Goal: Task Accomplishment & Management: Manage account settings

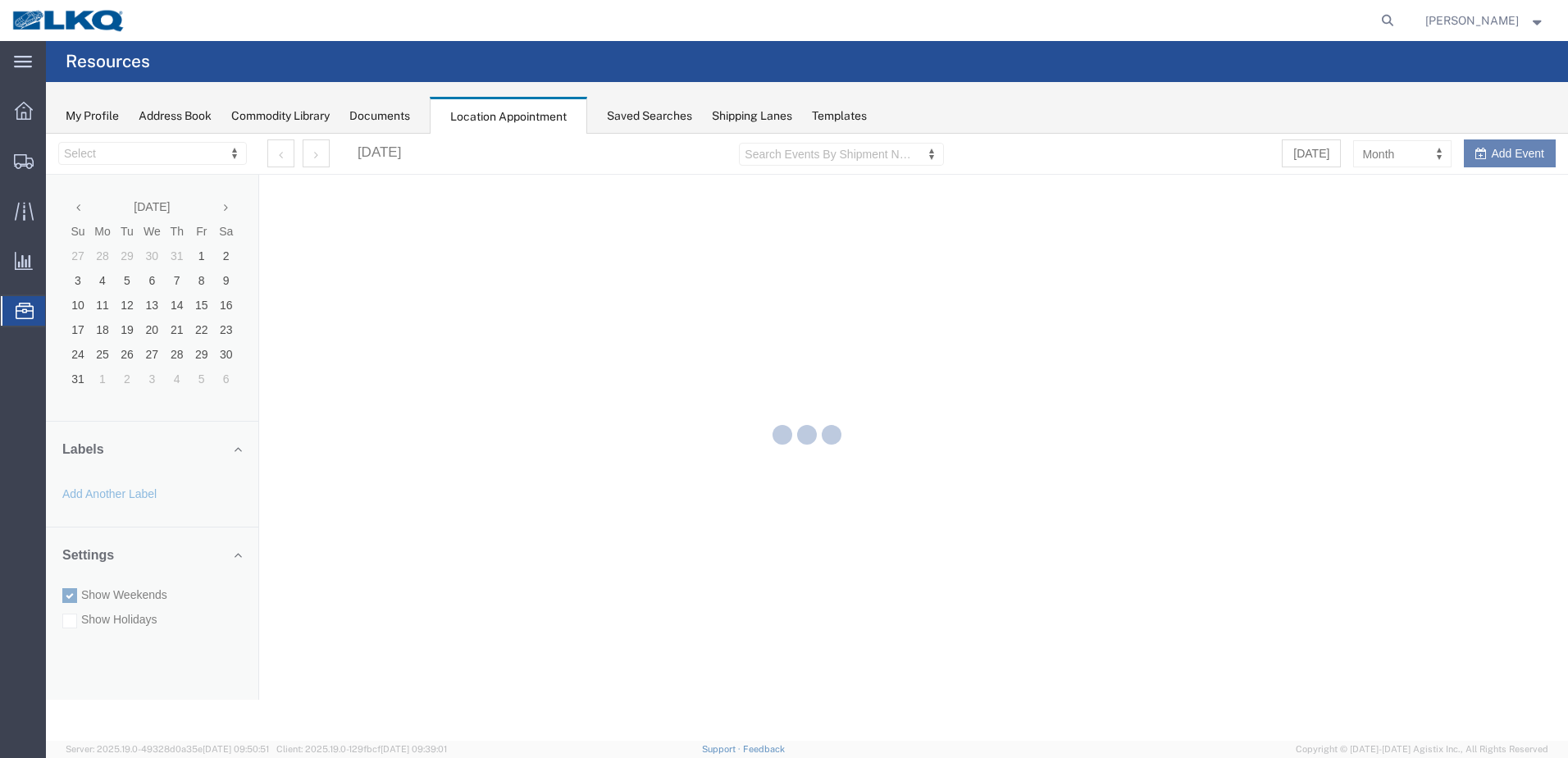
select select "28018"
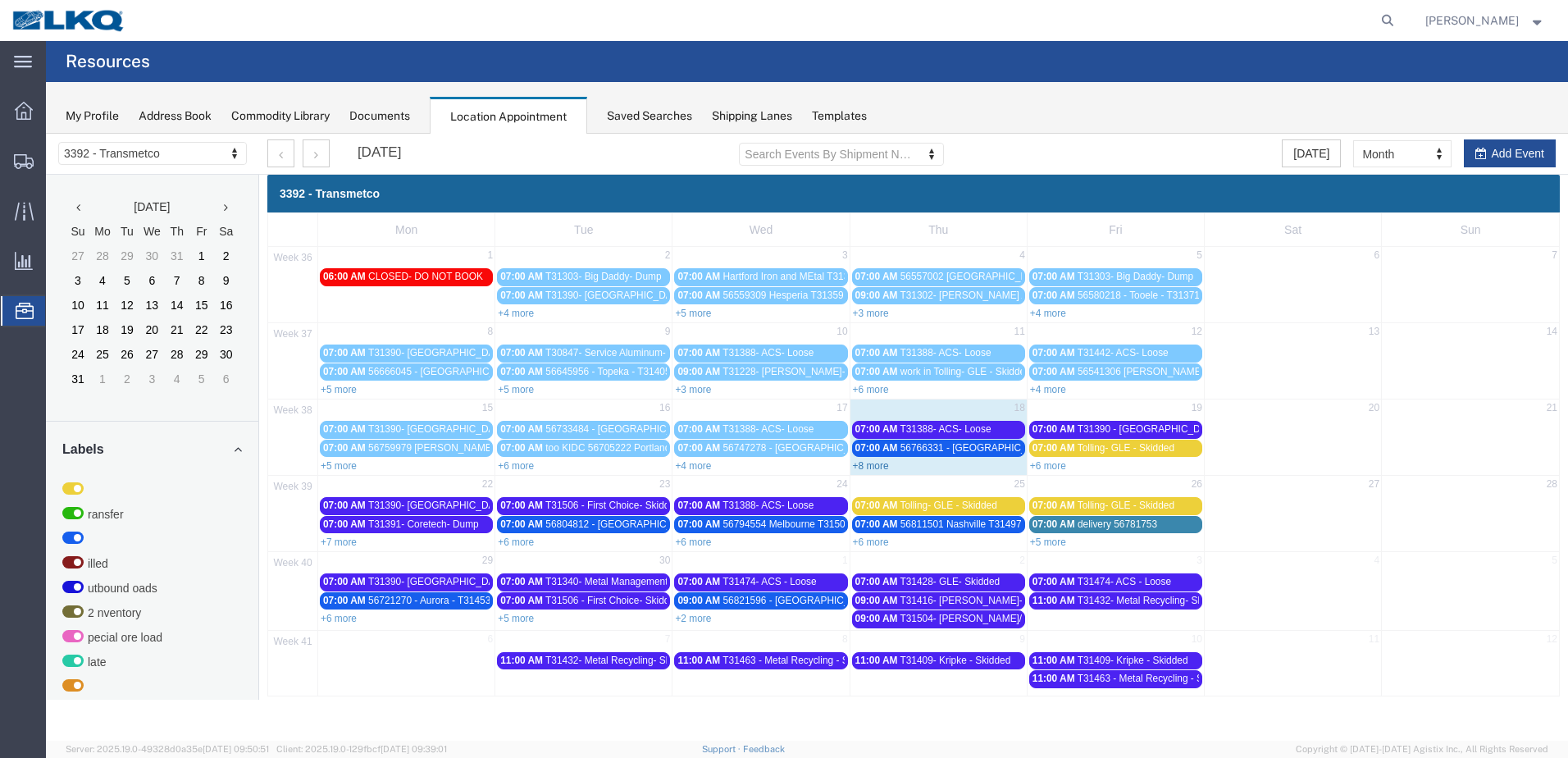
click at [870, 464] on link "+8 more" at bounding box center [870, 465] width 36 height 12
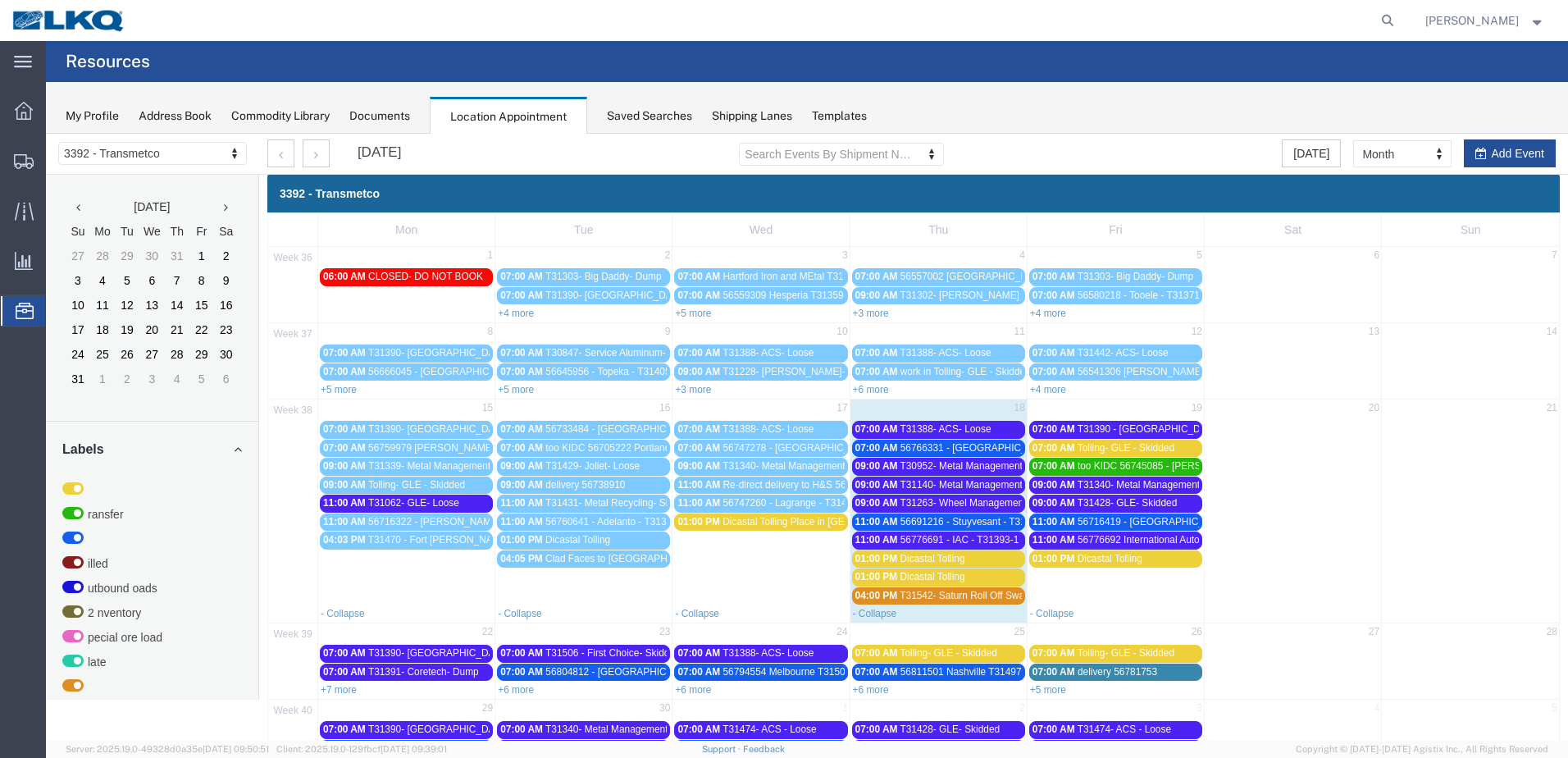
click at [786, 524] on span "Dicastal Tolling Place in [GEOGRAPHIC_DATA]" at bounding box center [826, 522] width 207 height 12
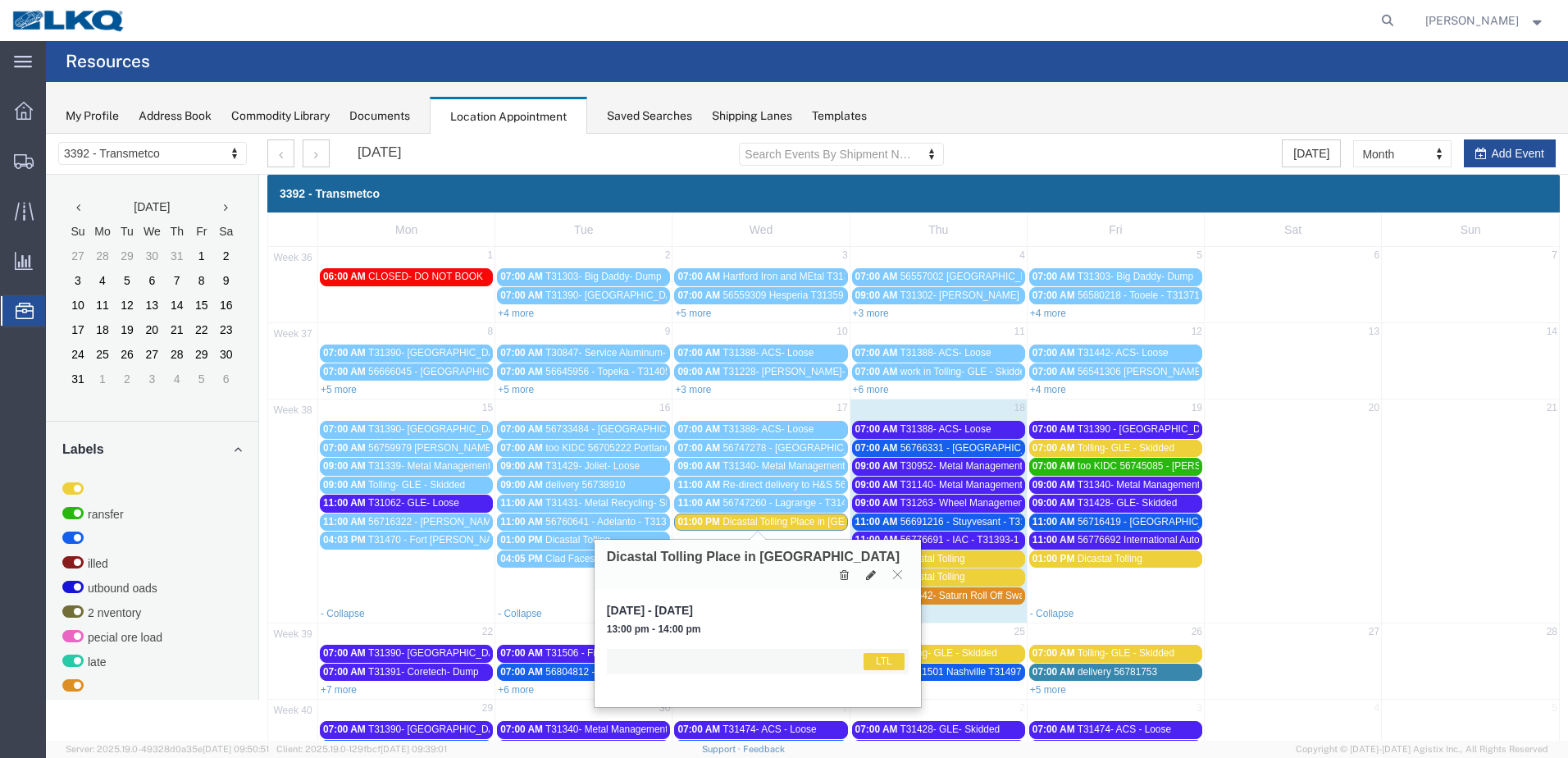
drag, startPoint x: 786, startPoint y: 524, endPoint x: 824, endPoint y: 546, distance: 43.9
click at [767, 537] on td "01:00 PM Dicastal Tolling Place in I4" at bounding box center [761, 559] width 177 height 91
select select "1"
select select
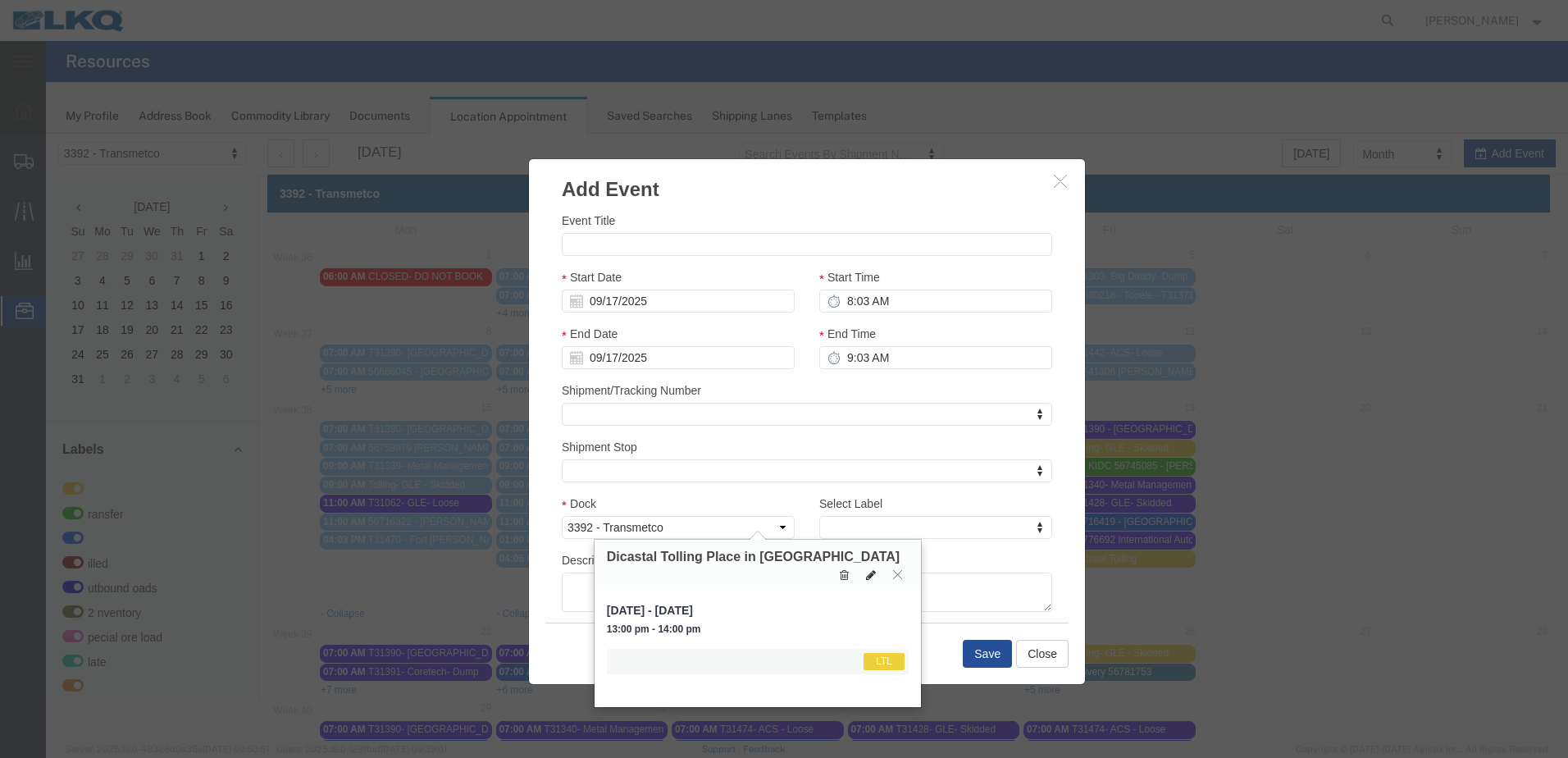
click at [868, 569] on icon at bounding box center [871, 575] width 10 height 12
type input "Dicastal Tolling Place in [GEOGRAPHIC_DATA]"
type input "1:00 PM"
type input "2:00 PM"
select select
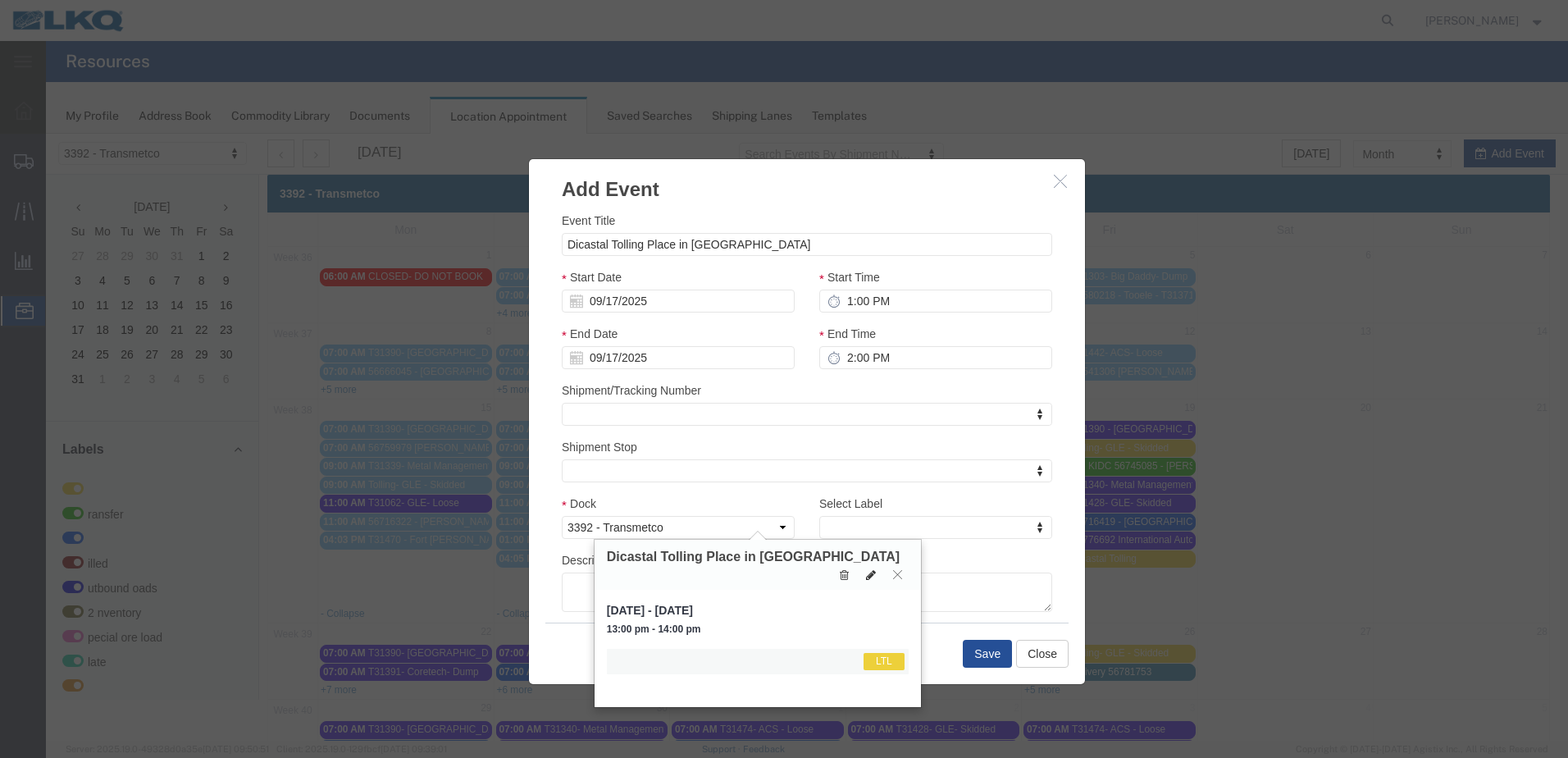
select select "25"
select select "1"
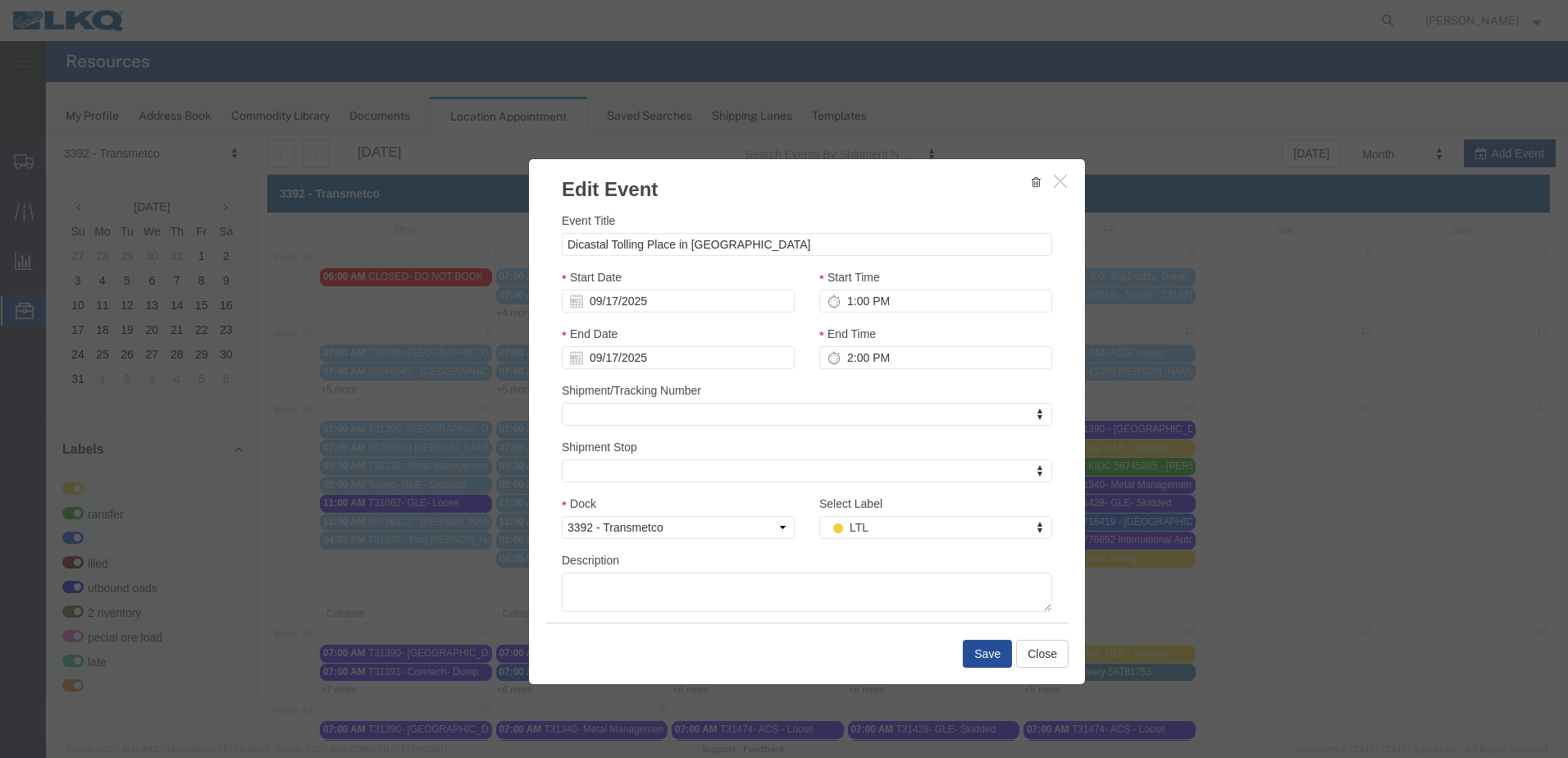
click at [1053, 190] on button "button" at bounding box center [1063, 181] width 21 height 21
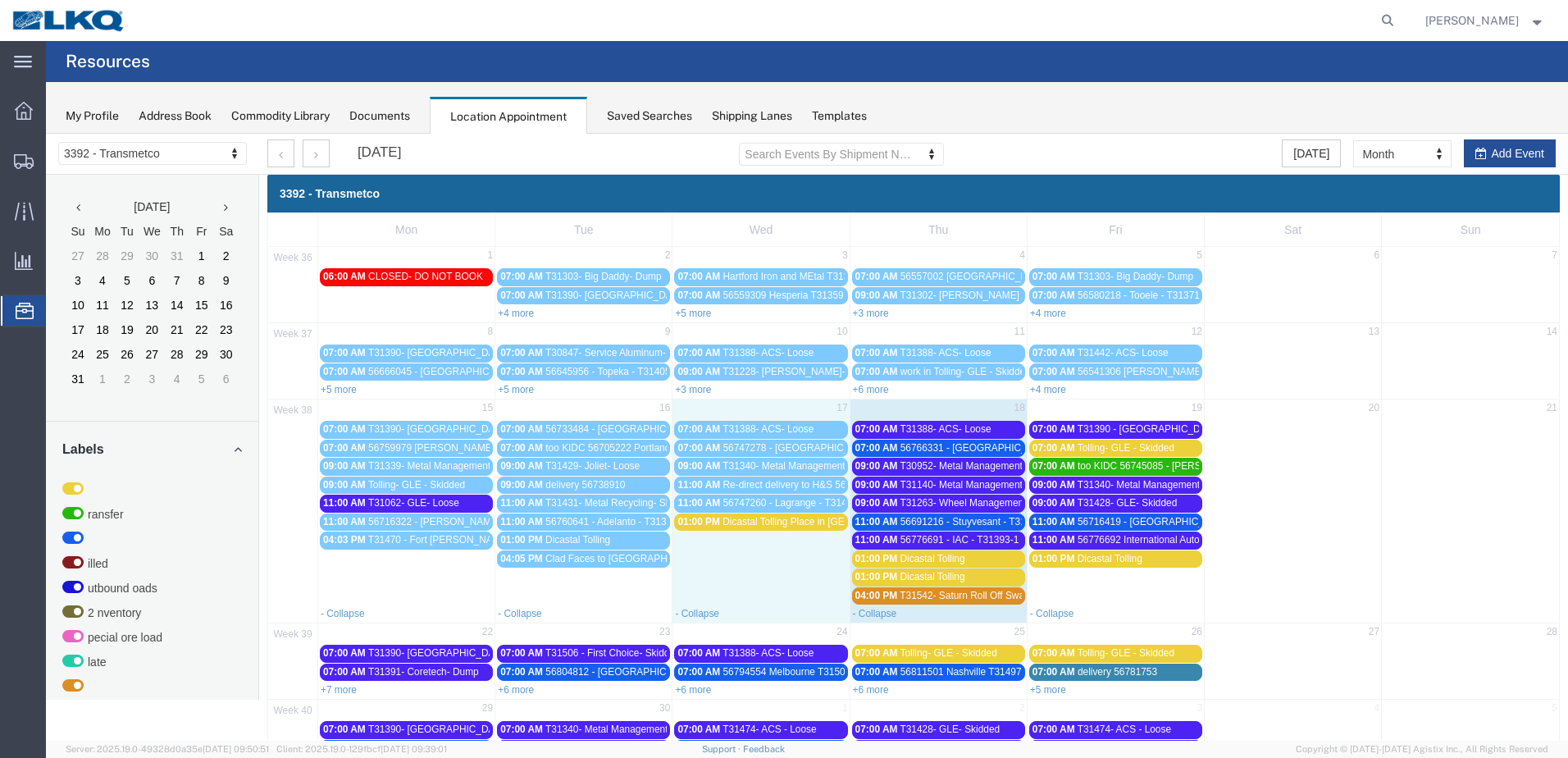
drag, startPoint x: 782, startPoint y: 525, endPoint x: 774, endPoint y: 531, distance: 10.0
click at [774, 531] on td "01:00 PM Dicastal Tolling Place in I4" at bounding box center [761, 559] width 177 height 91
select select "1"
select select
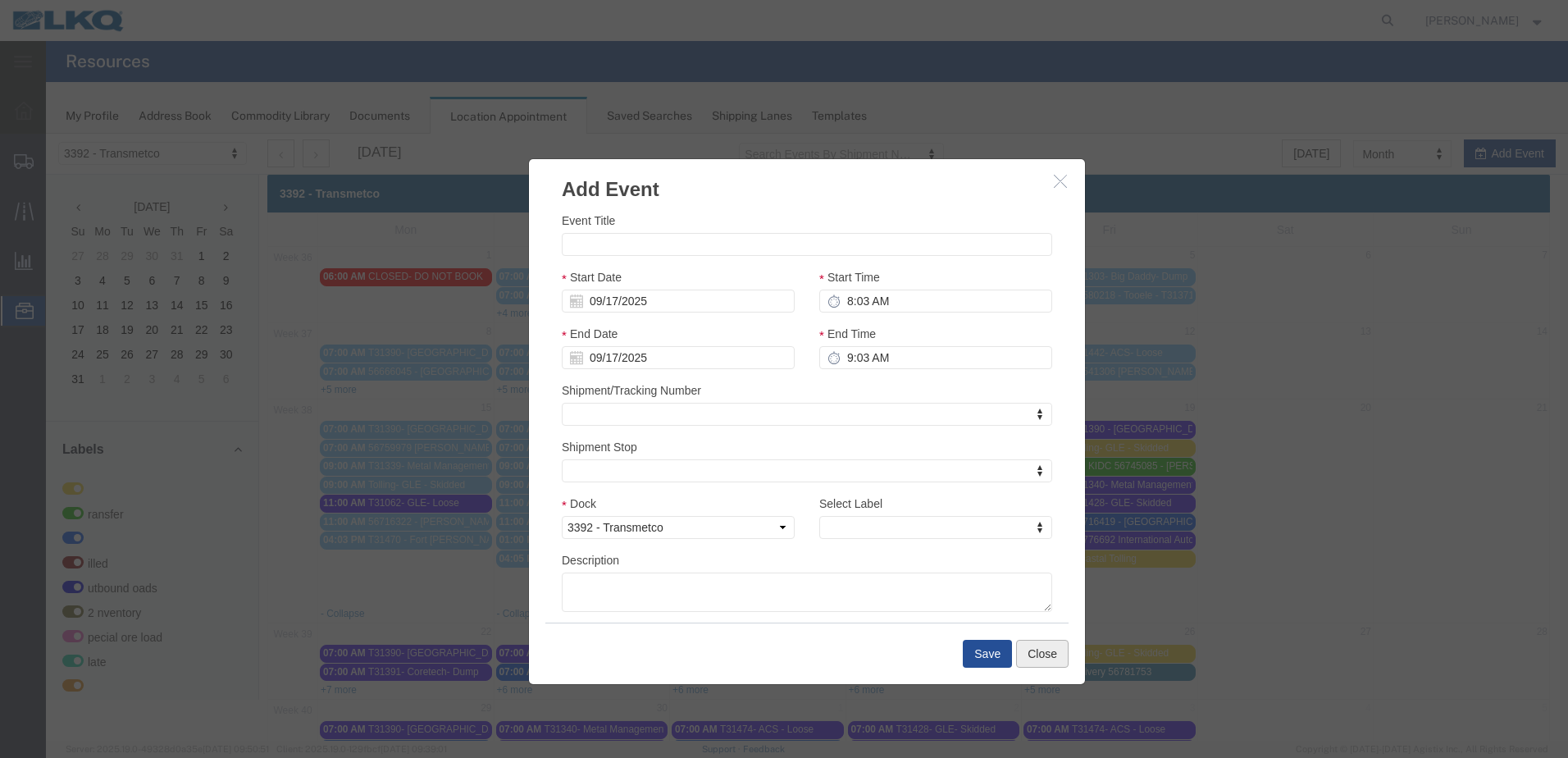
click at [1028, 652] on button "Close" at bounding box center [1042, 653] width 52 height 28
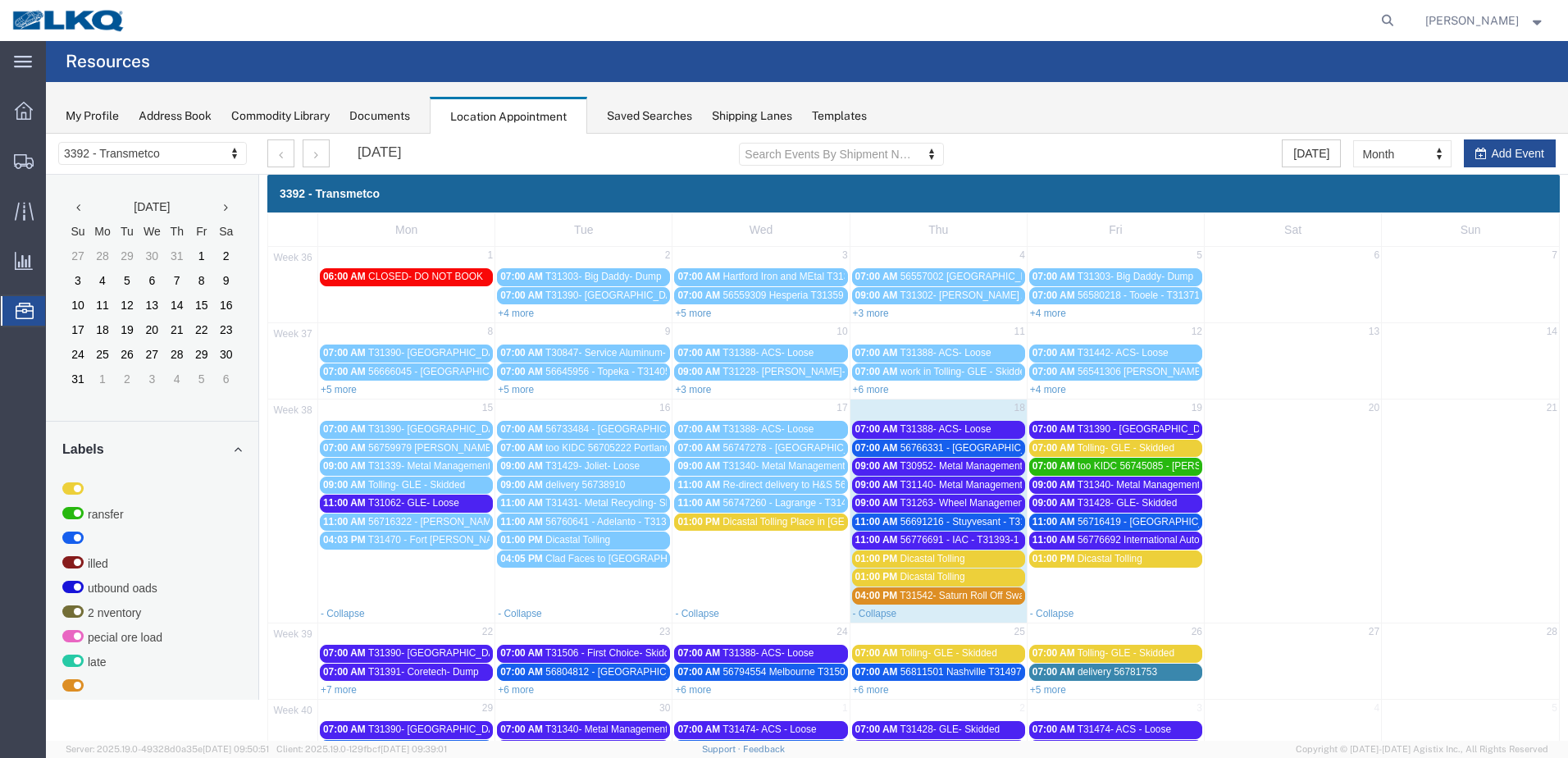
click at [777, 519] on span "Dicastal Tolling Place in [GEOGRAPHIC_DATA]" at bounding box center [826, 522] width 207 height 12
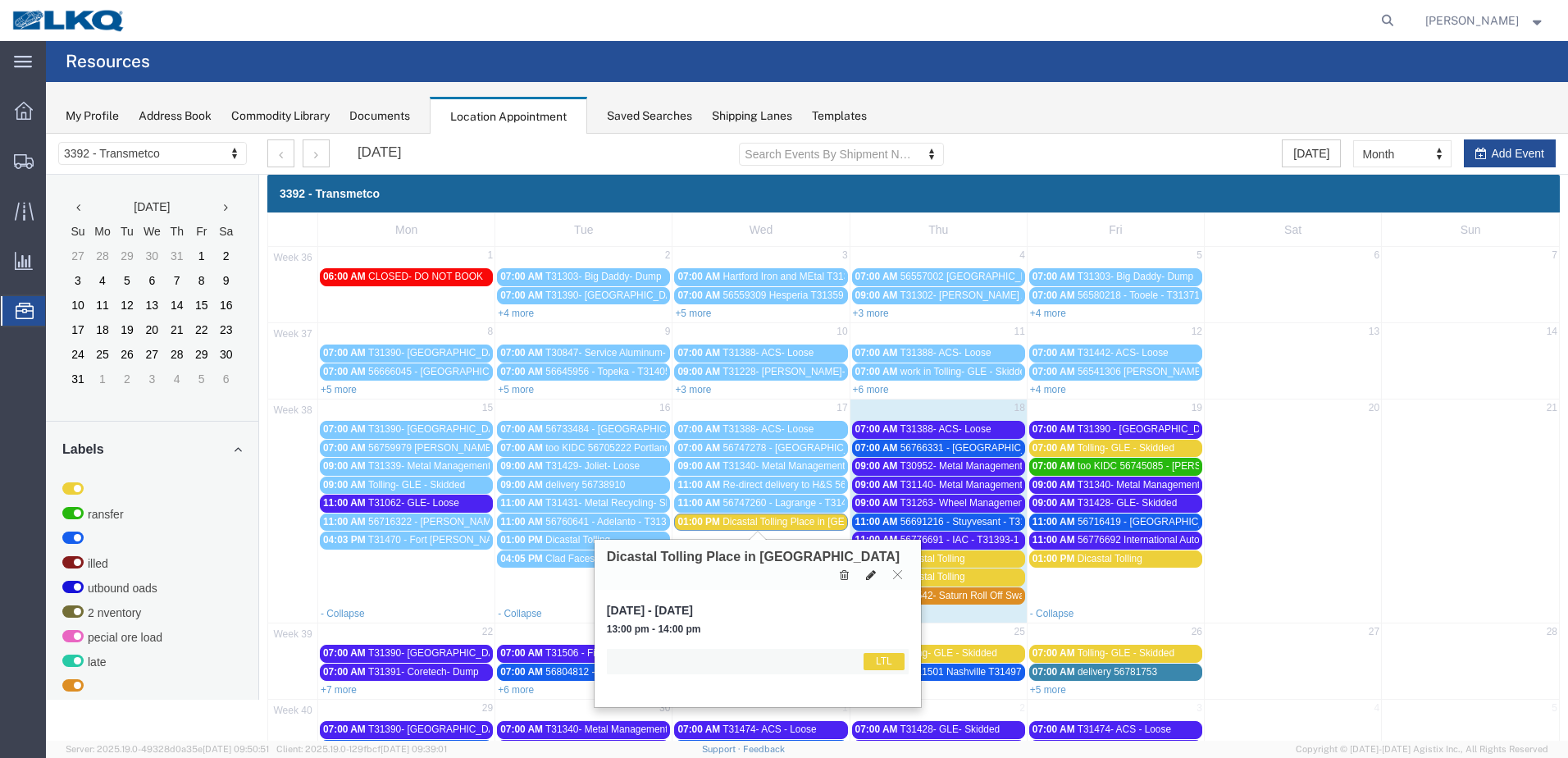
click at [864, 566] on button at bounding box center [871, 574] width 23 height 17
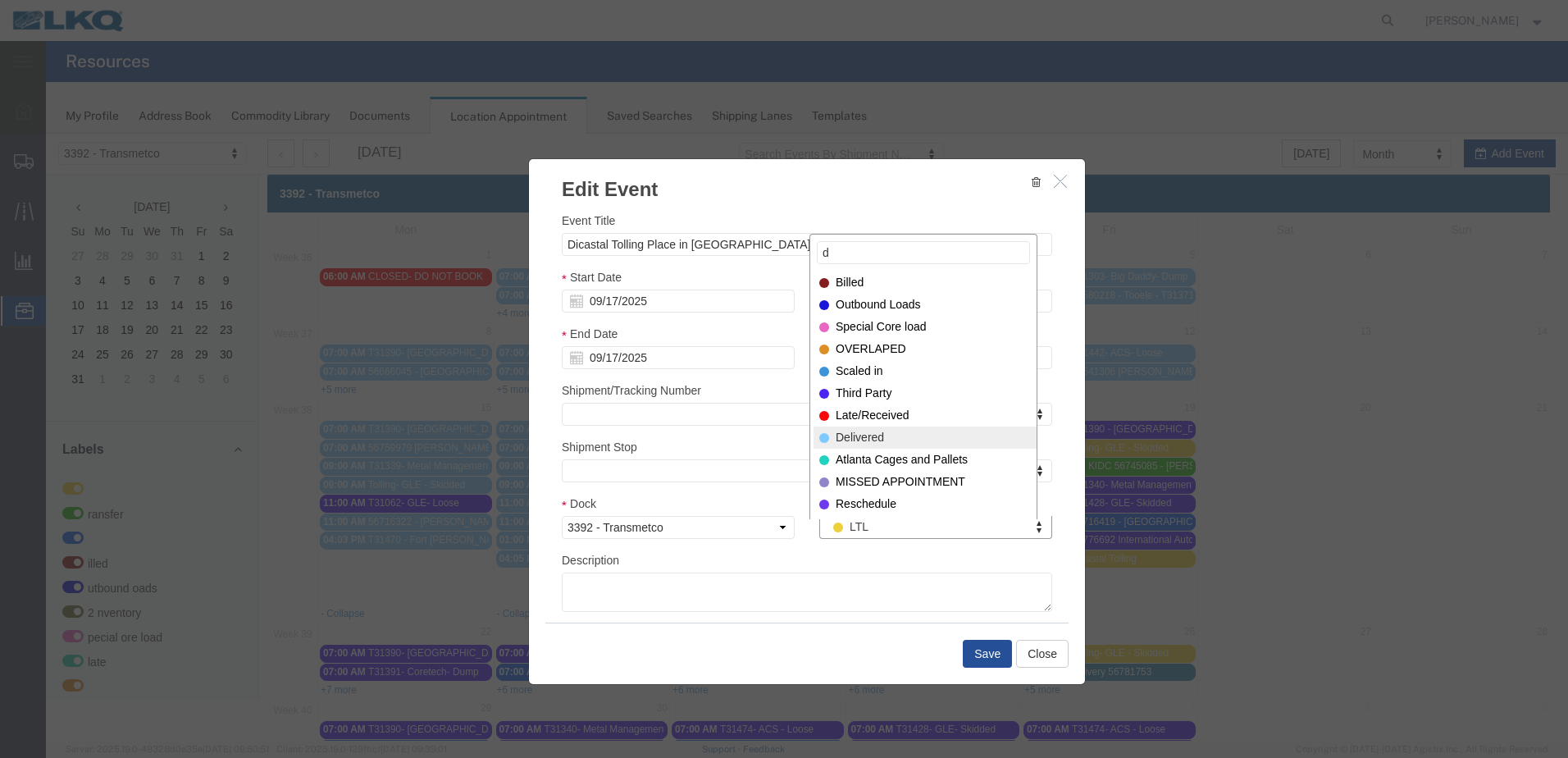
type input "d"
select select "40"
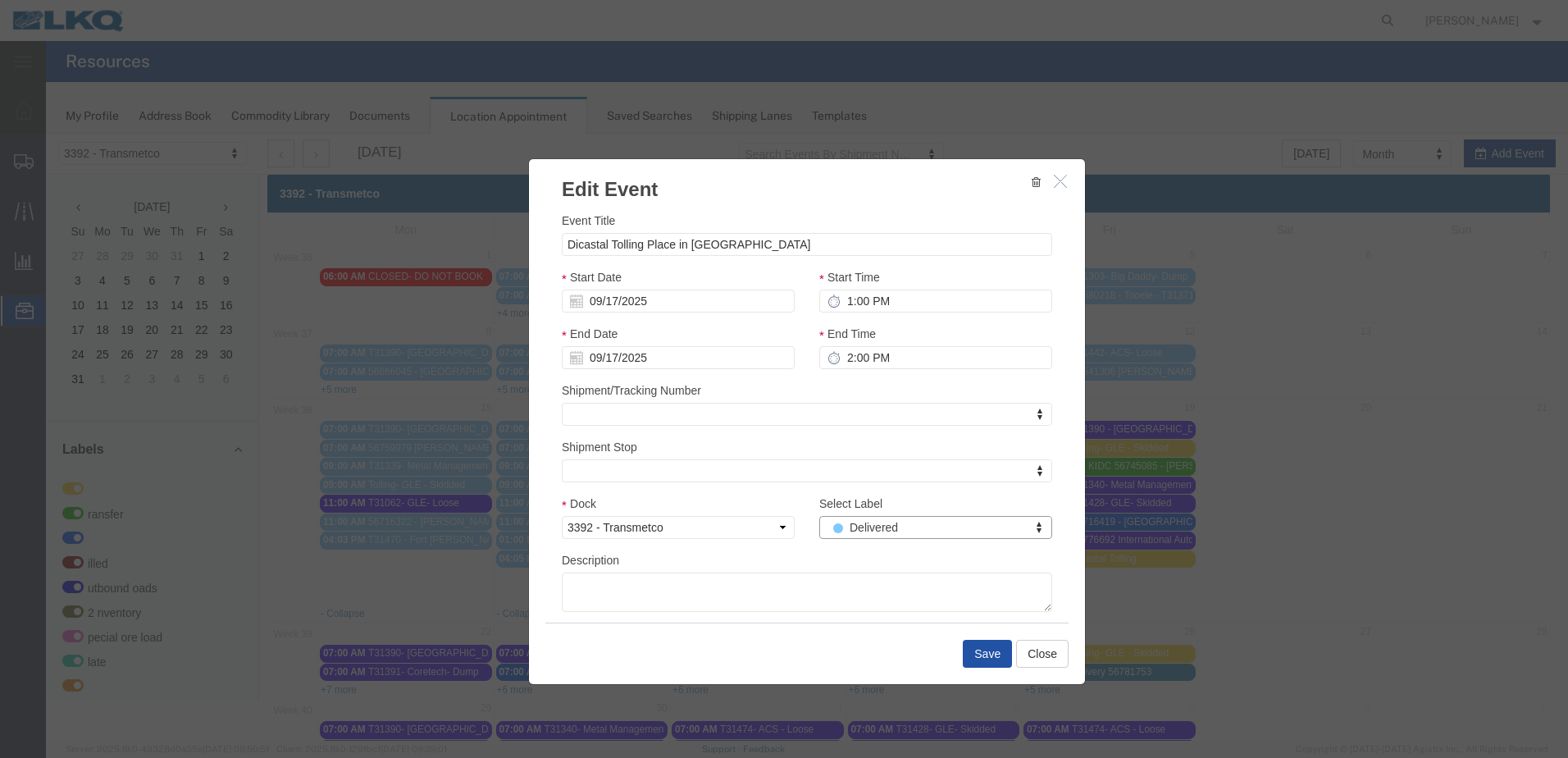
click at [975, 658] on button "Save" at bounding box center [987, 653] width 49 height 28
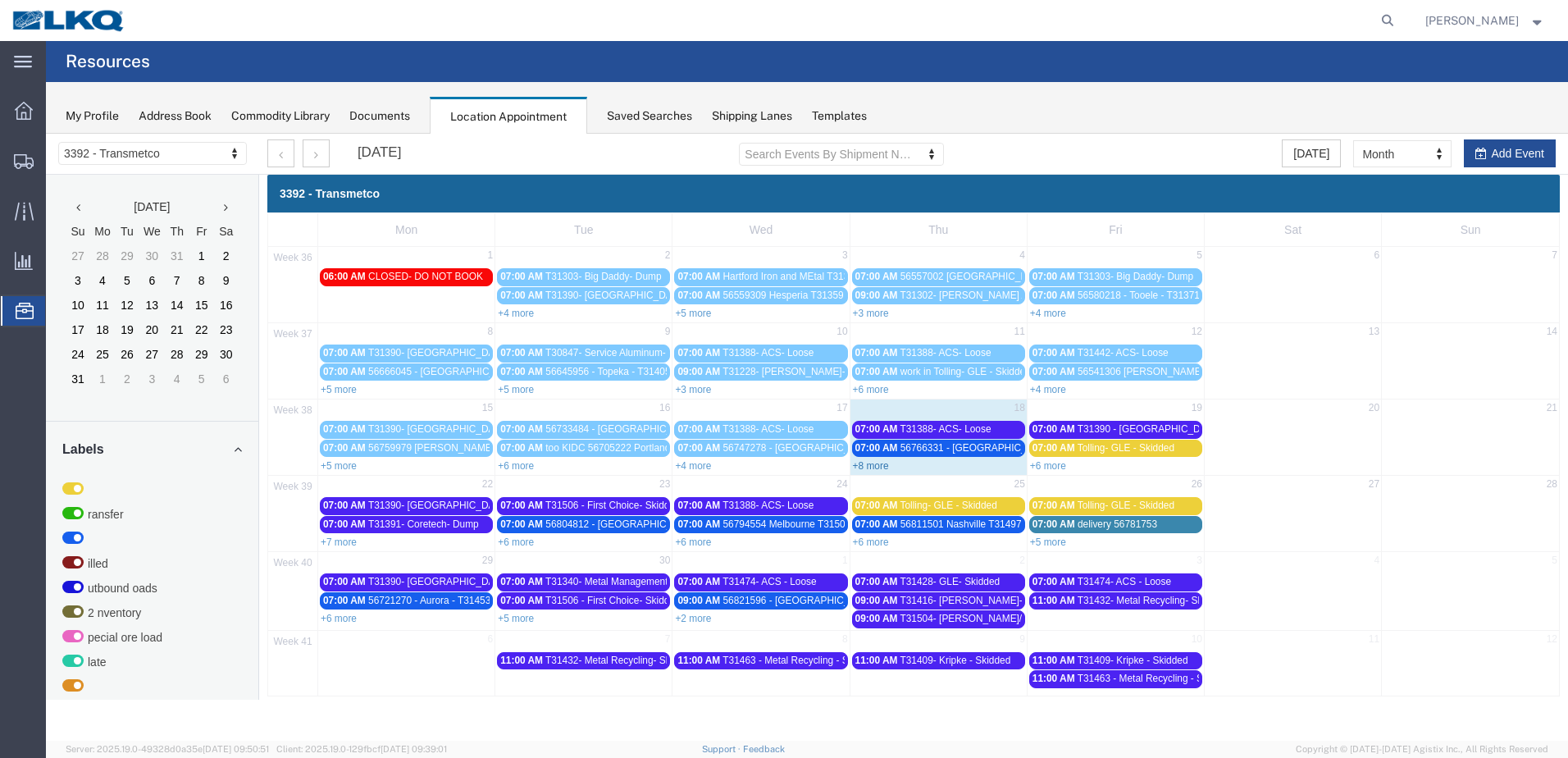
click at [874, 468] on link "+8 more" at bounding box center [870, 465] width 36 height 12
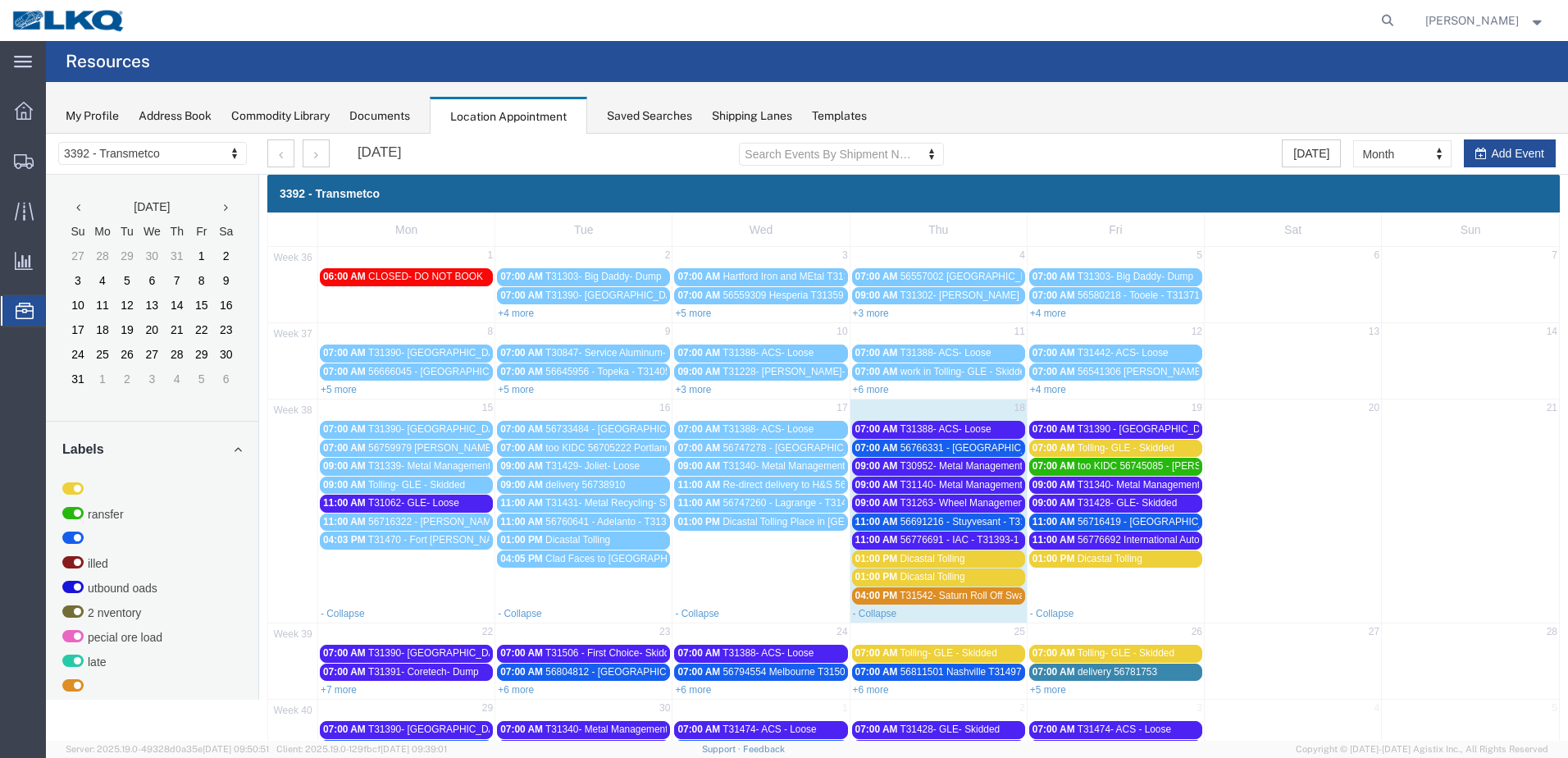
click at [970, 448] on span "56766331 - [GEOGRAPHIC_DATA] - T31478 - Palletized" at bounding box center [1023, 448] width 246 height 12
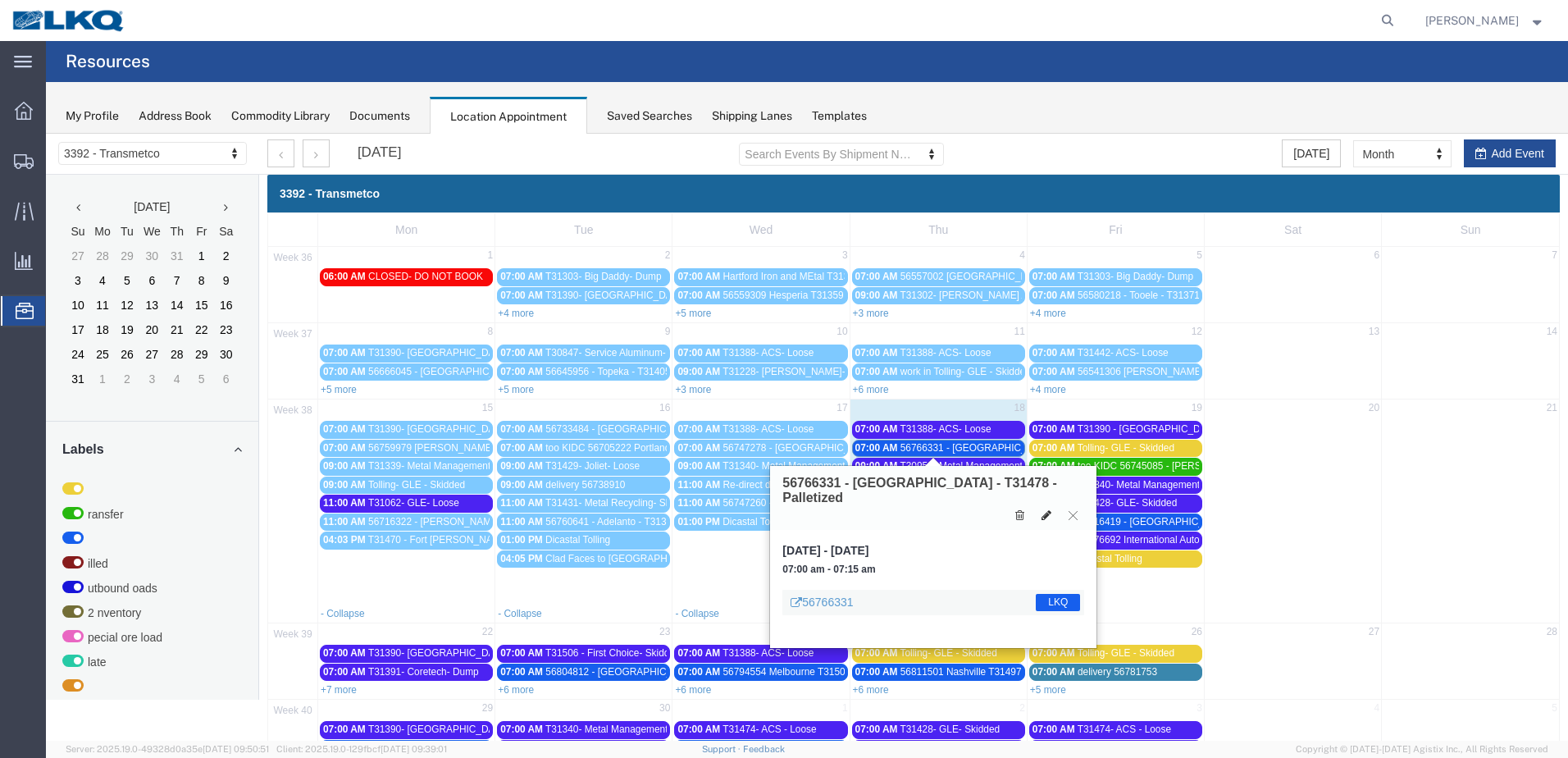
click at [1046, 509] on icon at bounding box center [1047, 515] width 10 height 12
select select "1"
select select "22"
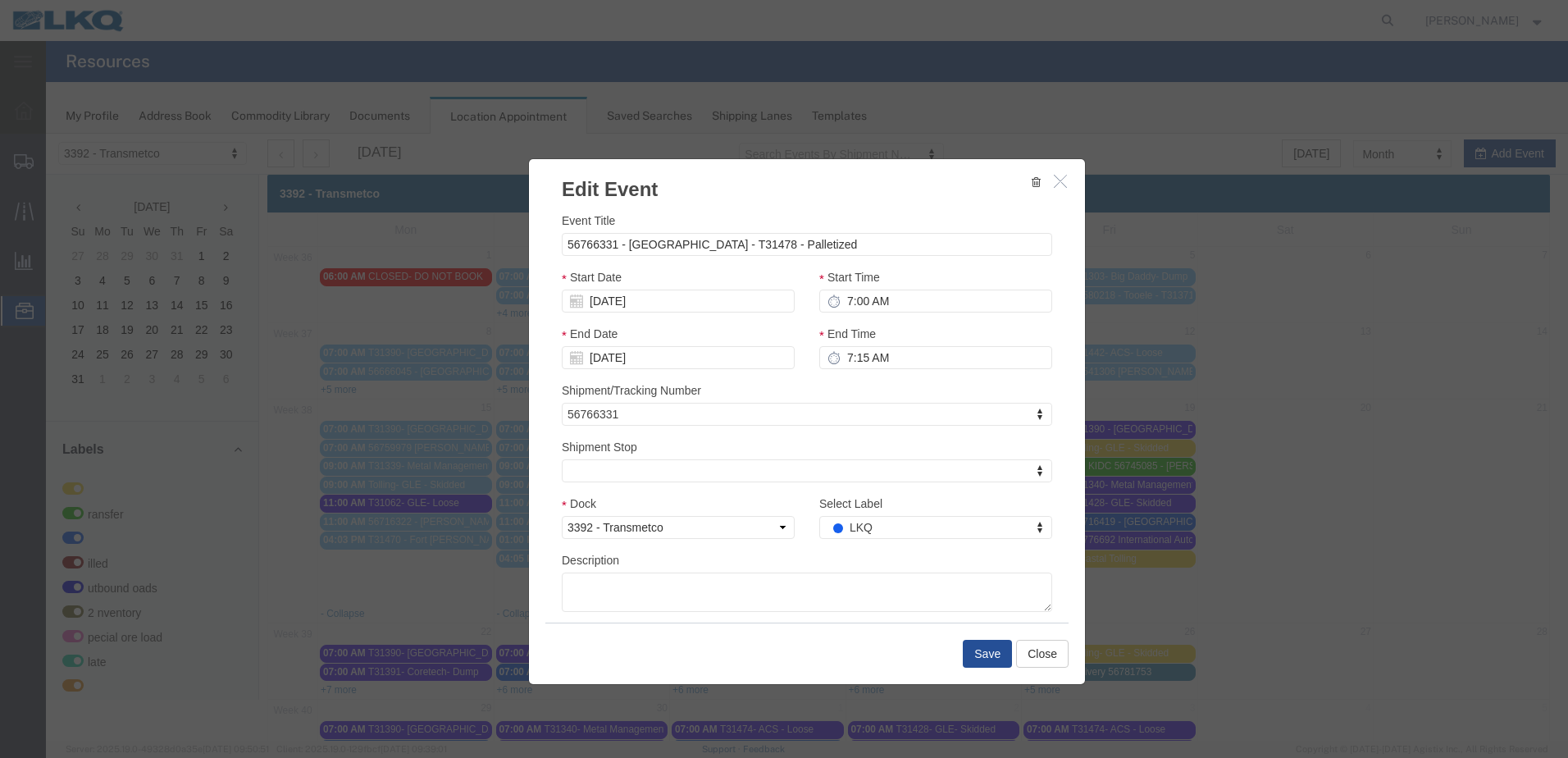
select select
type input "de"
select select "40"
click at [975, 643] on button "Save" at bounding box center [987, 653] width 49 height 28
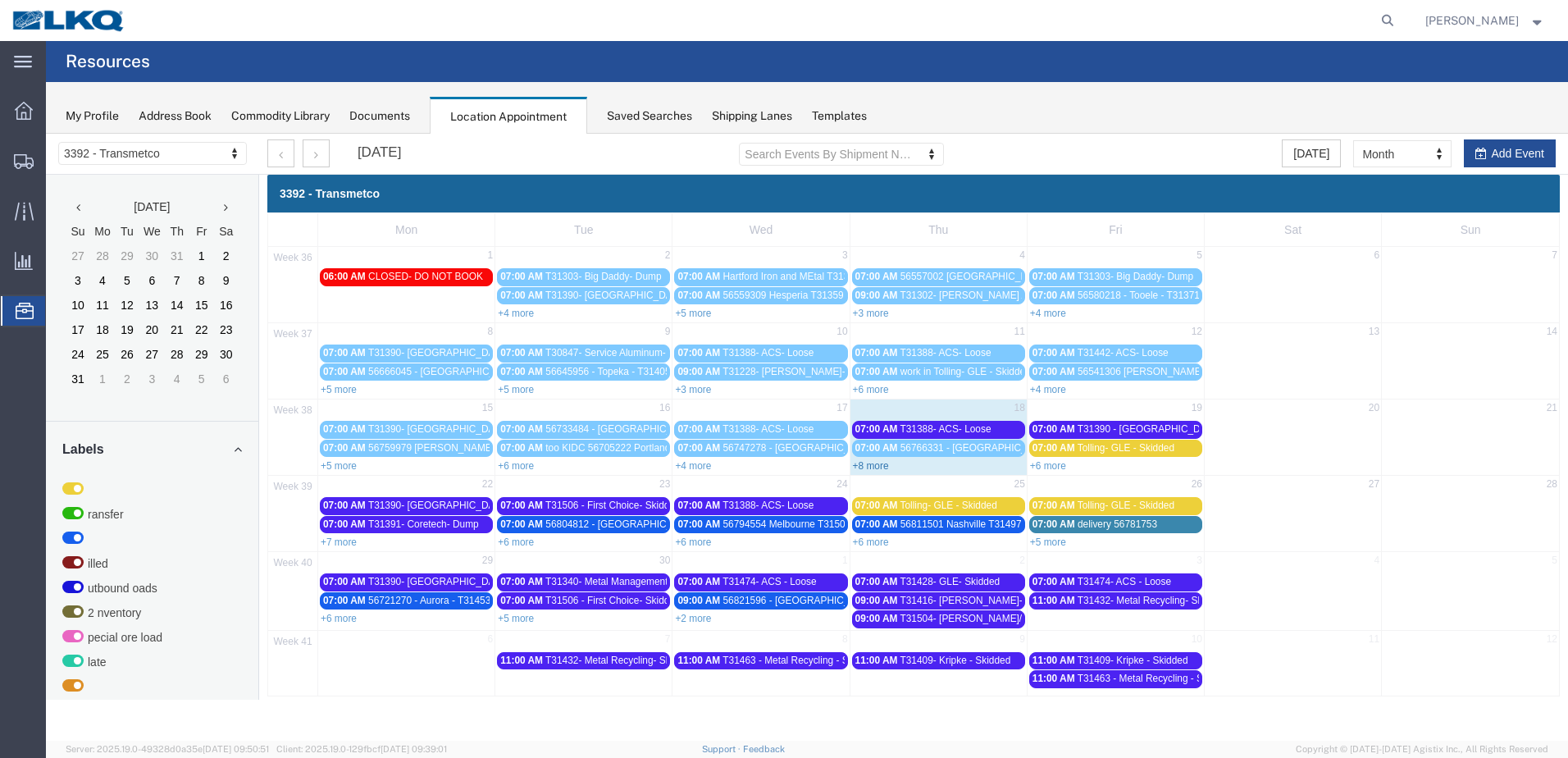
click at [881, 466] on link "+8 more" at bounding box center [870, 465] width 36 height 12
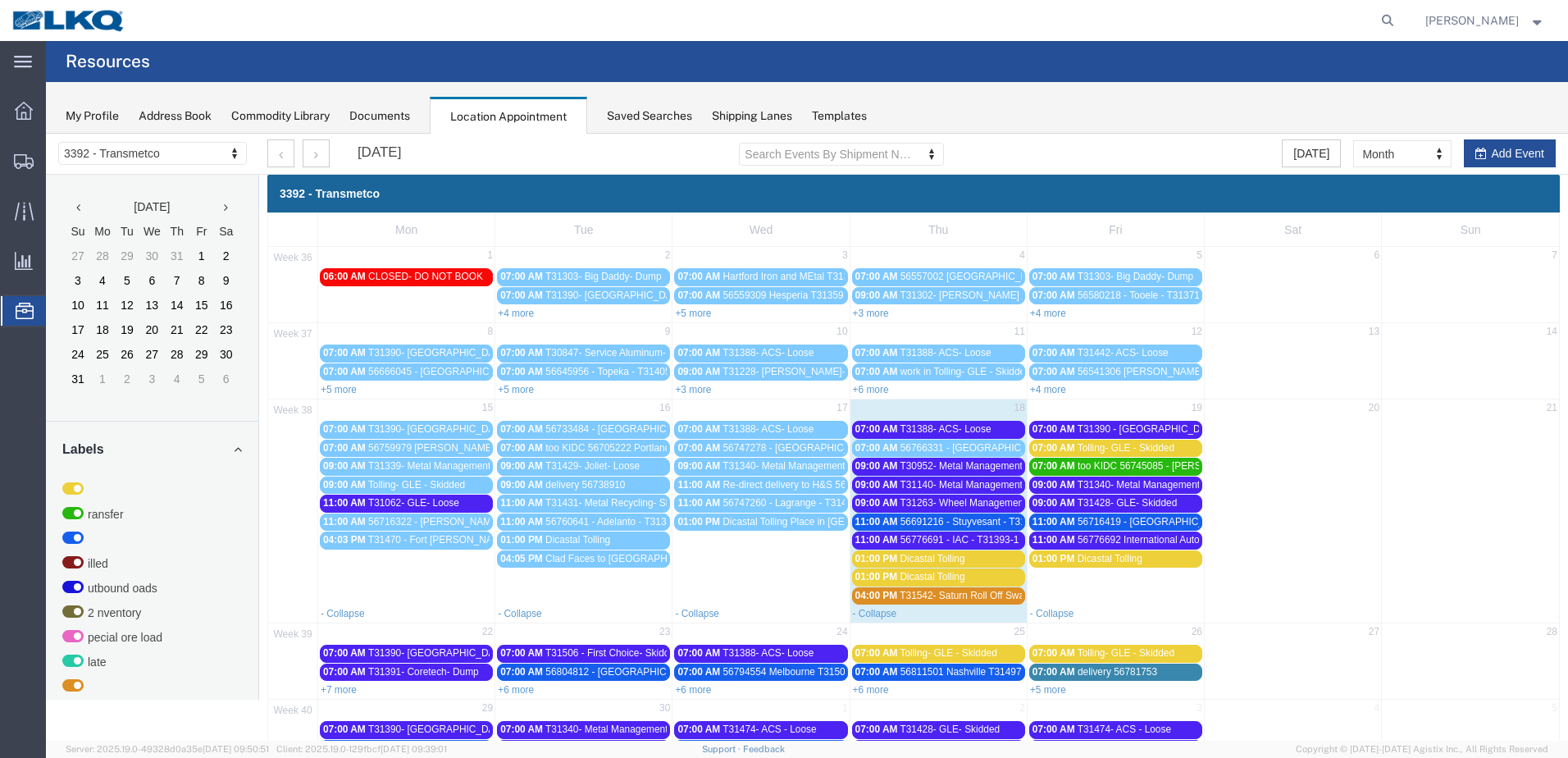
click at [984, 484] on span "T31140- Metal Management- Skidded" at bounding box center [981, 485] width 164 height 12
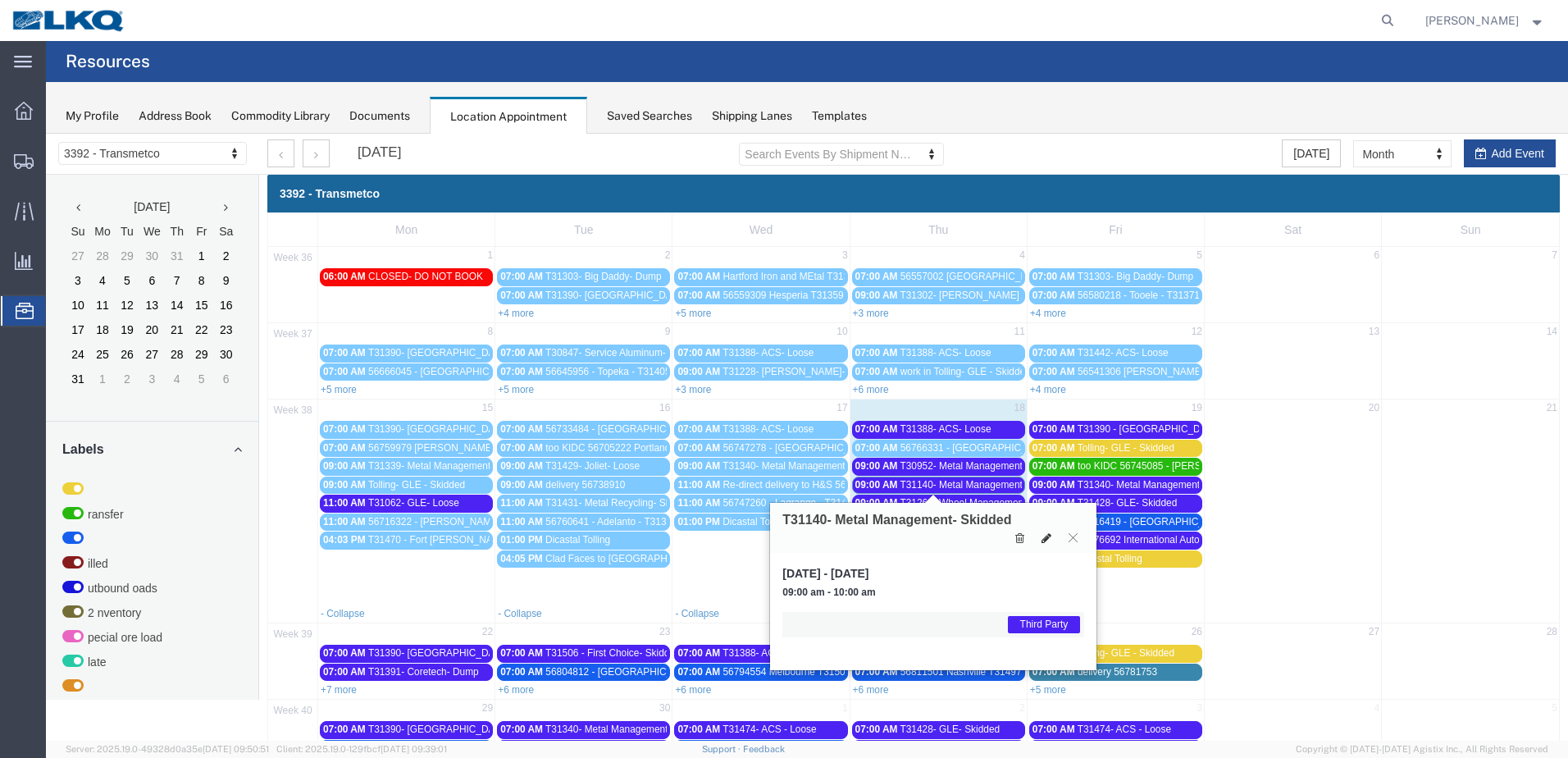
click at [1043, 534] on icon at bounding box center [1047, 538] width 10 height 12
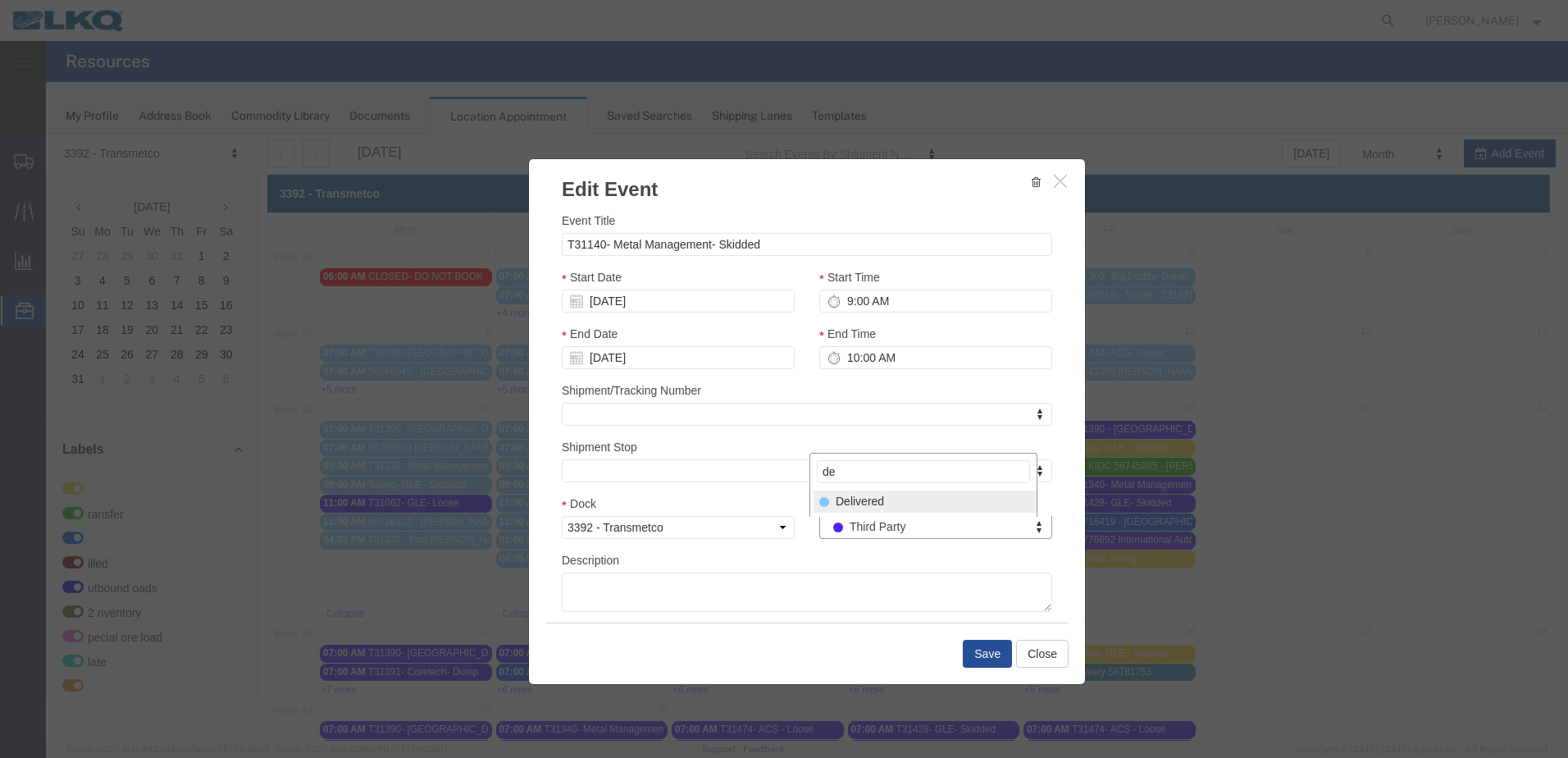
type input "de"
select select "40"
click at [980, 647] on button "Save" at bounding box center [987, 653] width 49 height 28
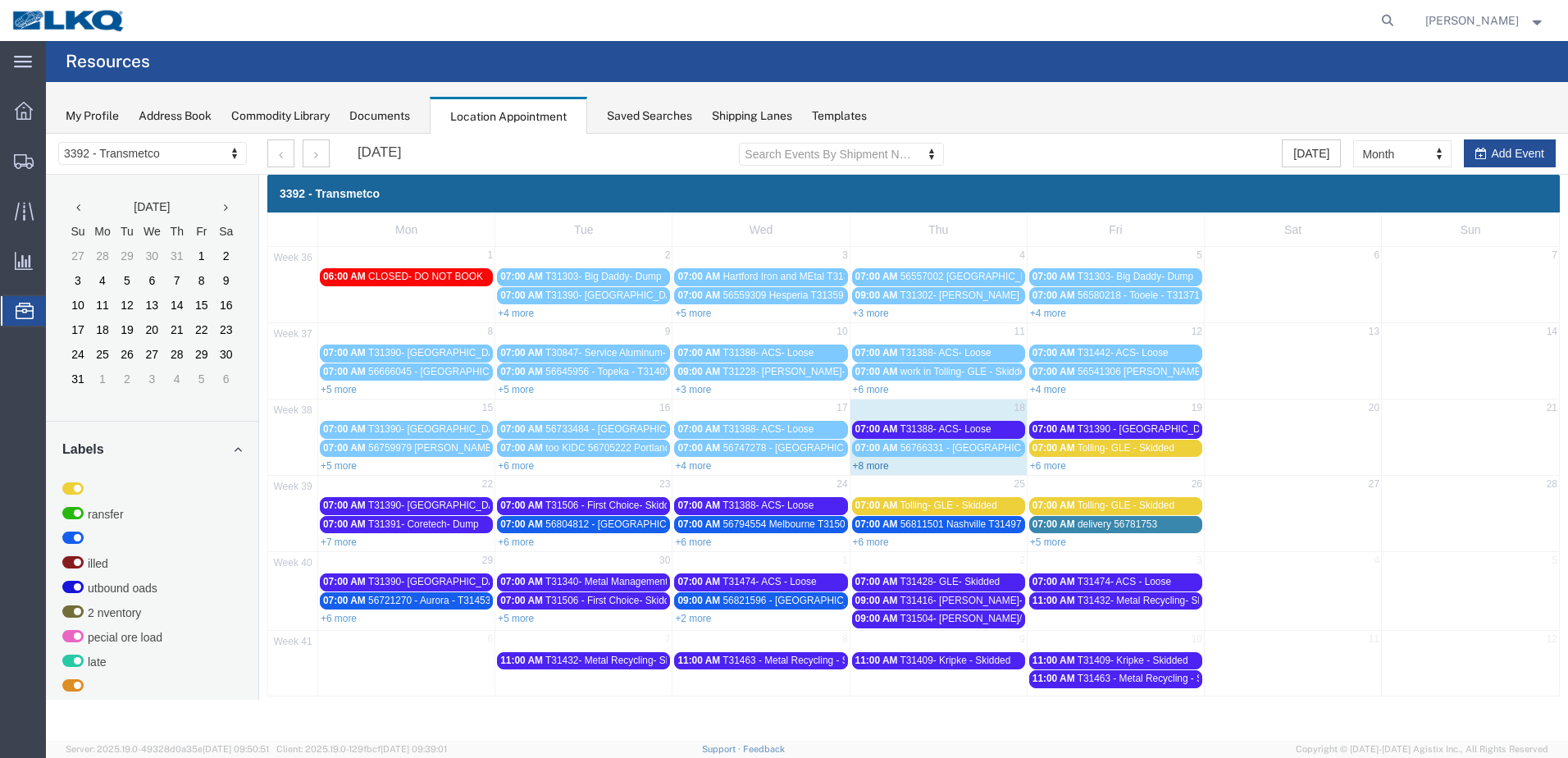
click at [883, 470] on link "+8 more" at bounding box center [870, 465] width 36 height 12
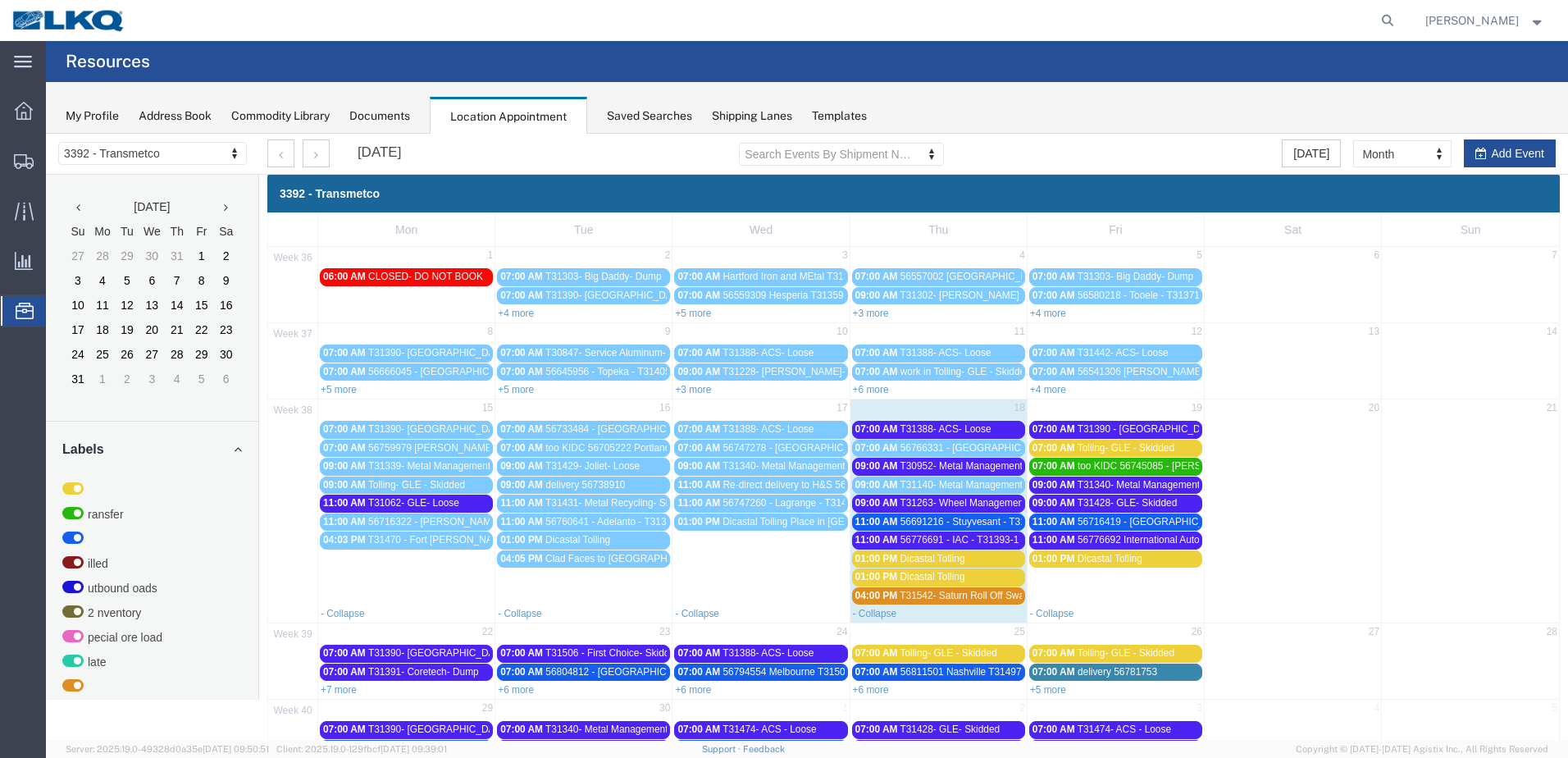
click at [961, 487] on span "T31140- Metal Management- Skidded" at bounding box center [981, 485] width 164 height 12
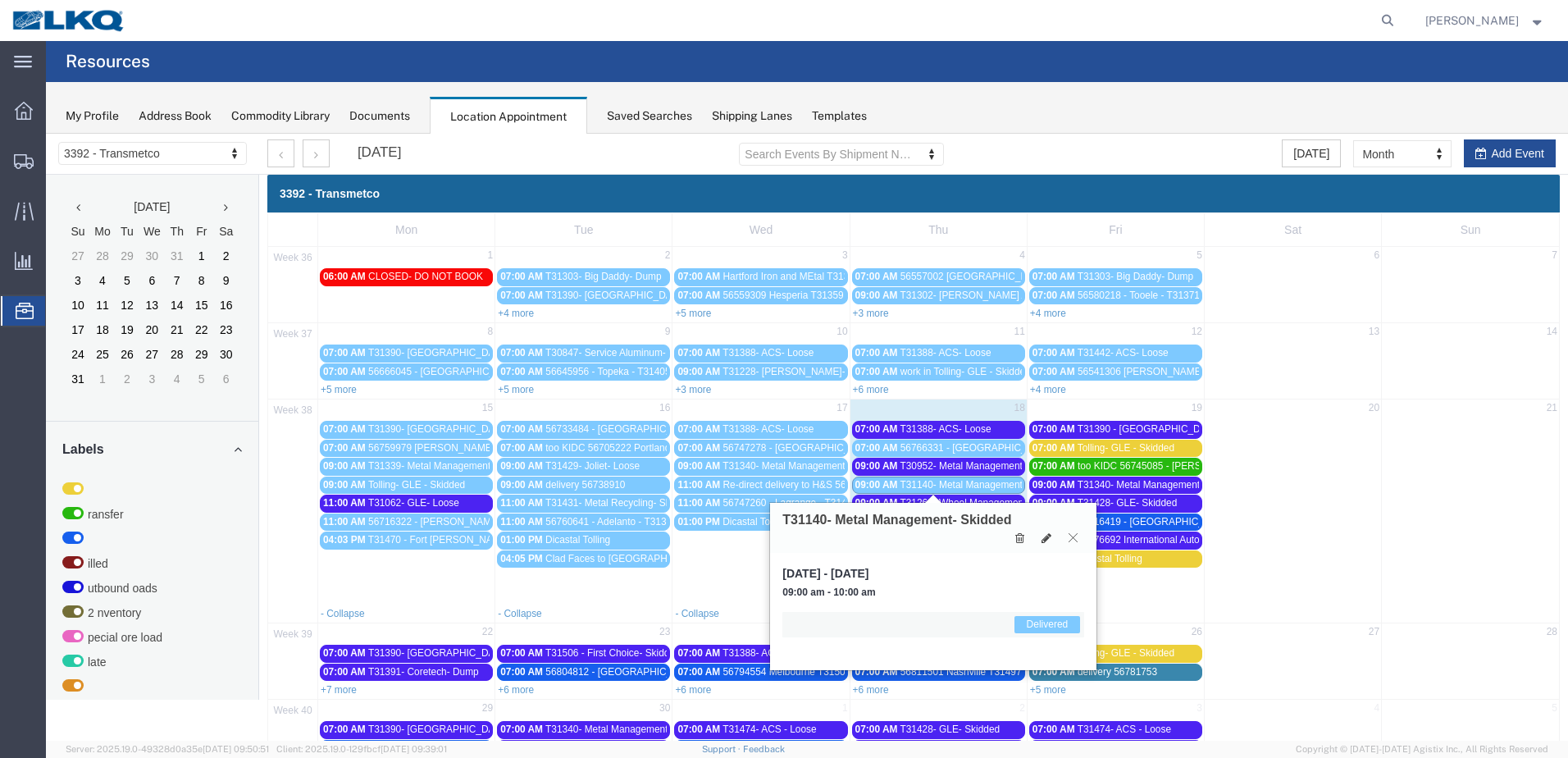
click at [1071, 539] on icon at bounding box center [1072, 537] width 9 height 10
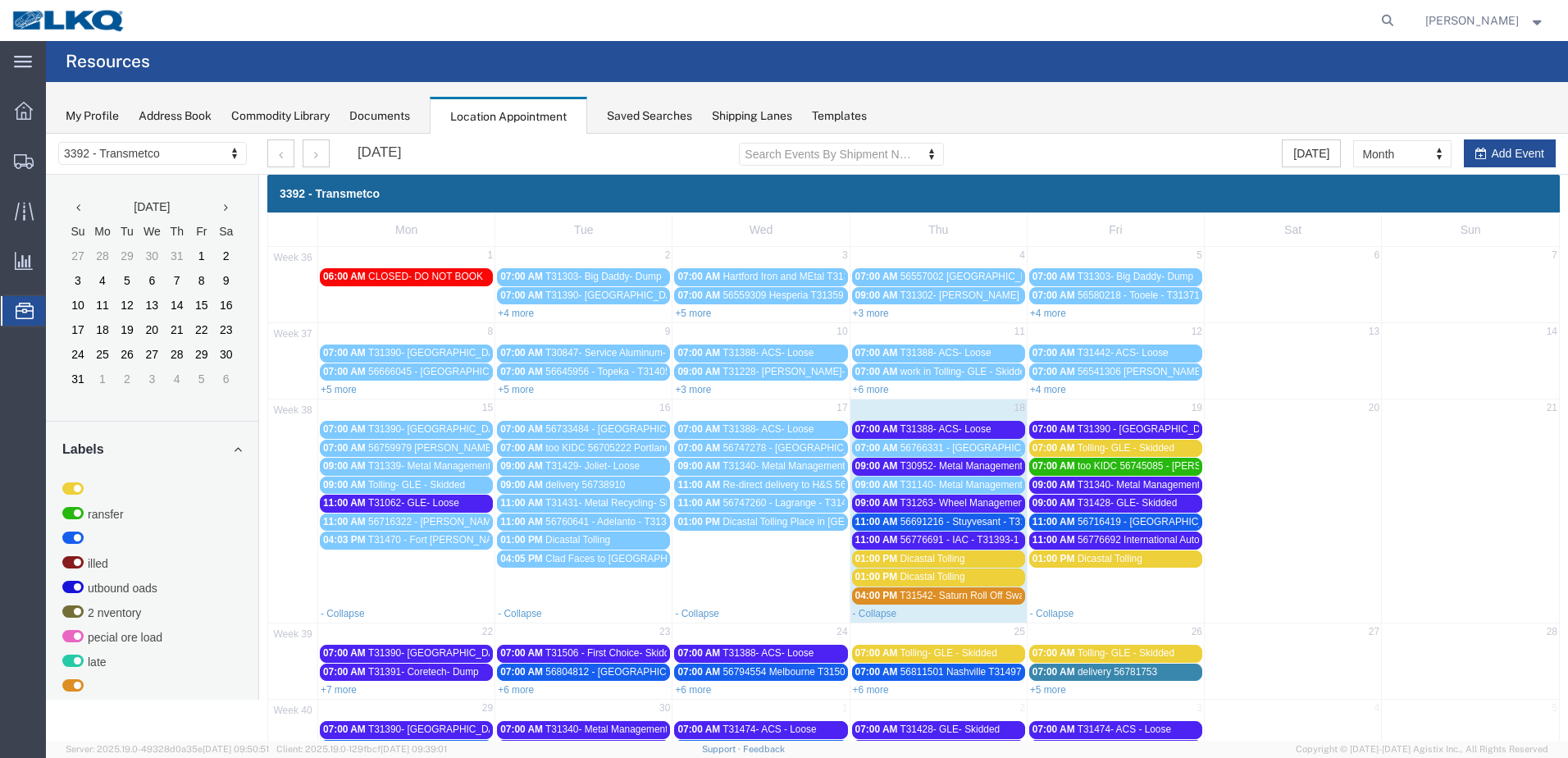
click at [958, 524] on span "56691216 - Stuyvesant - T31433 - Palletized" at bounding box center [997, 522] width 193 height 12
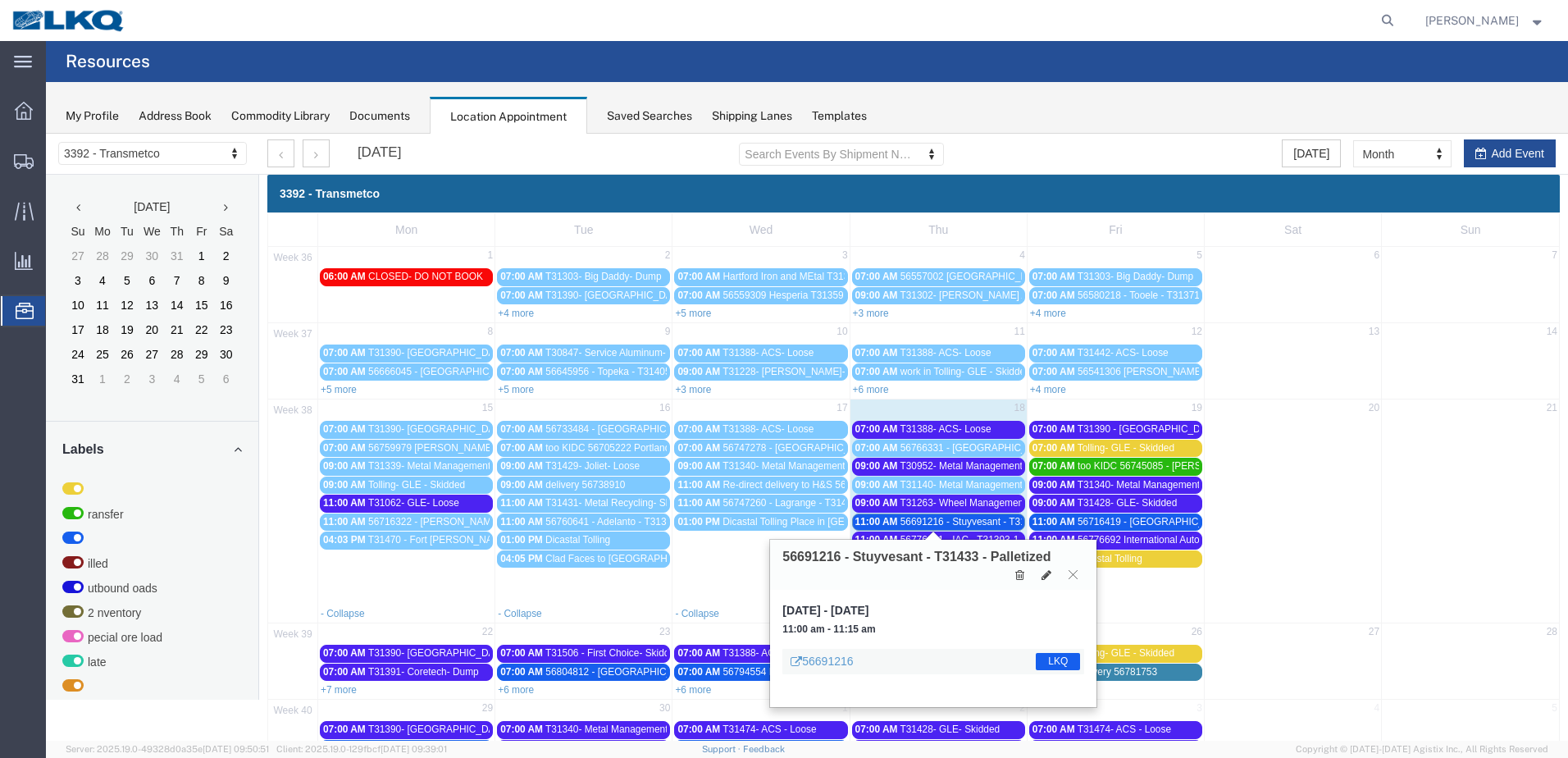
click at [958, 535] on span "56776691 - IAC - T31393-1 - Palletized" at bounding box center [985, 539] width 170 height 12
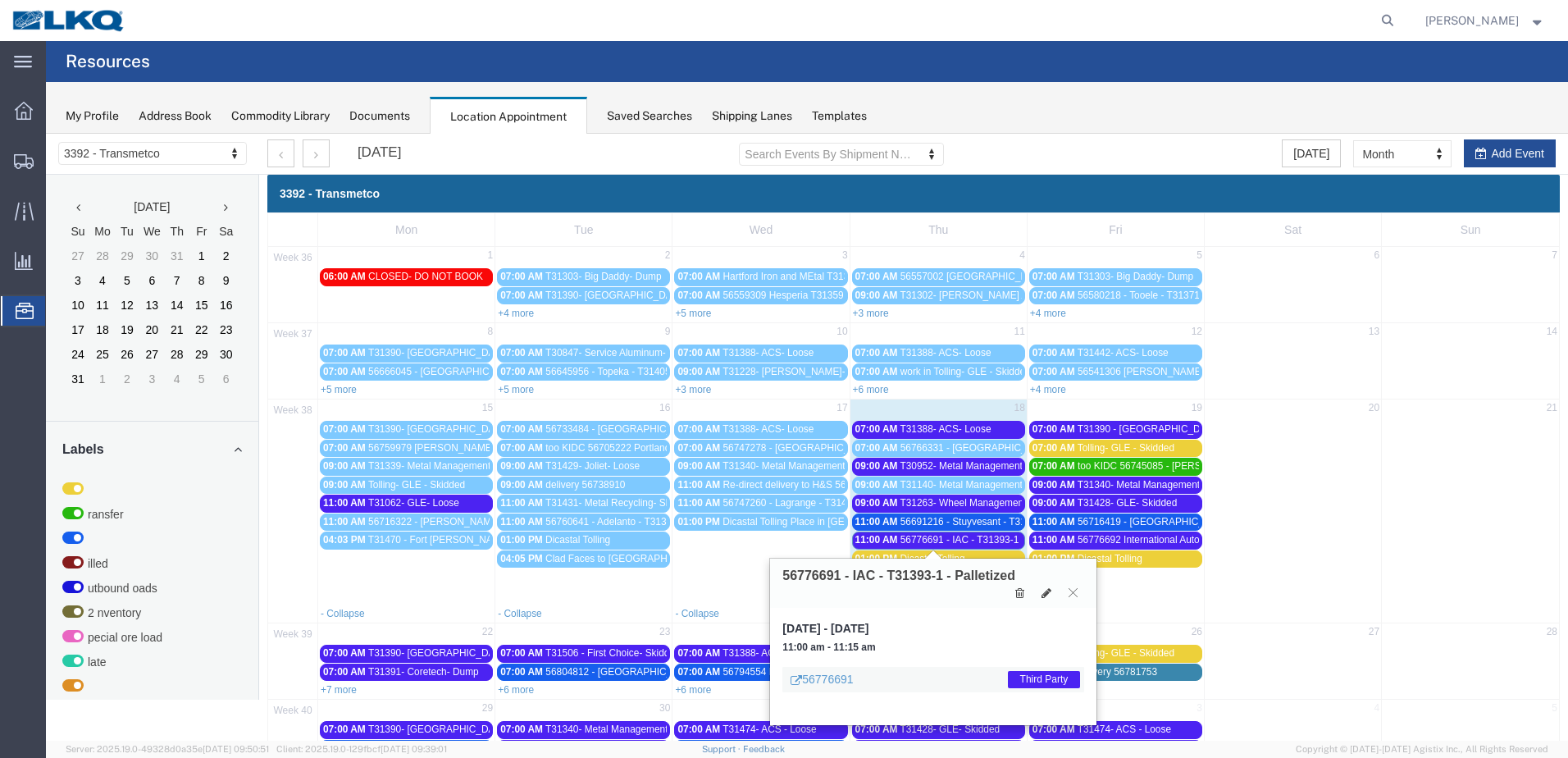
click at [974, 460] on span "T30952- Metal Management- Skidded" at bounding box center [981, 465] width 164 height 12
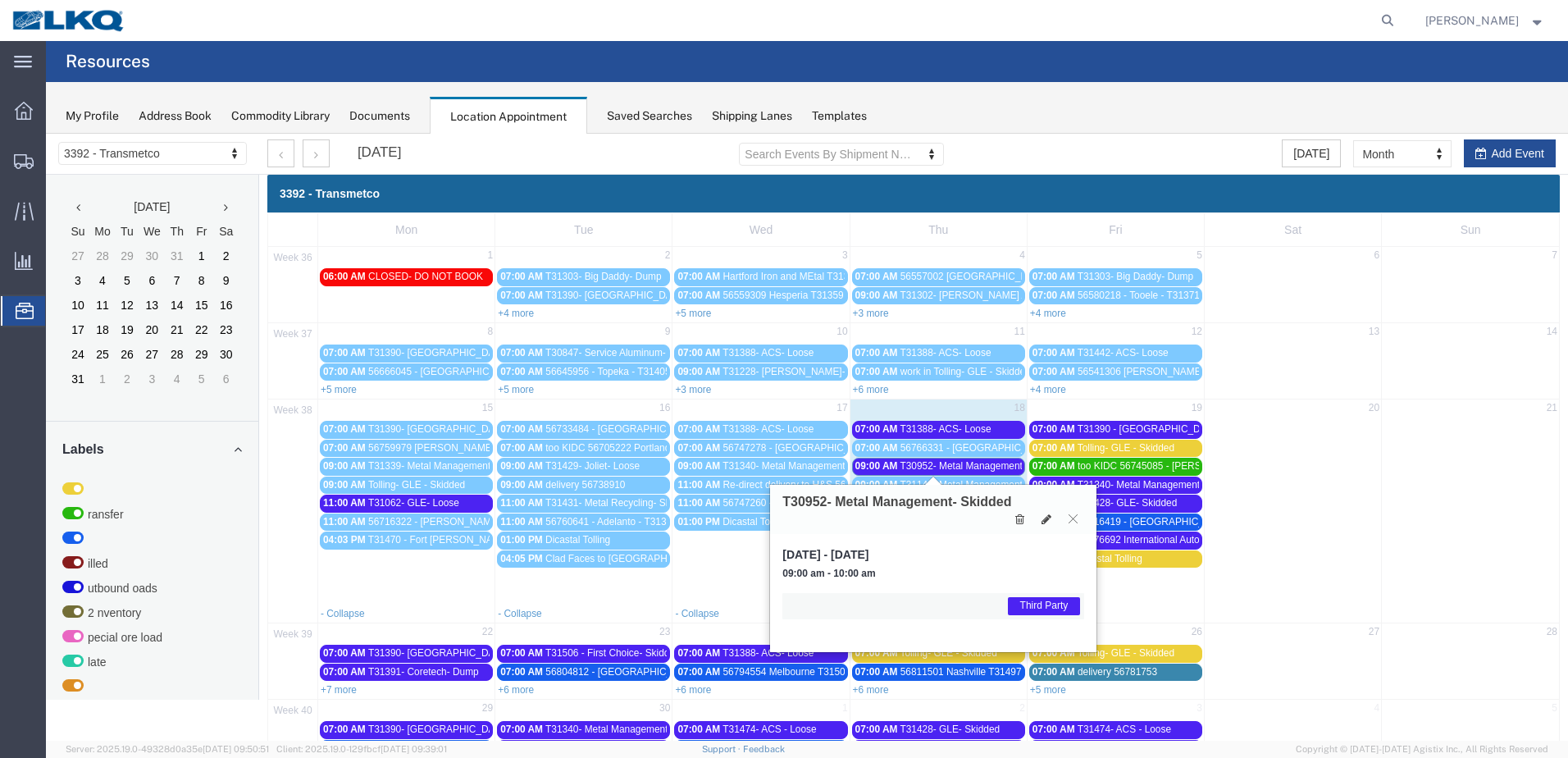
click at [1146, 442] on span "Tolling- GLE - Skidded" at bounding box center [1126, 448] width 96 height 12
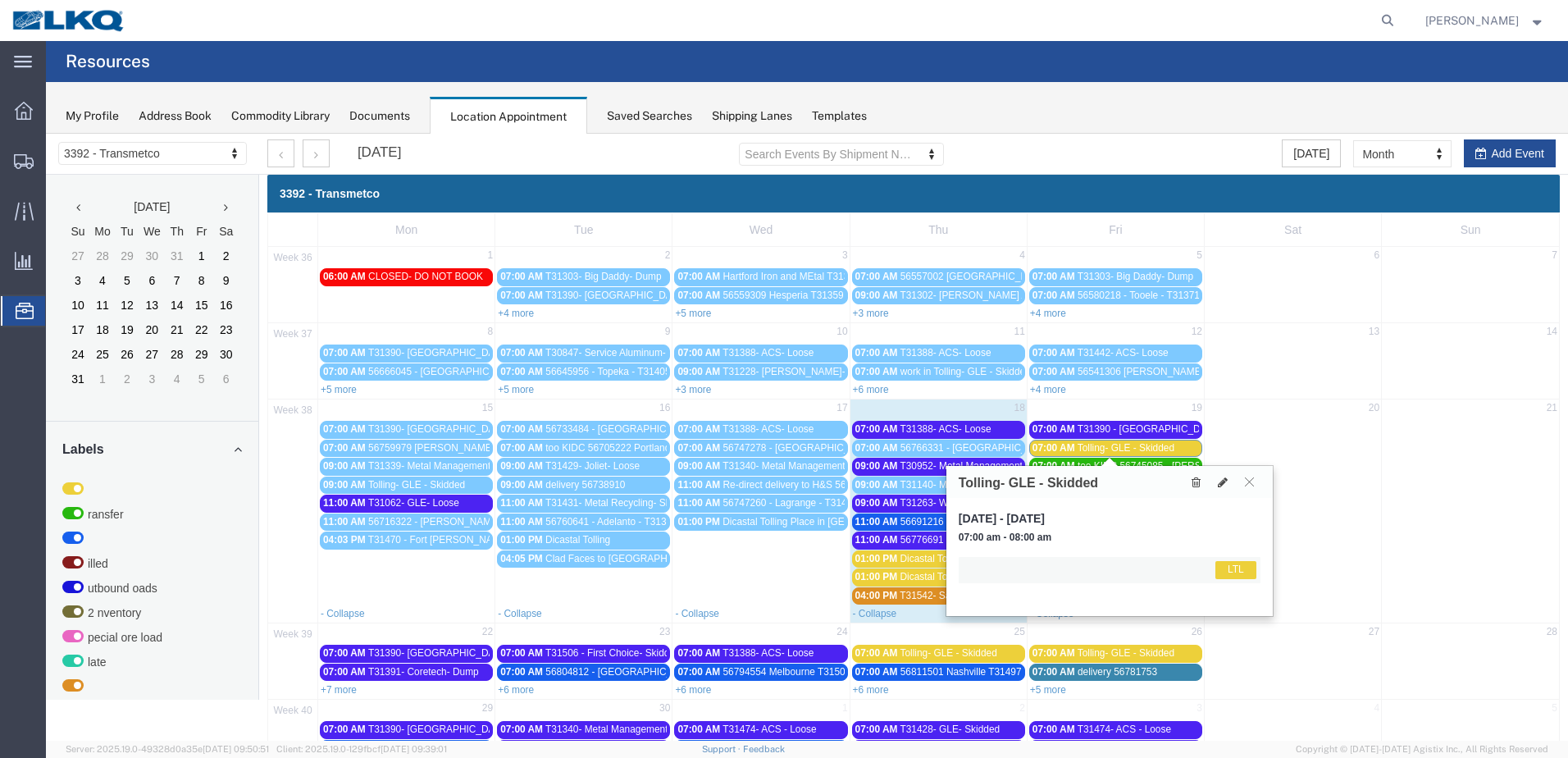
click at [1146, 442] on span "Tolling- GLE - Skidded" at bounding box center [1126, 448] width 96 height 12
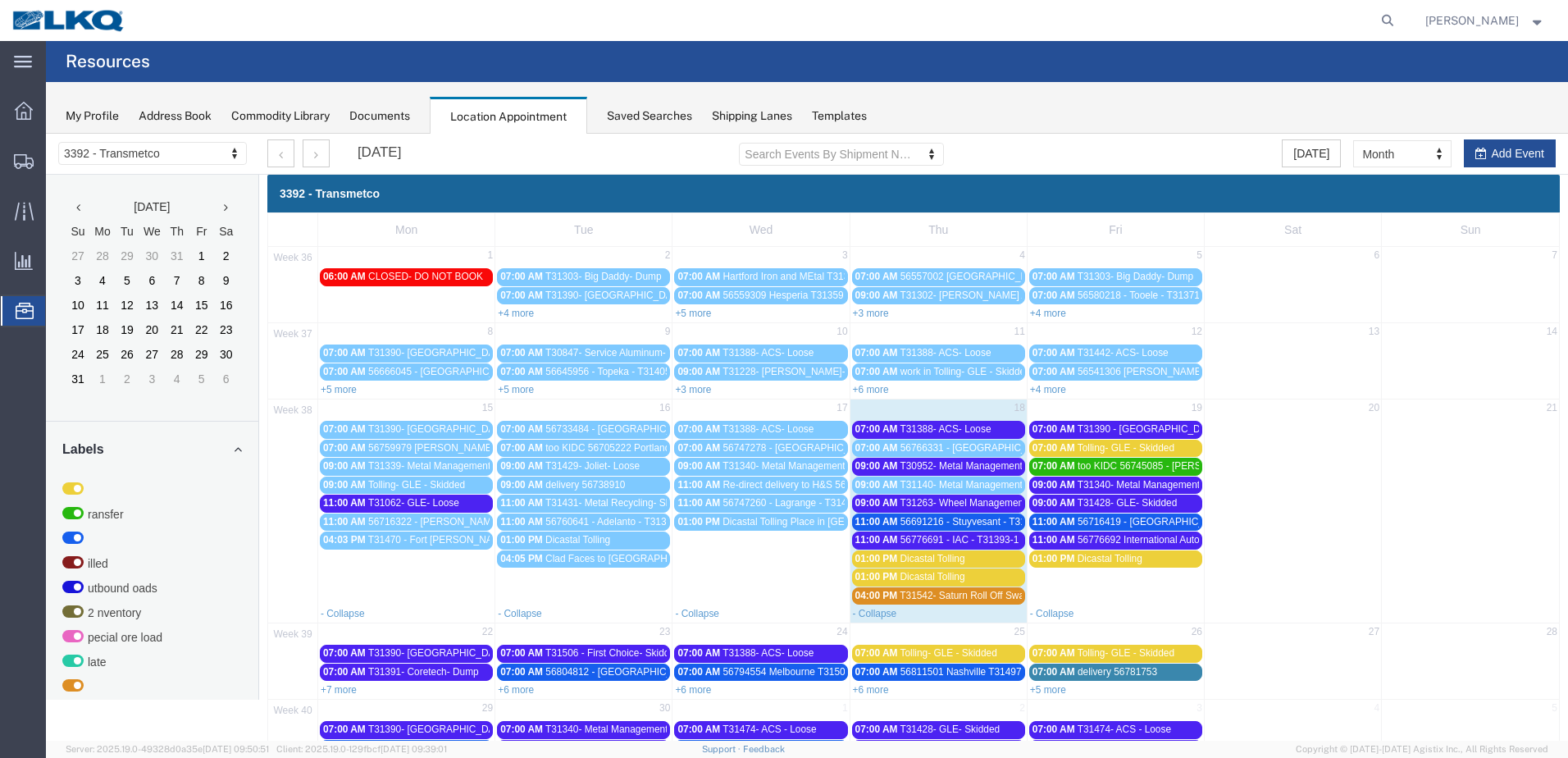
click at [1135, 506] on span "T31428- GLE- Skidded" at bounding box center [1127, 503] width 100 height 12
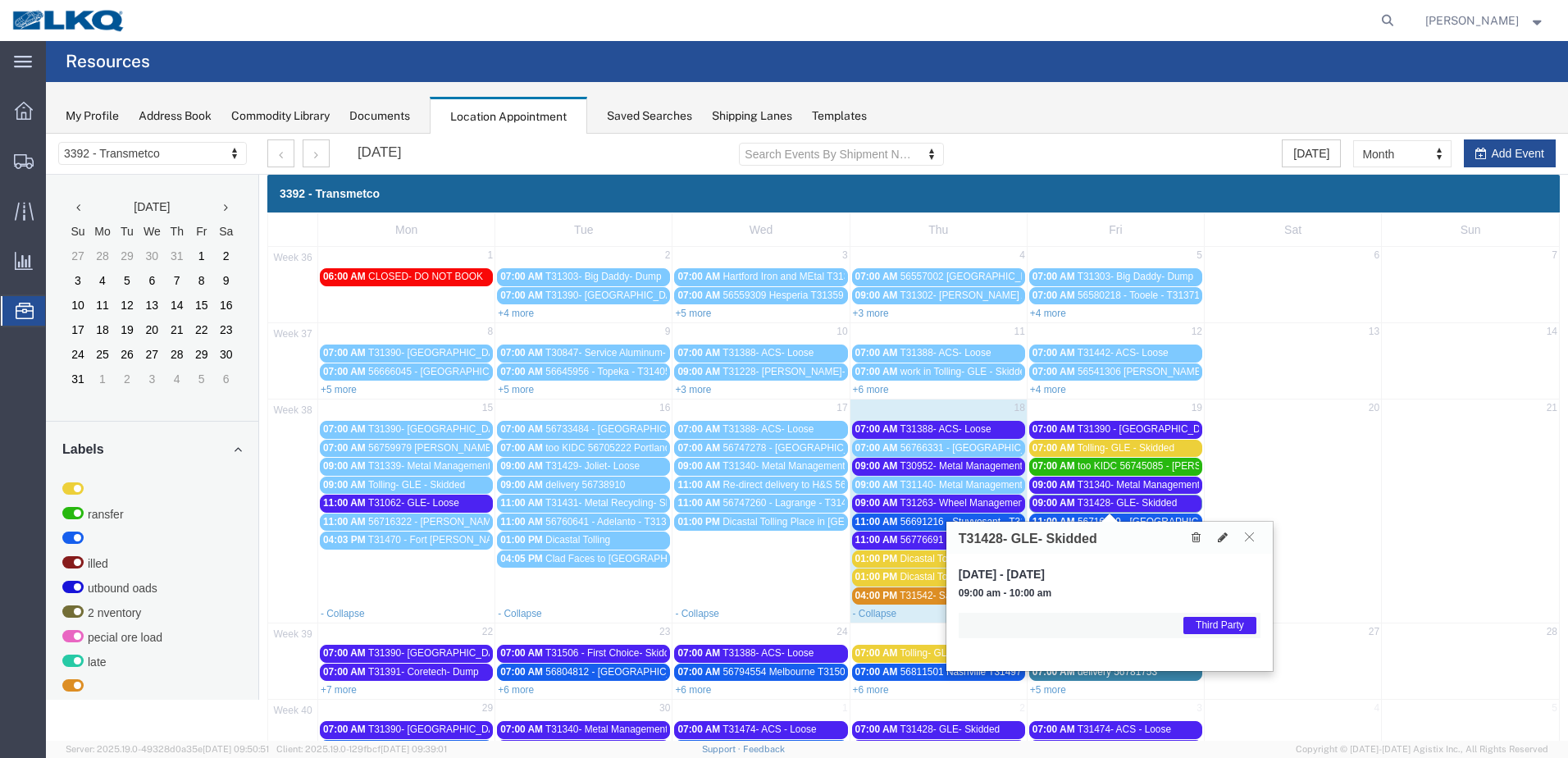
click at [1246, 539] on icon at bounding box center [1250, 536] width 9 height 10
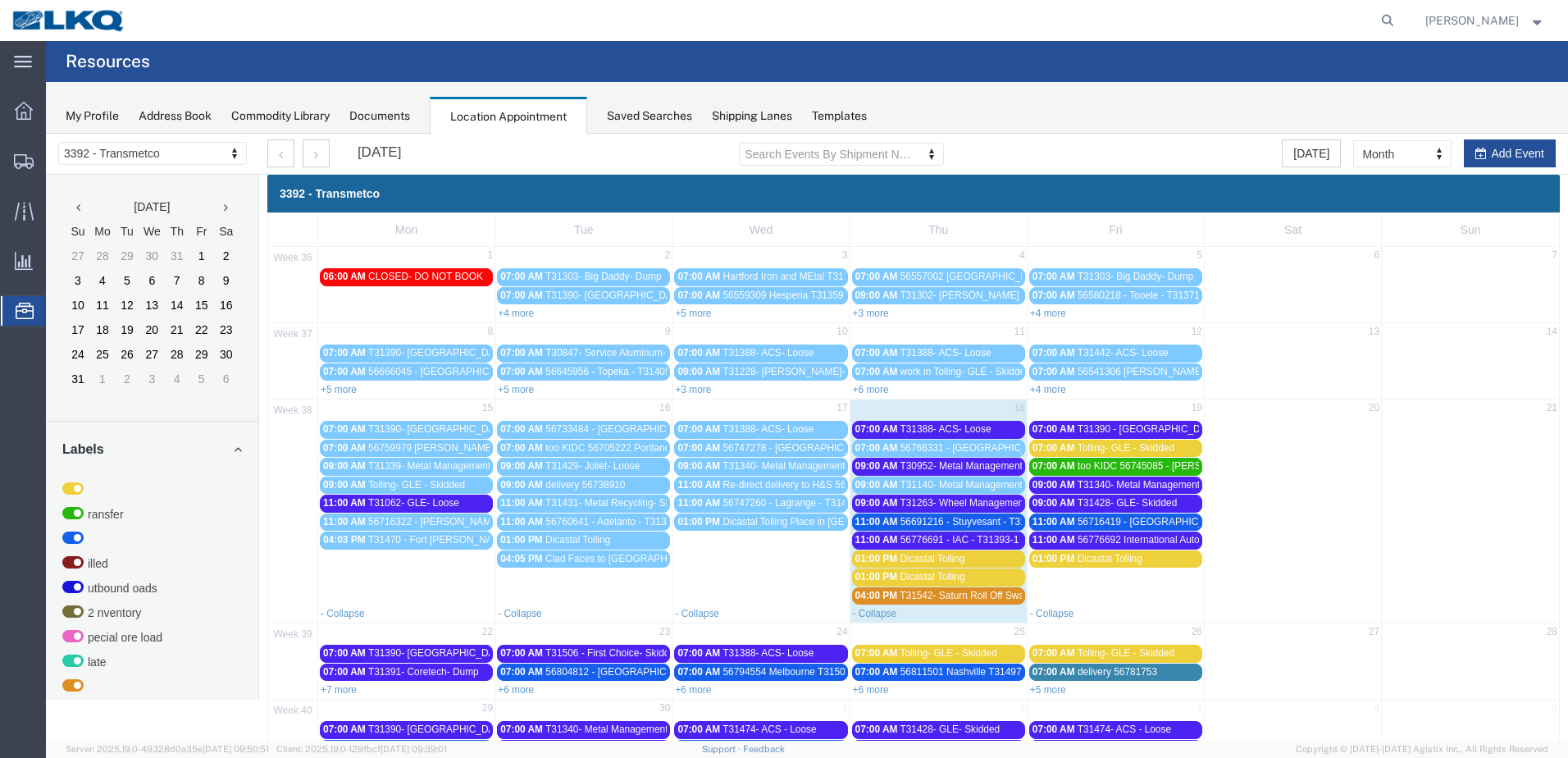
click at [931, 431] on span "T31388- ACS- Loose" at bounding box center [945, 429] width 91 height 12
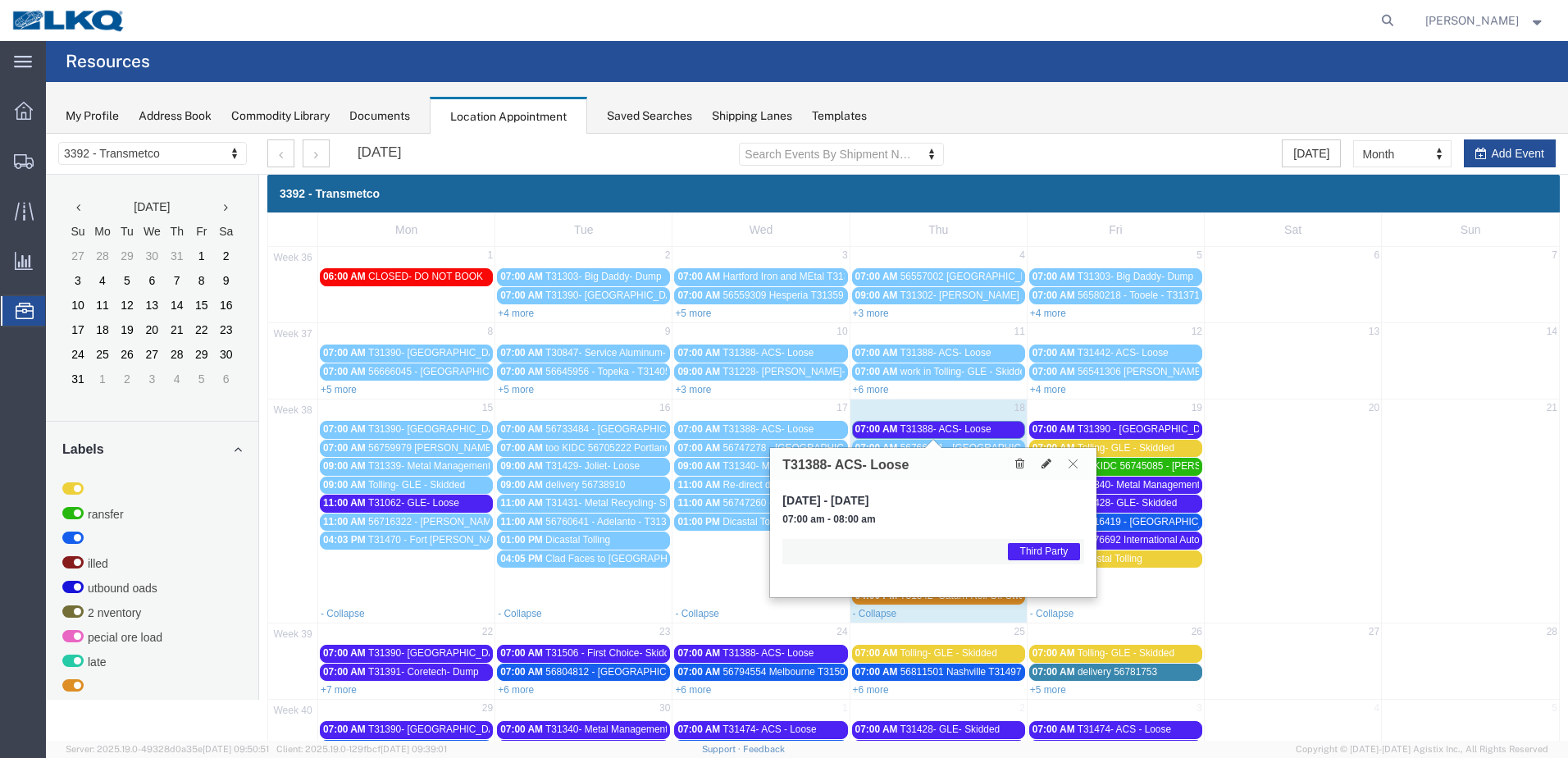
click at [1077, 463] on icon at bounding box center [1072, 463] width 9 height 10
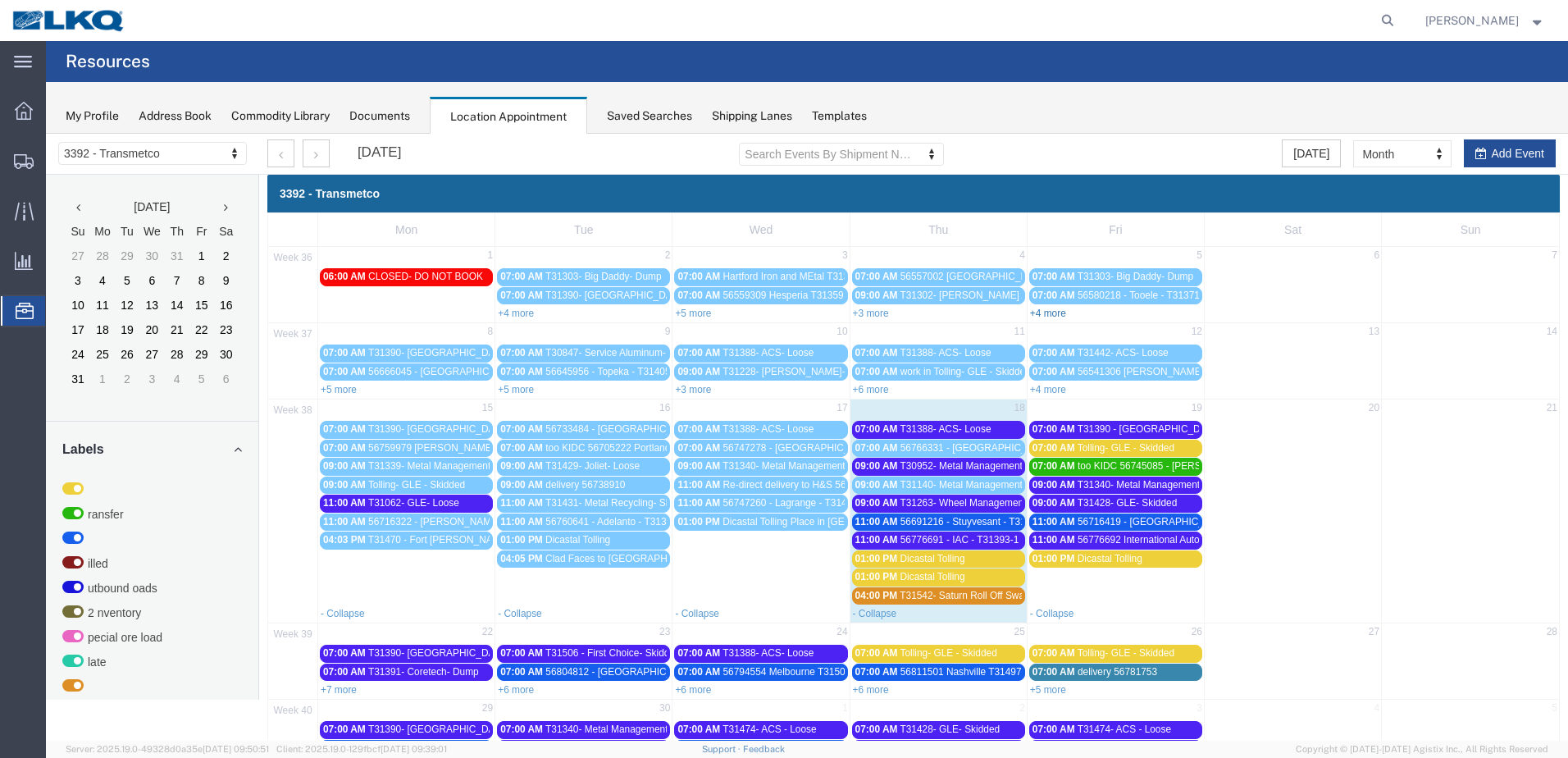
click at [1058, 308] on link "+4 more" at bounding box center [1048, 313] width 36 height 12
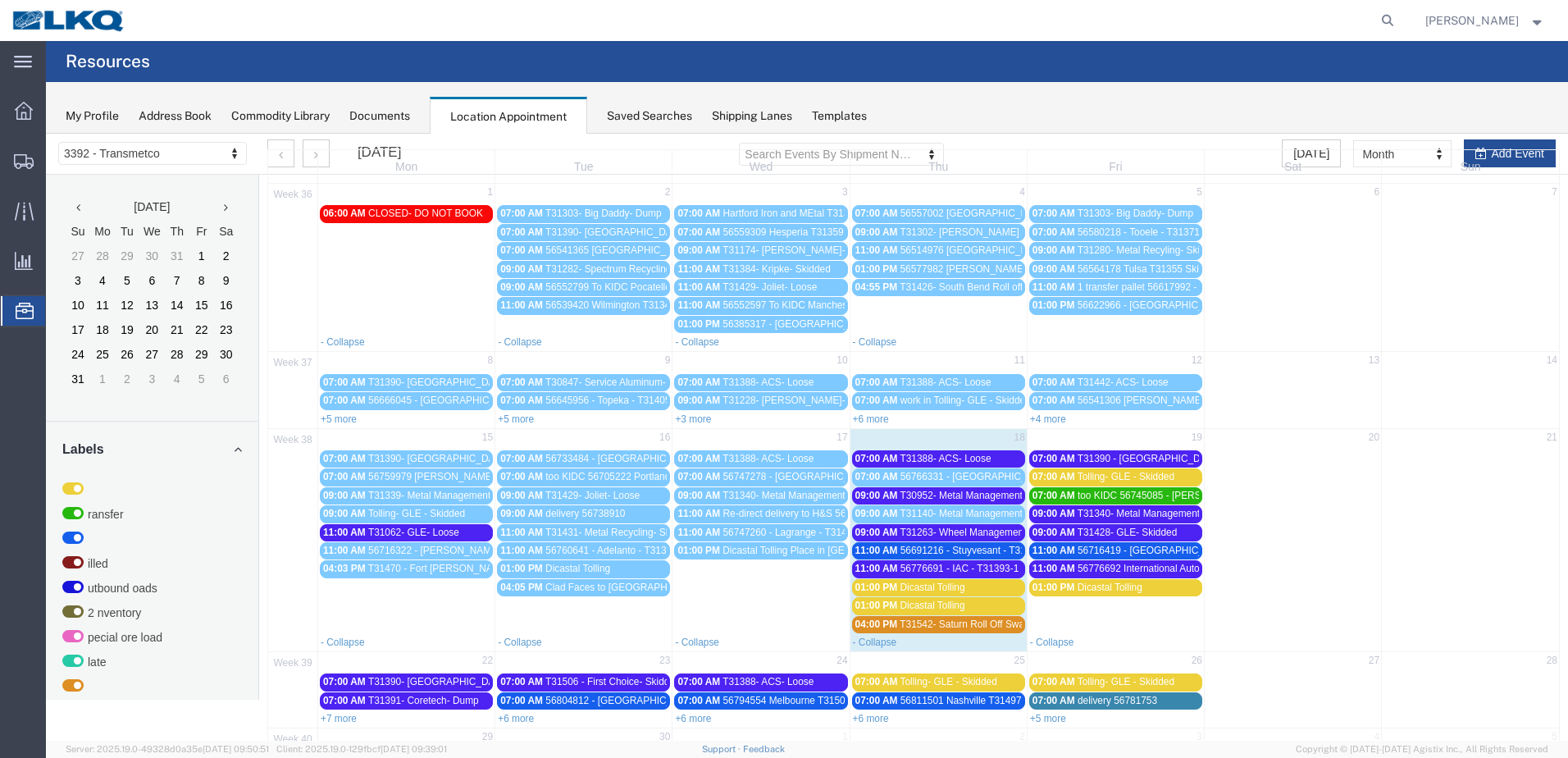
scroll to position [213, 0]
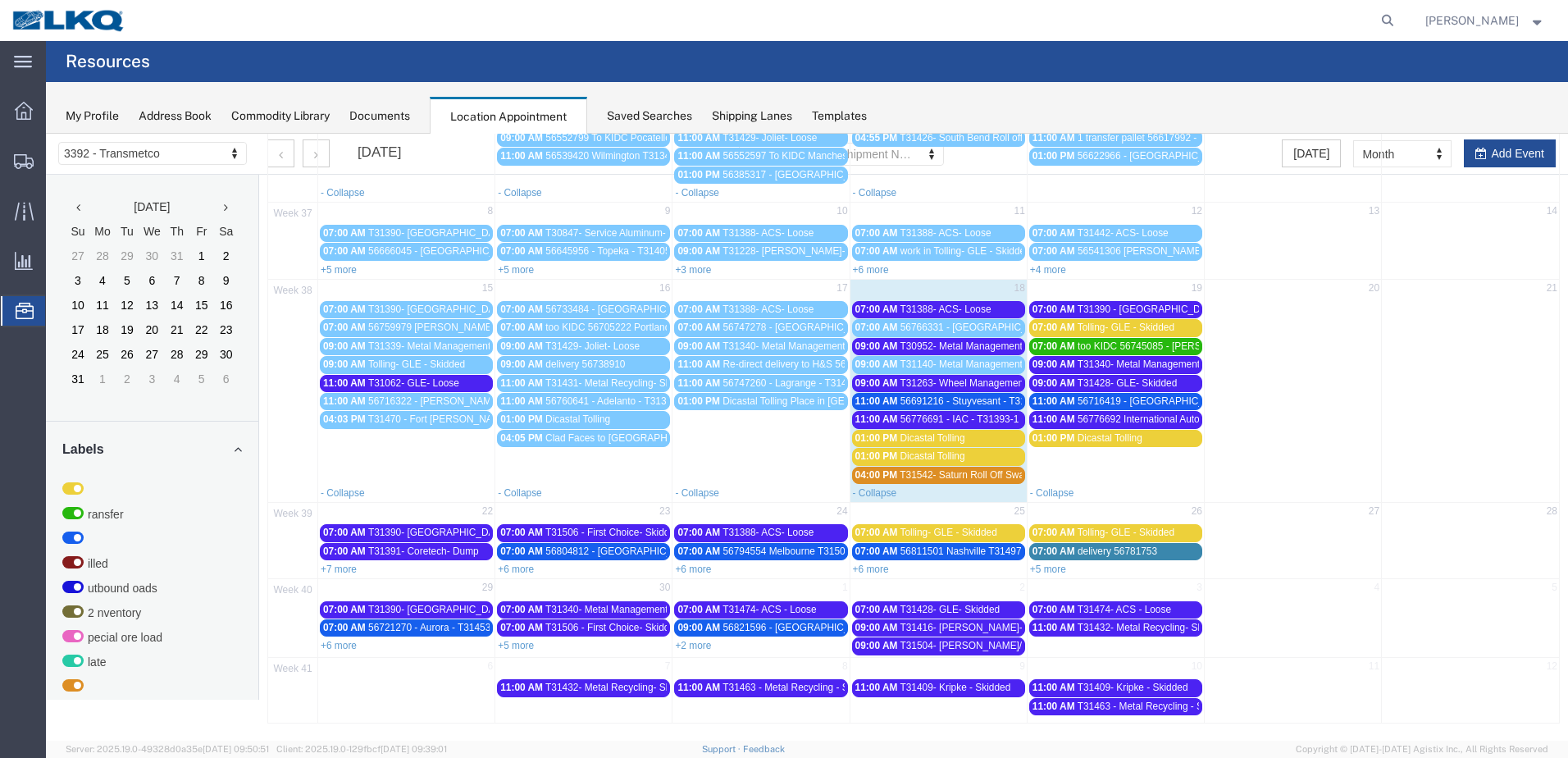
click at [984, 380] on span "T31263- Wheel Management- Skidded" at bounding box center [983, 383] width 167 height 12
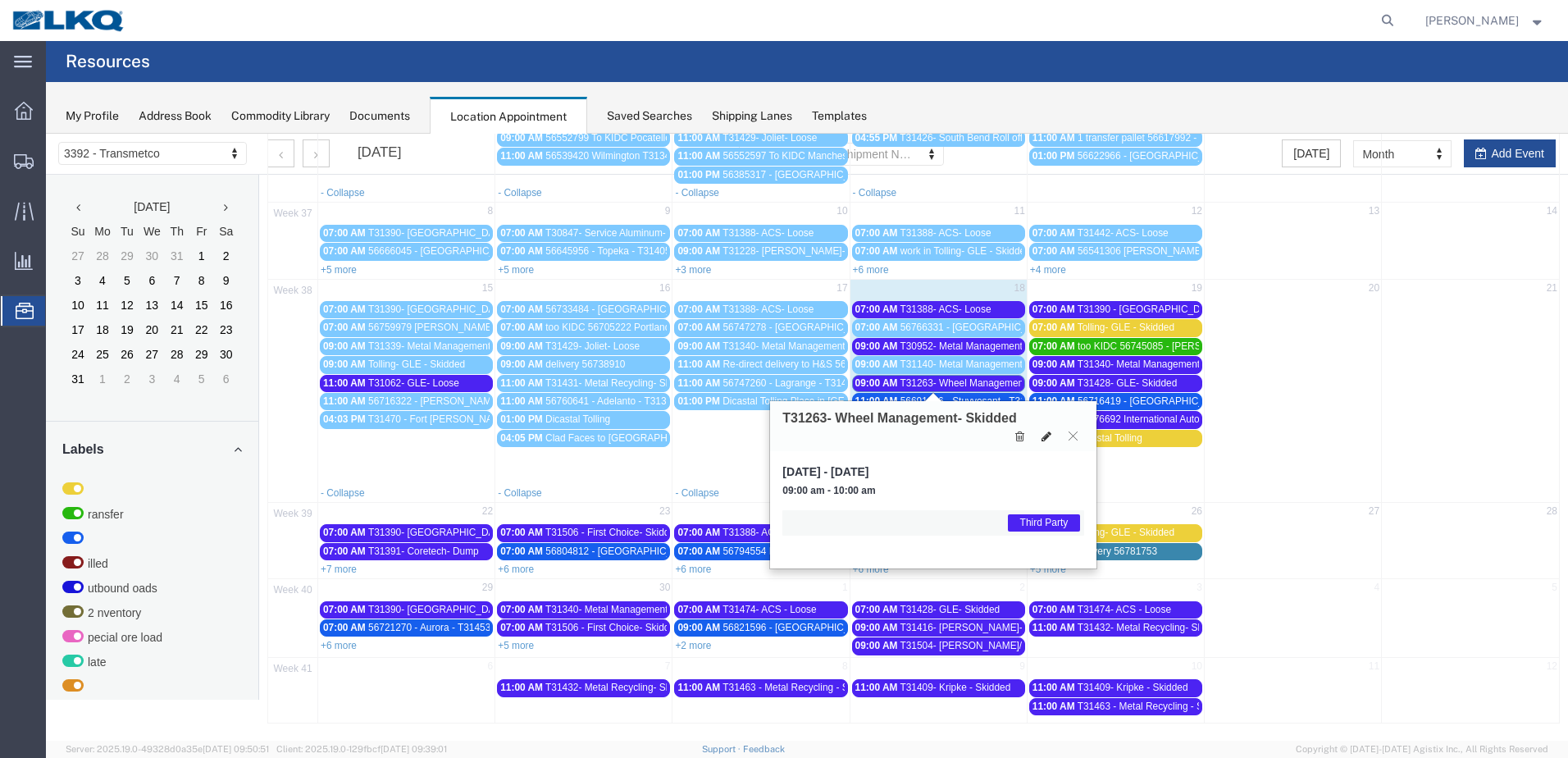
click at [1038, 436] on button at bounding box center [1047, 436] width 23 height 17
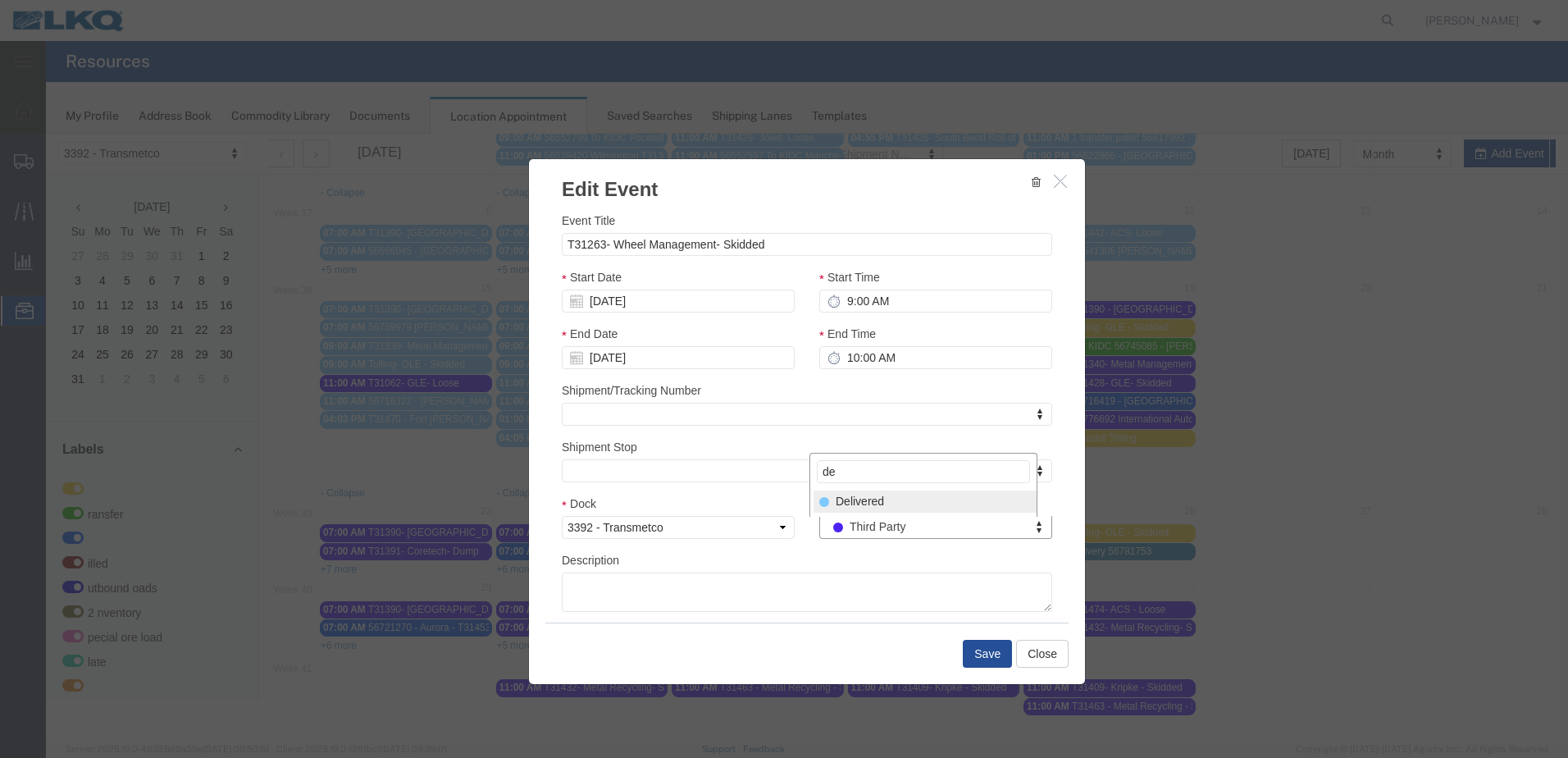
type input "de"
select select "40"
click at [994, 649] on button "Save" at bounding box center [987, 653] width 49 height 28
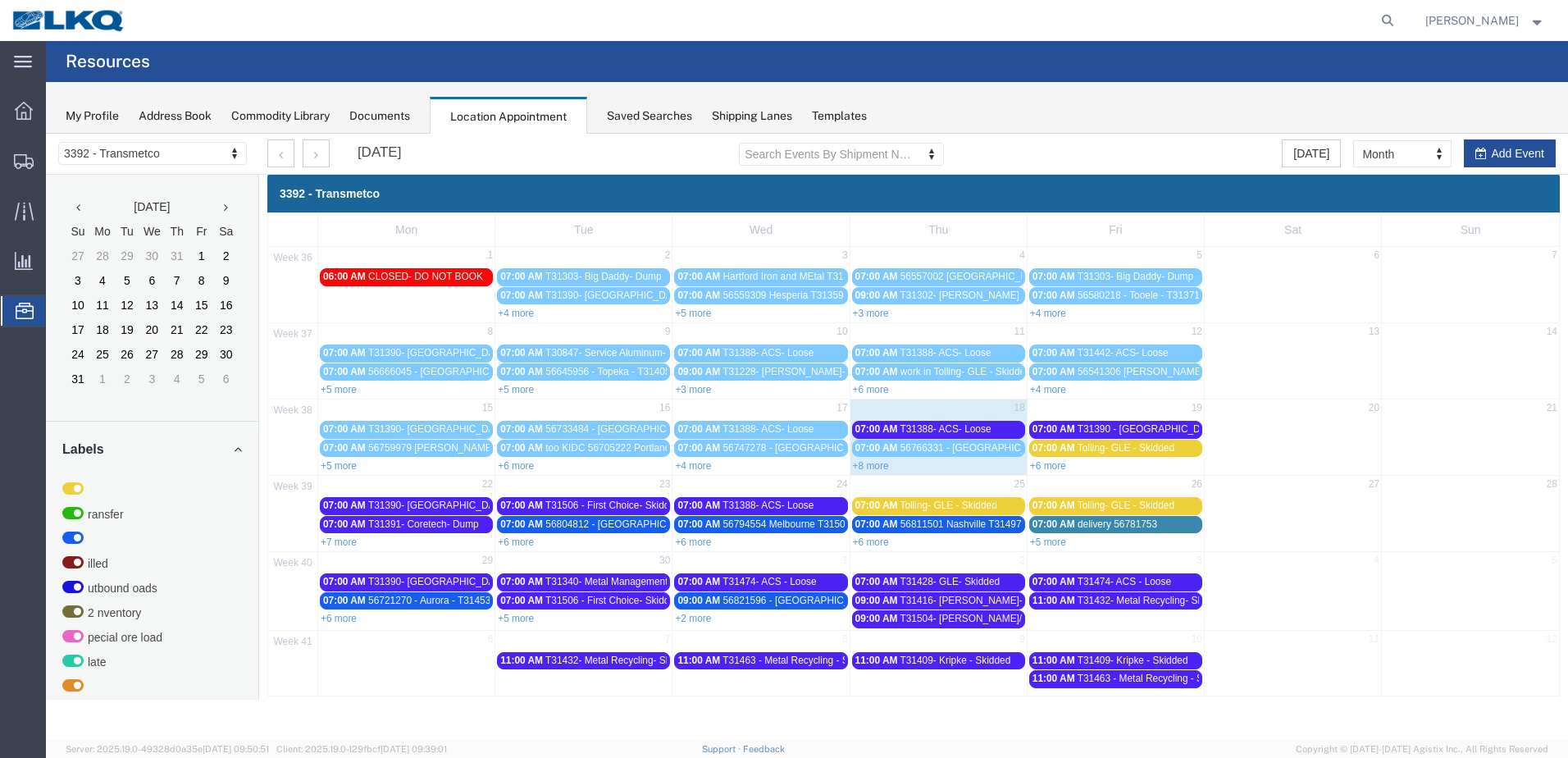
scroll to position [0, 0]
click at [866, 470] on link "+8 more" at bounding box center [870, 465] width 36 height 12
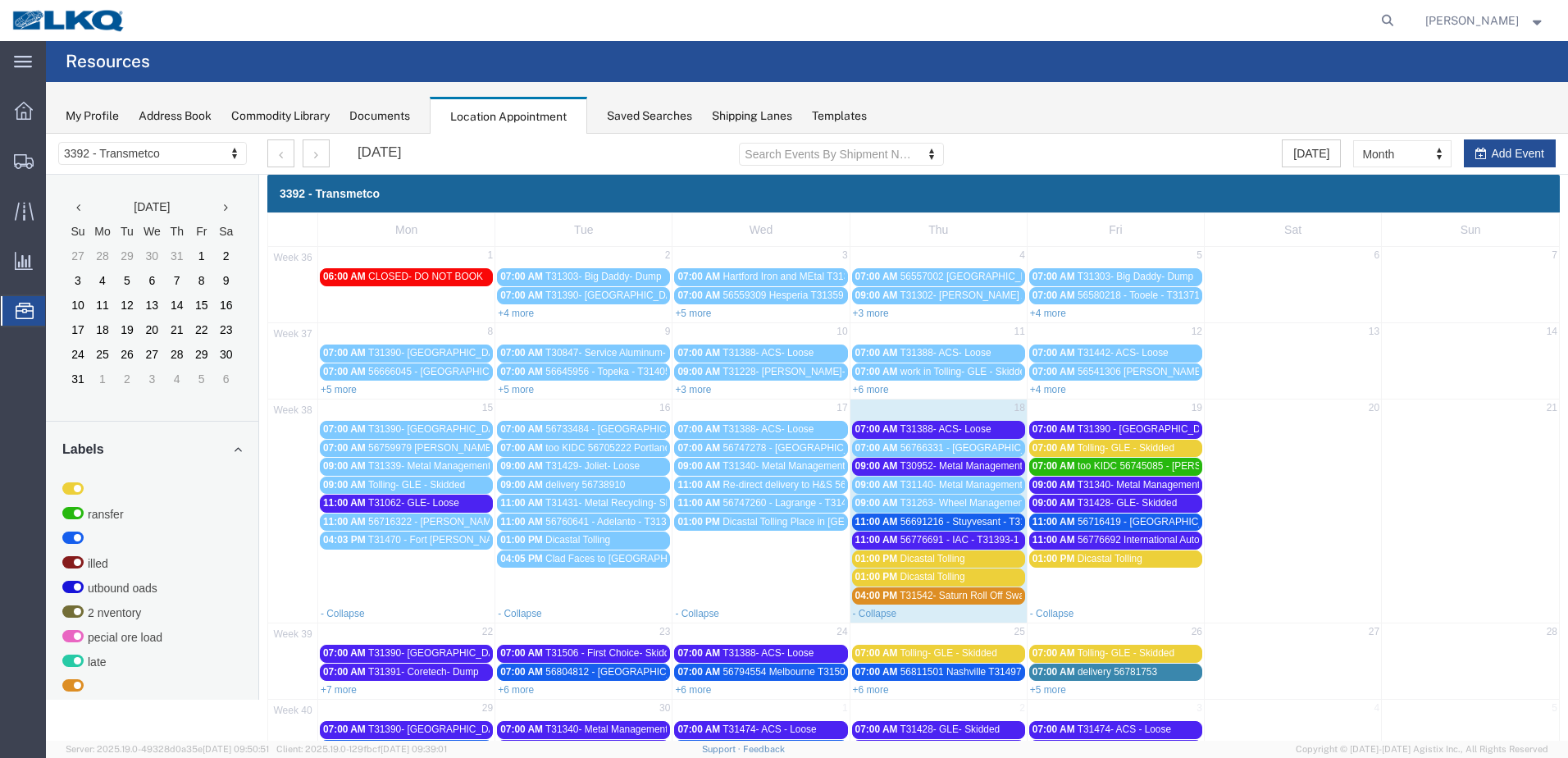
click at [954, 534] on span "56776691 - IAC - T31393-1 - Palletized" at bounding box center [985, 539] width 170 height 12
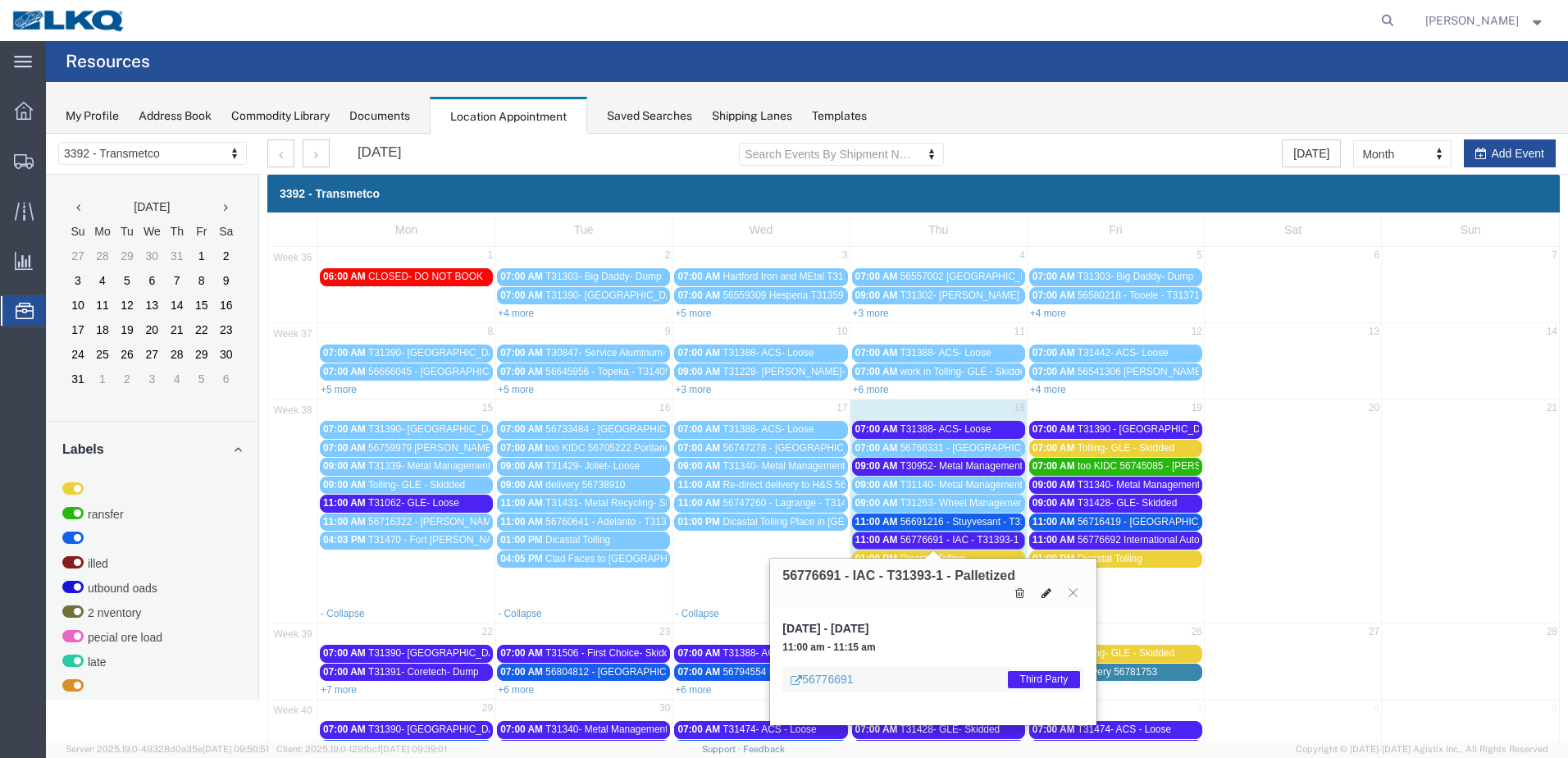
click at [1058, 588] on button at bounding box center [1047, 593] width 23 height 17
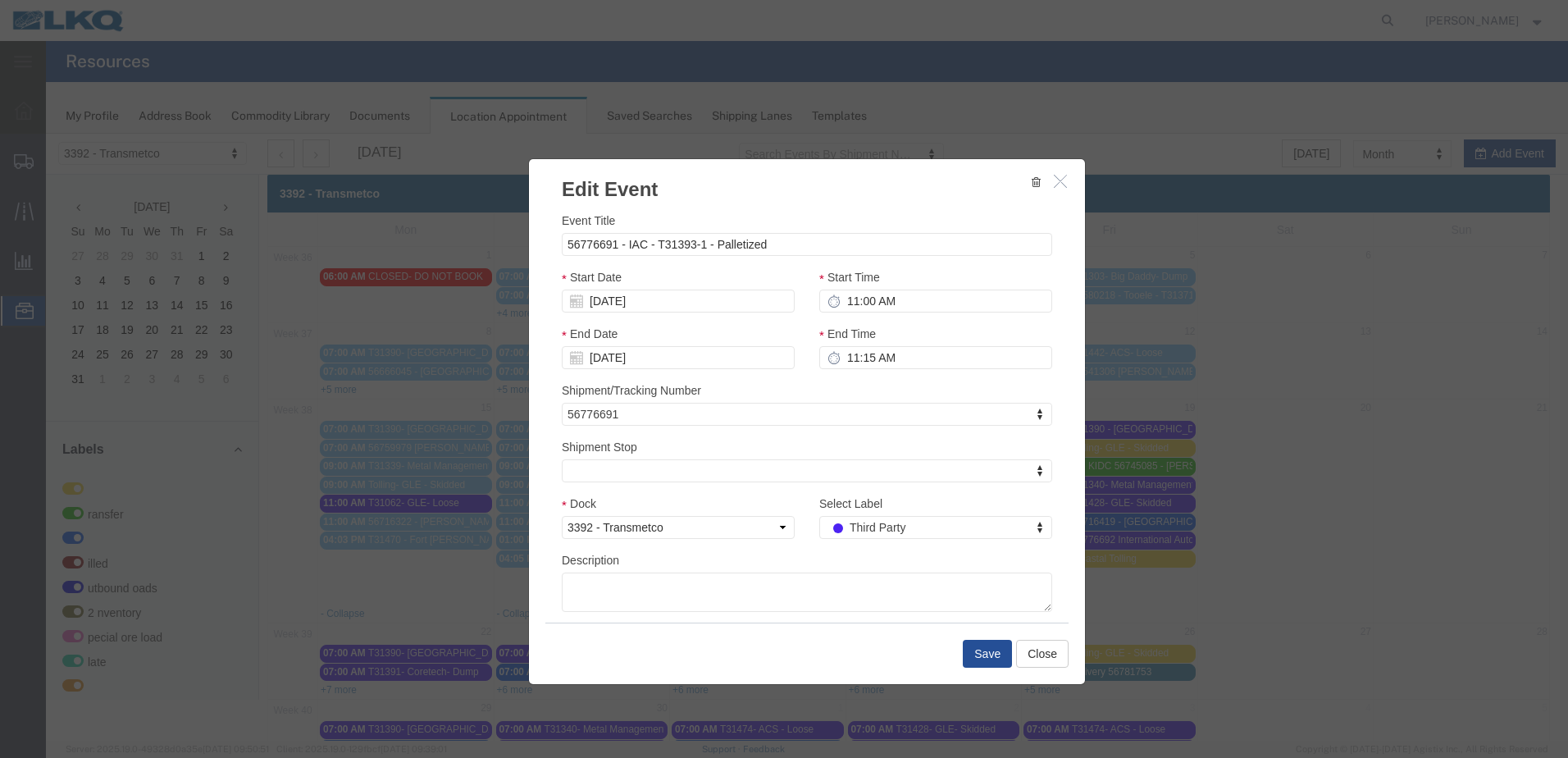
select select
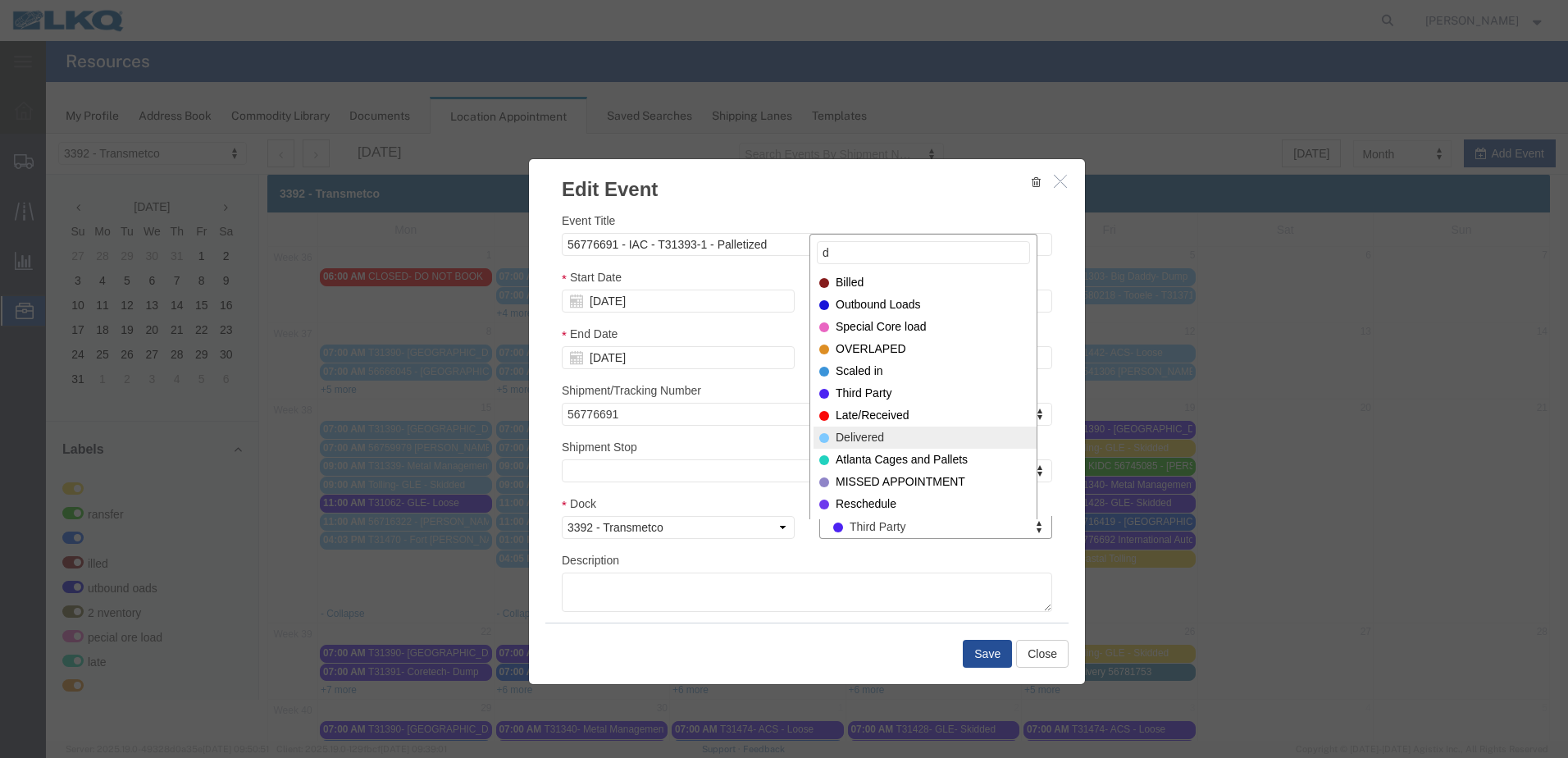
type input "d"
select select "40"
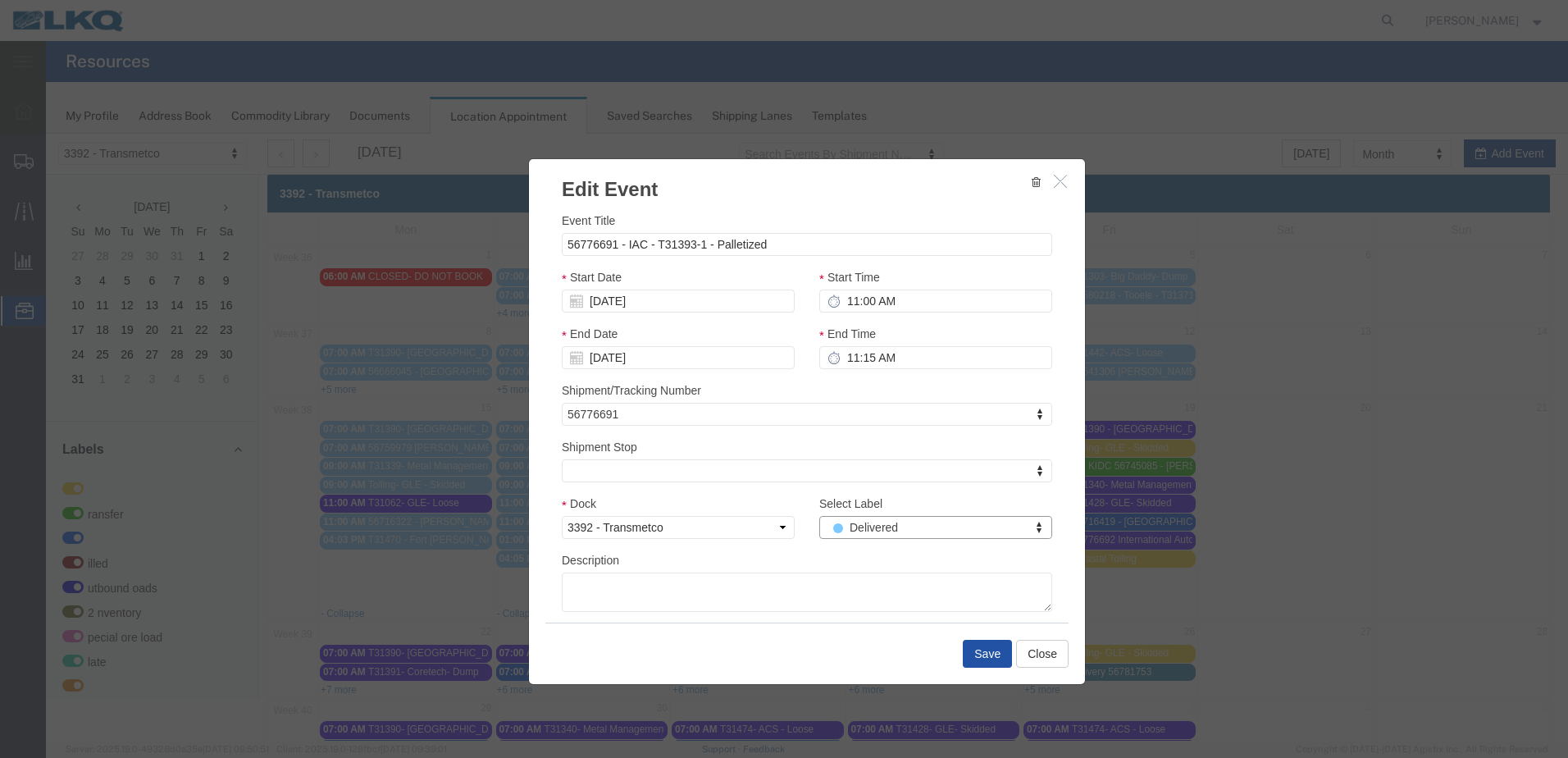
click at [973, 647] on button "Save" at bounding box center [987, 653] width 49 height 28
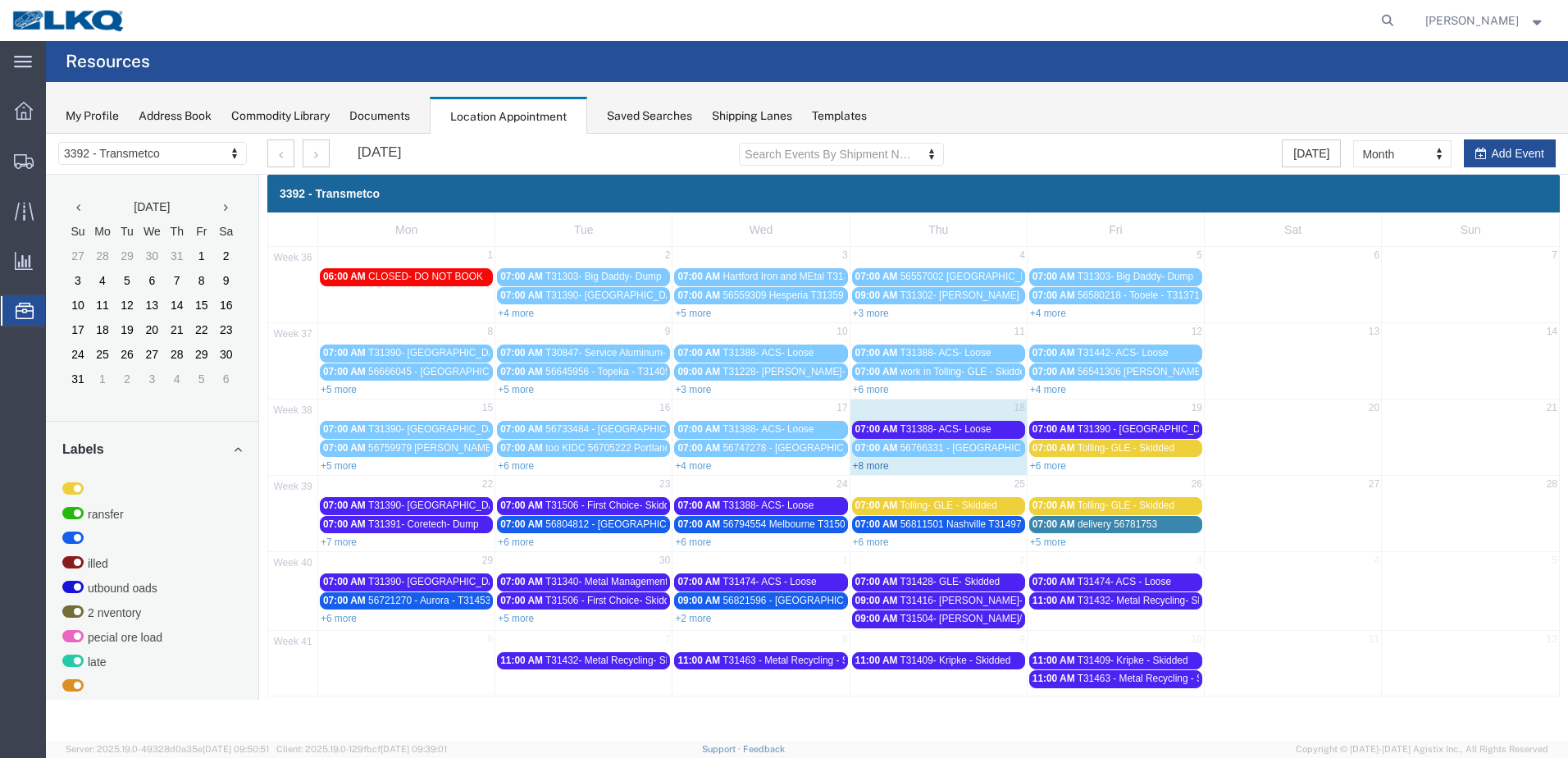
click at [860, 462] on link "+8 more" at bounding box center [870, 465] width 36 height 12
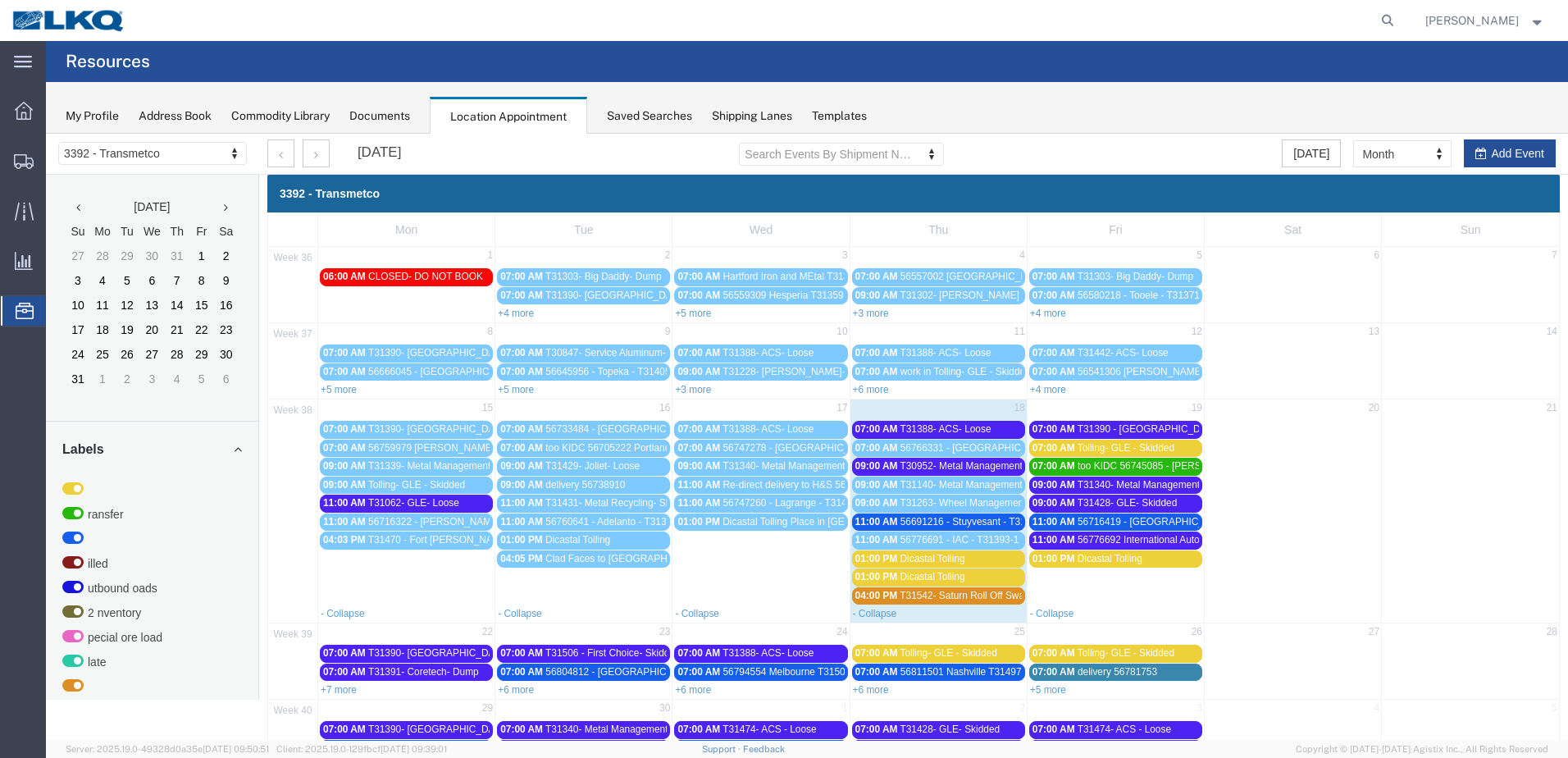
click at [950, 524] on span "56691216 - Stuyvesant - T31433 - Palletized" at bounding box center [997, 522] width 193 height 12
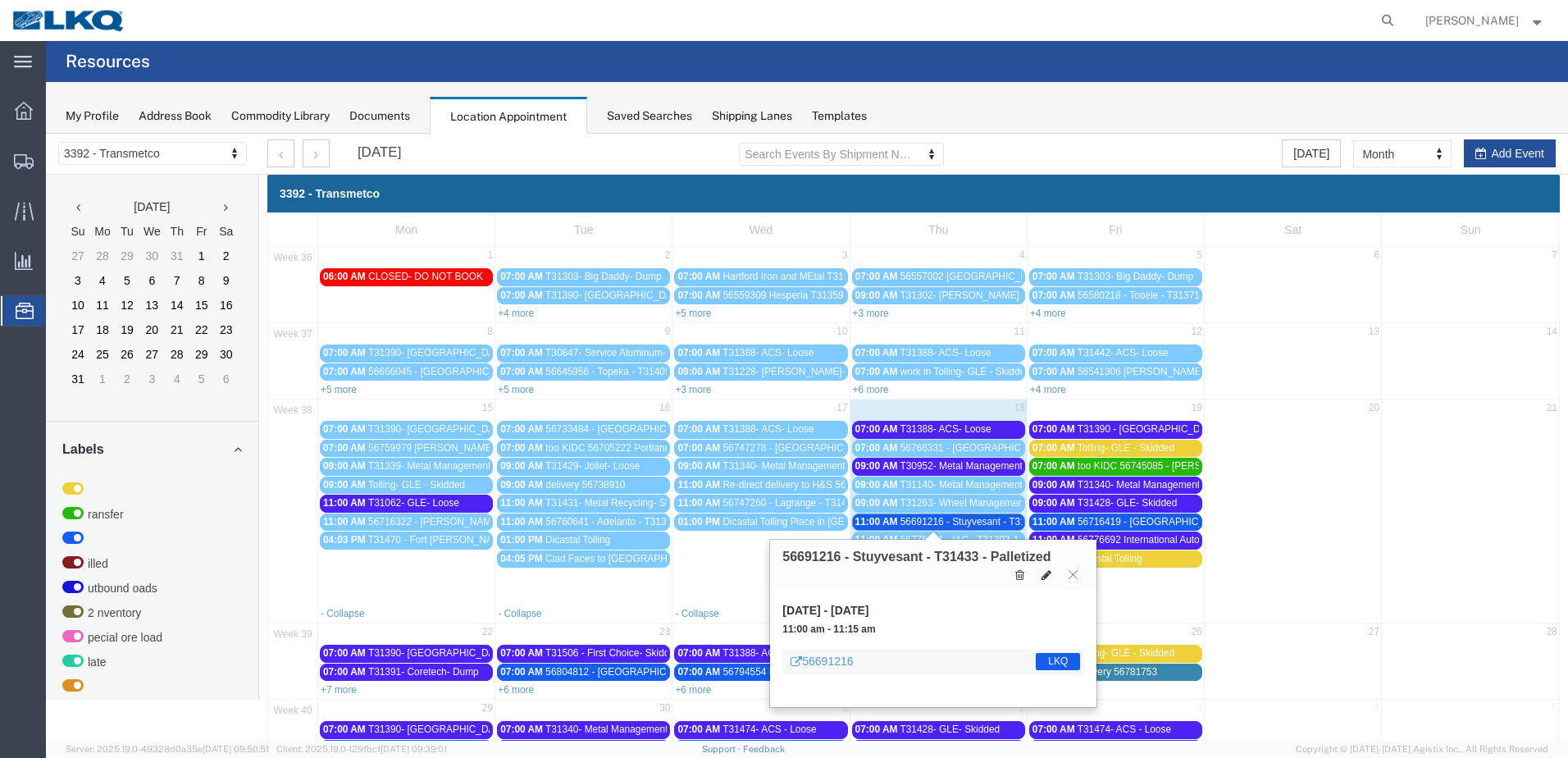
click at [1042, 578] on icon at bounding box center [1047, 575] width 10 height 12
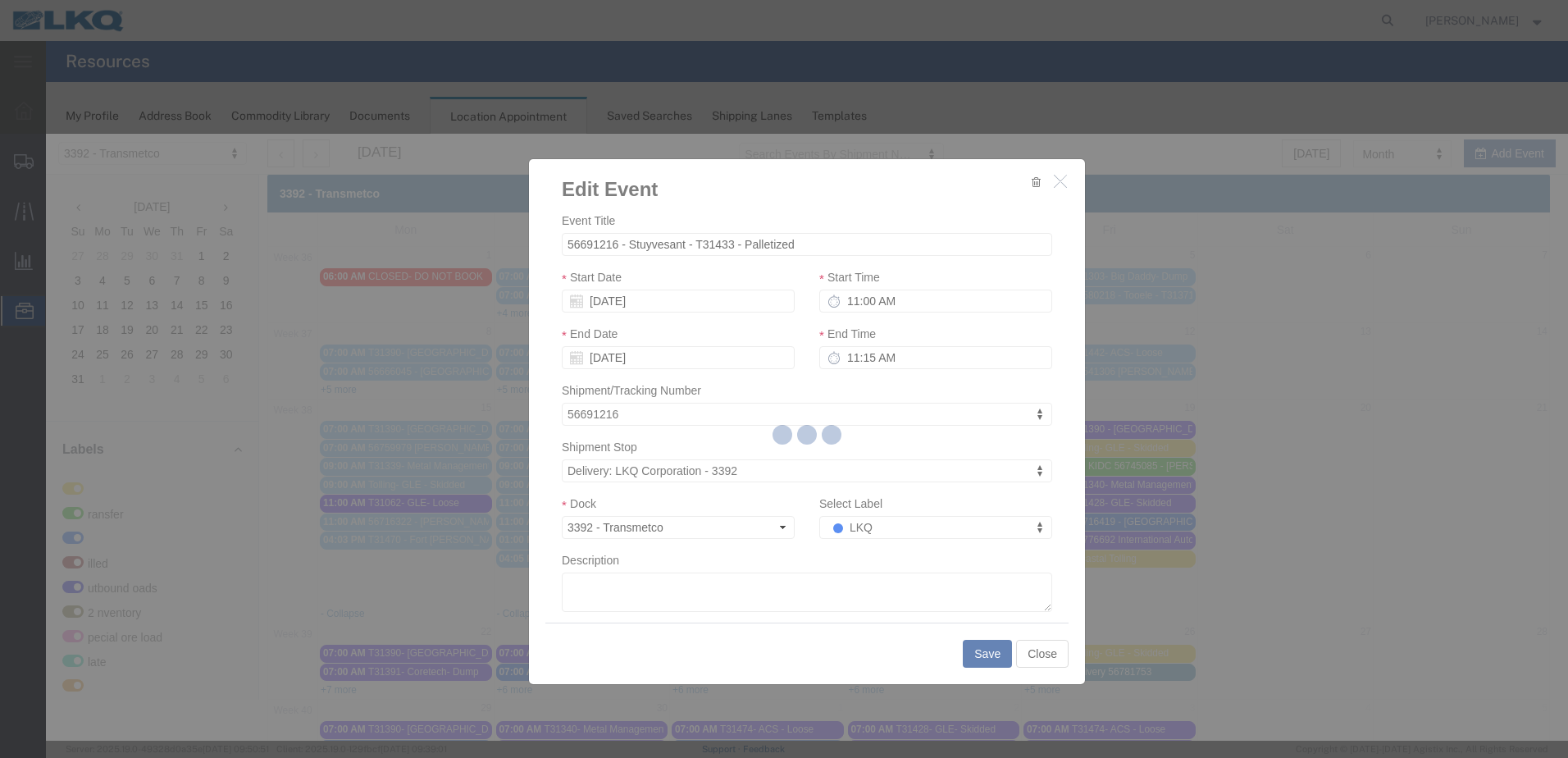
click at [919, 536] on div at bounding box center [806, 437] width 1522 height 607
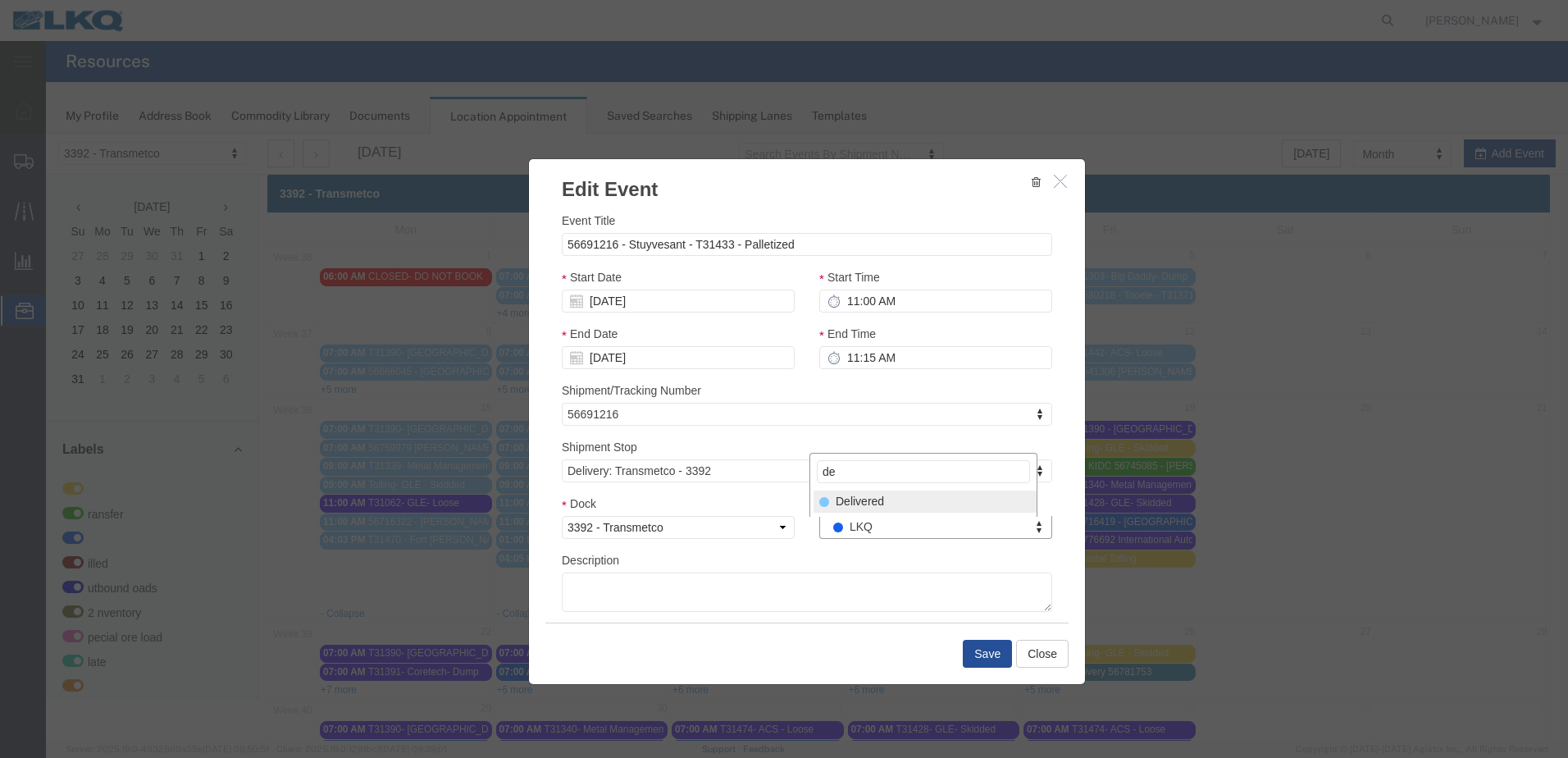
type input "de"
select select "40"
click at [974, 657] on button "Save" at bounding box center [987, 653] width 49 height 28
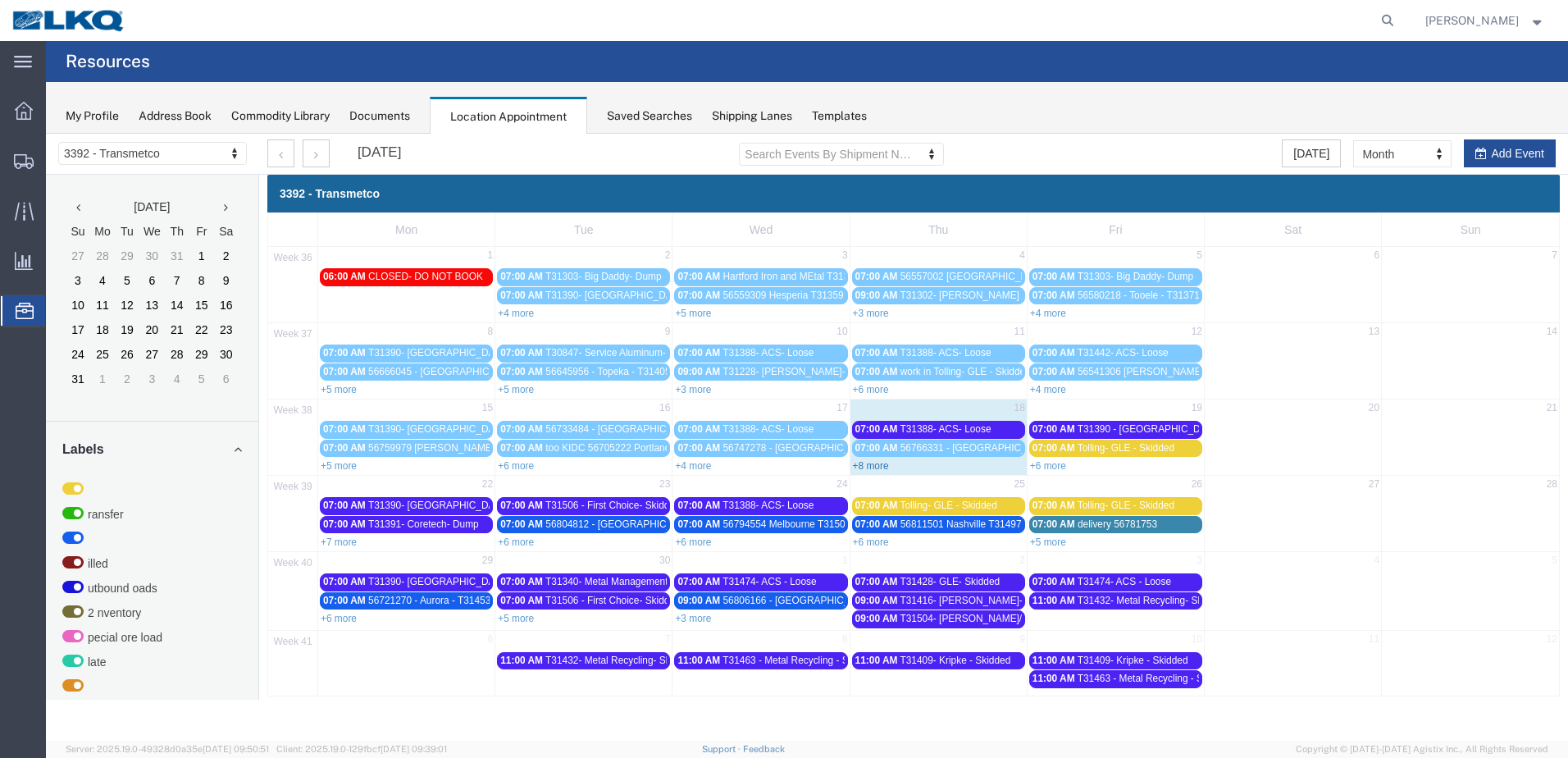
click at [877, 462] on link "+8 more" at bounding box center [870, 465] width 36 height 12
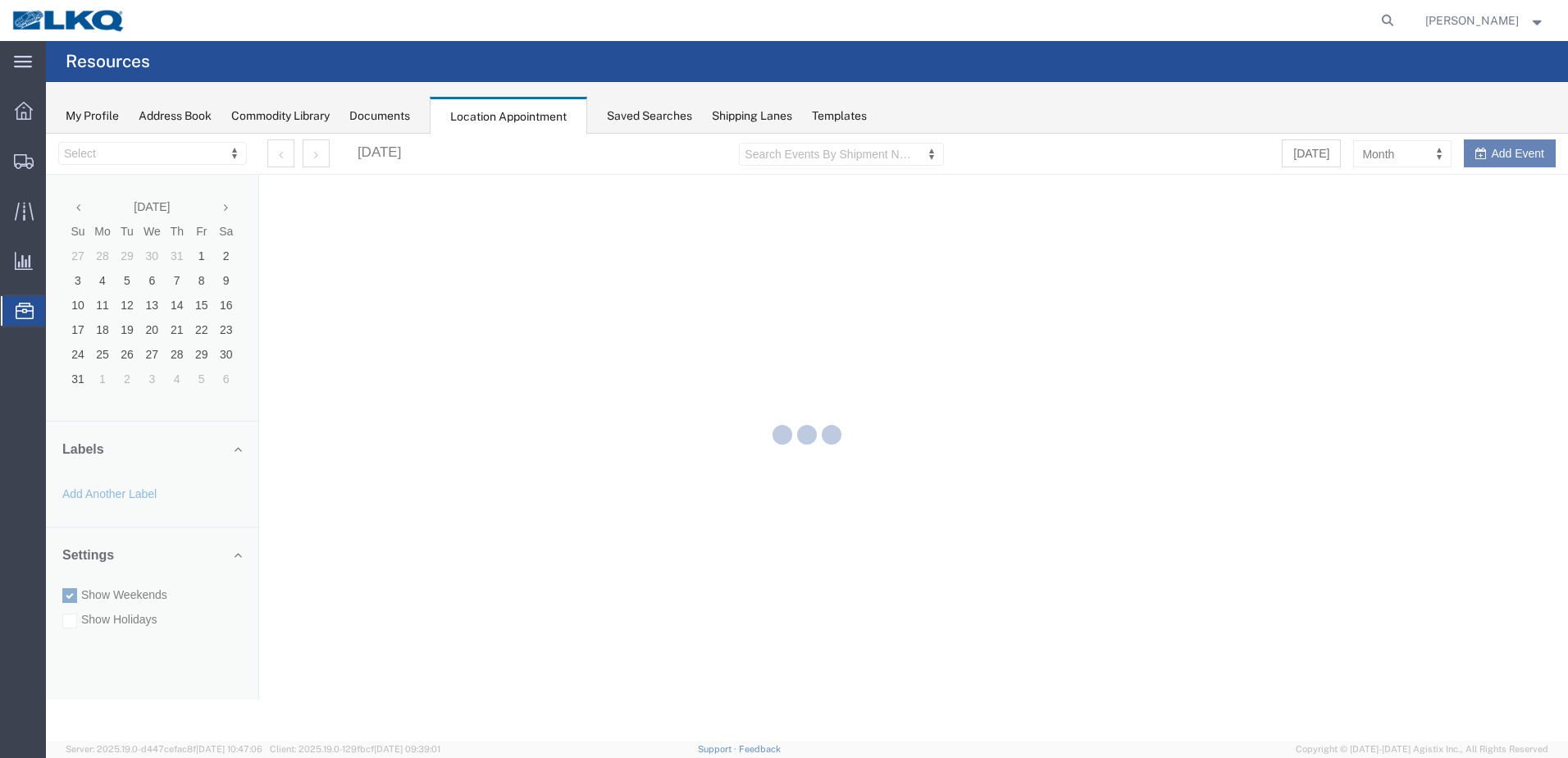
select select "28018"
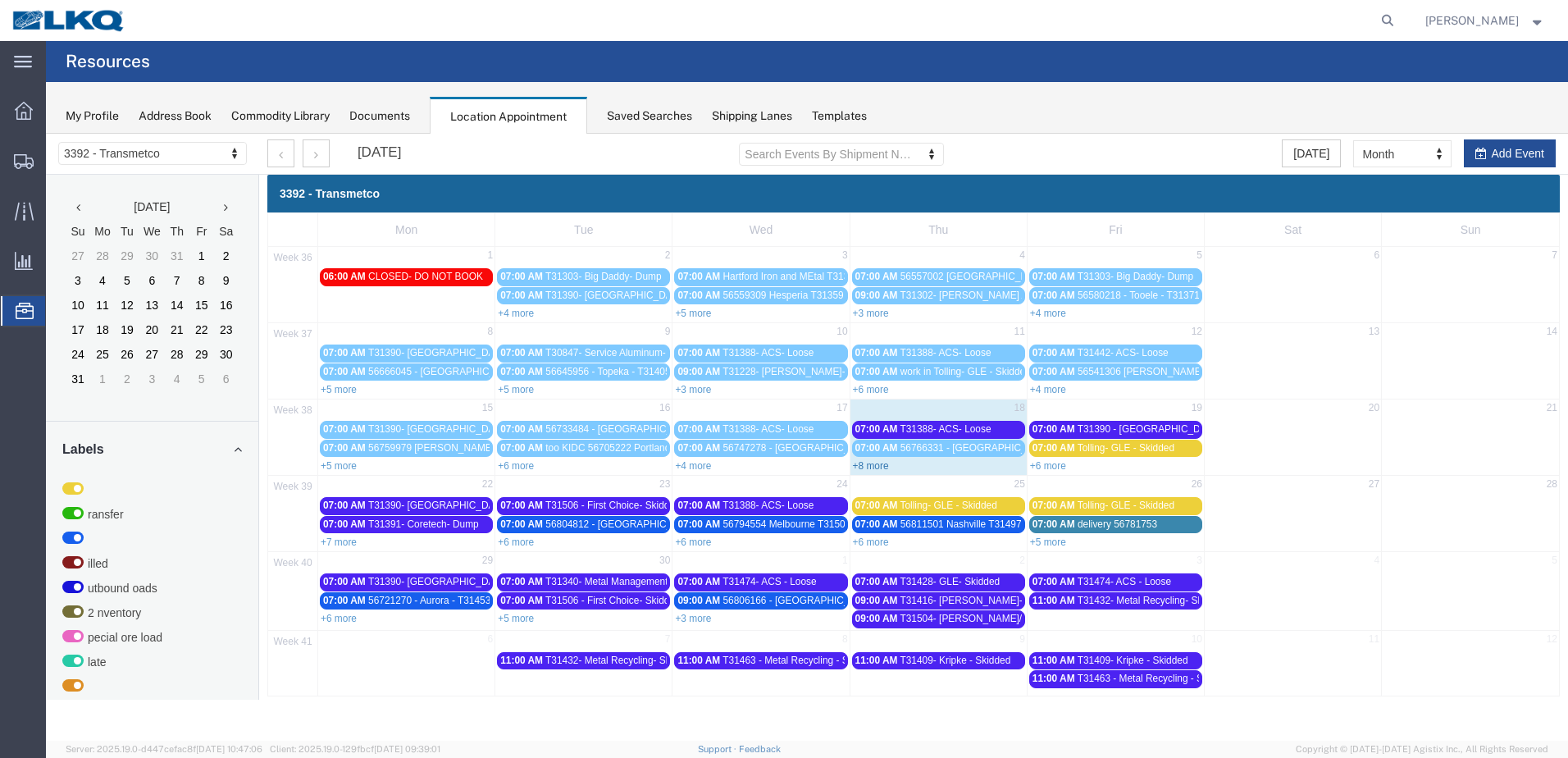
click at [870, 468] on link "+8 more" at bounding box center [870, 465] width 36 height 12
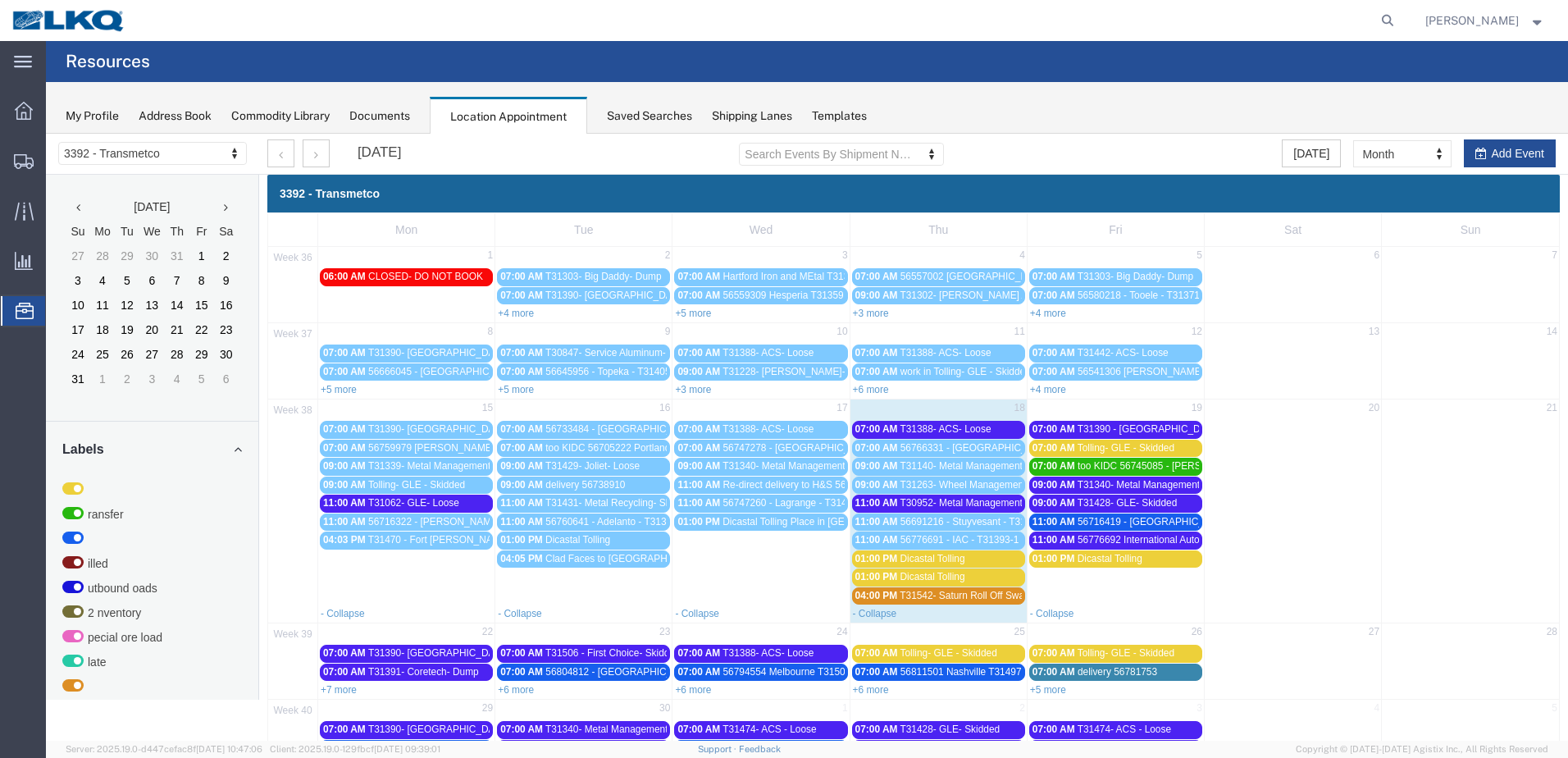
click at [966, 495] on link "11:00 AM T30952- Metal Management- Skidded" at bounding box center [939, 503] width 173 height 17
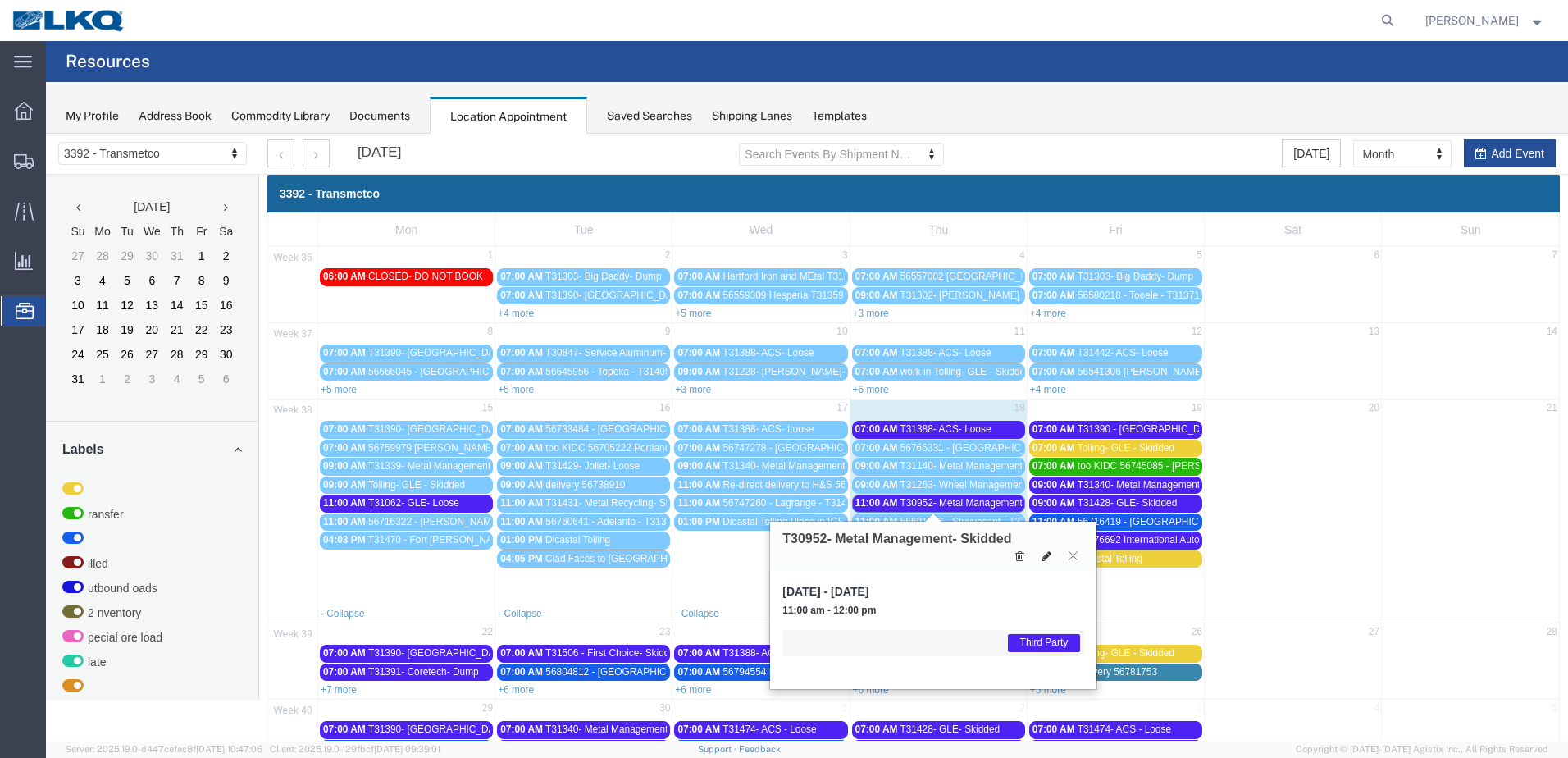
click at [1041, 555] on button at bounding box center [1047, 556] width 23 height 17
select select "1"
select select "23"
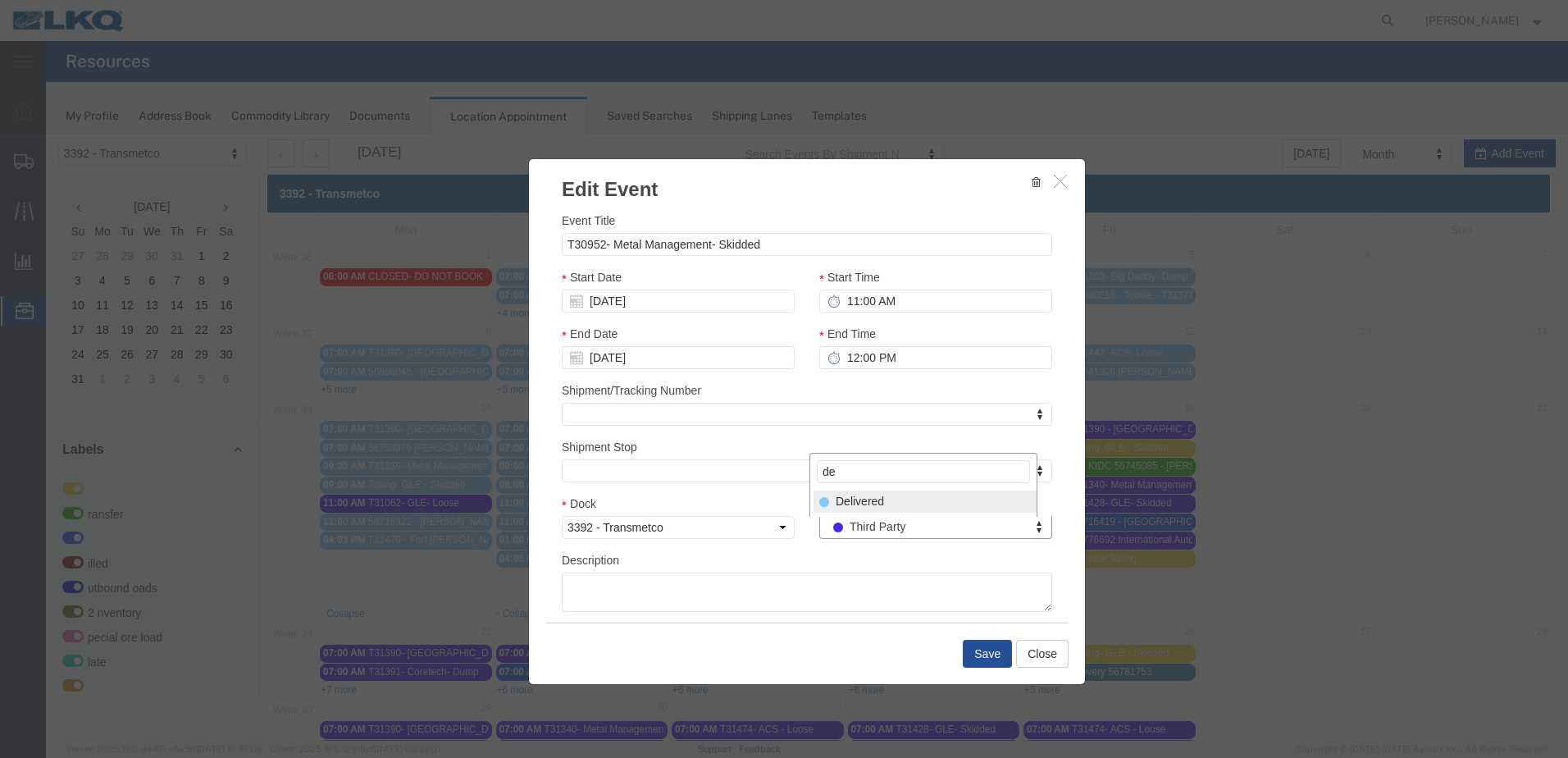
type input "de"
select select "40"
click at [979, 653] on button "Save" at bounding box center [987, 653] width 49 height 28
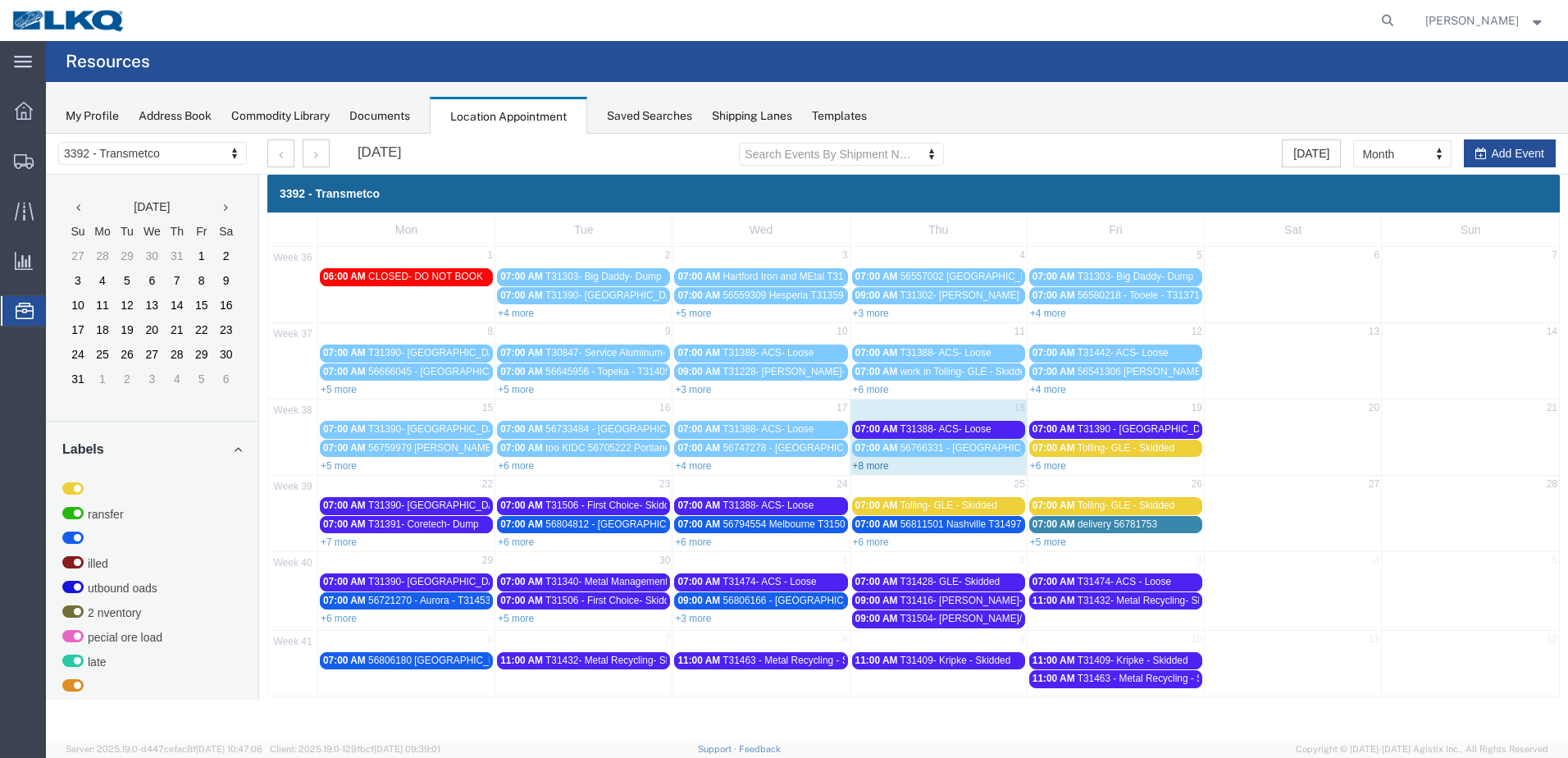
click at [877, 460] on link "+8 more" at bounding box center [870, 465] width 36 height 12
click at [938, 450] on span "56766331 - [GEOGRAPHIC_DATA] - T31478 - Palletized" at bounding box center [1023, 448] width 246 height 12
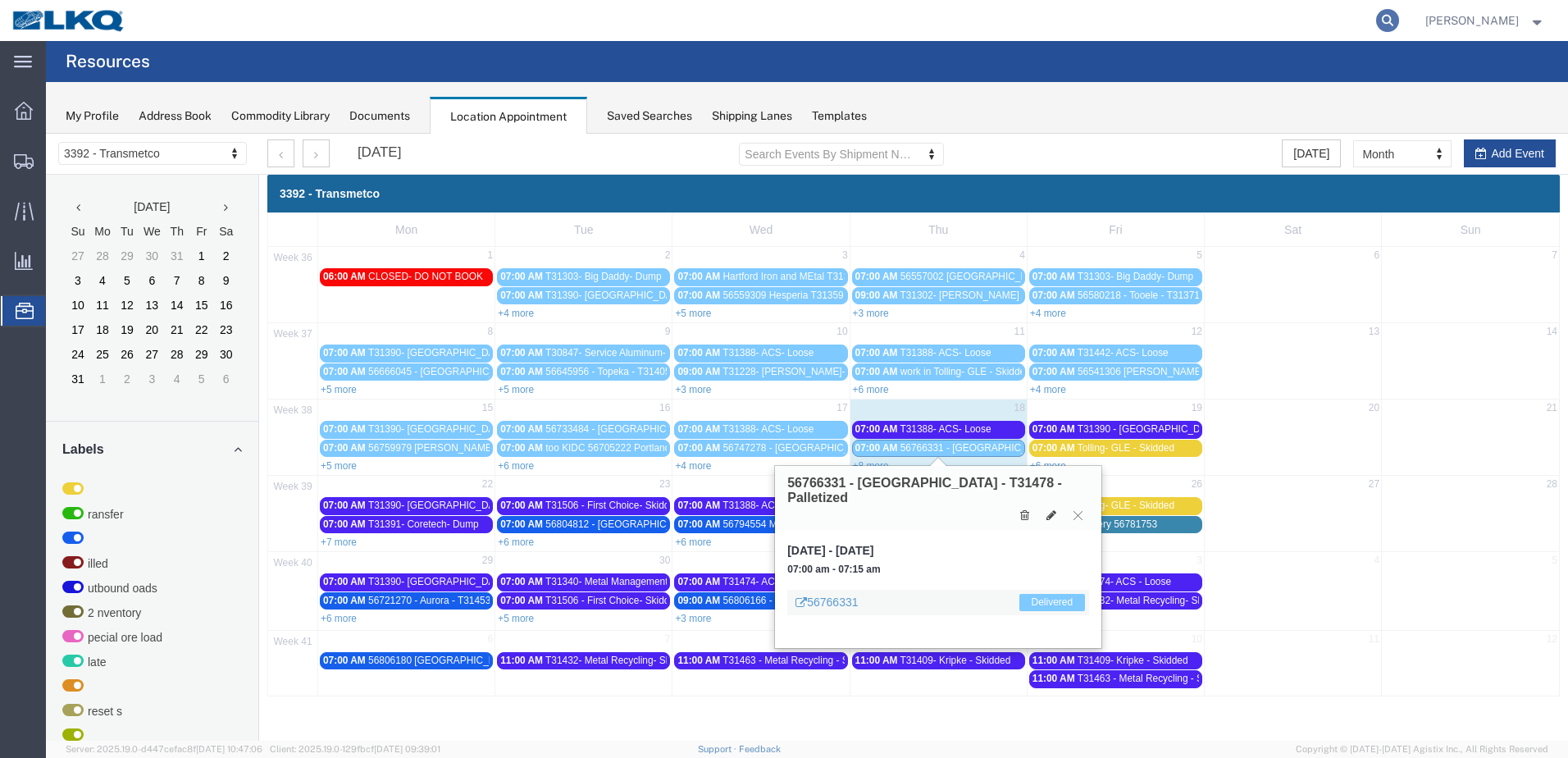
click at [1399, 24] on icon at bounding box center [1388, 21] width 23 height 23
type input "56766331"
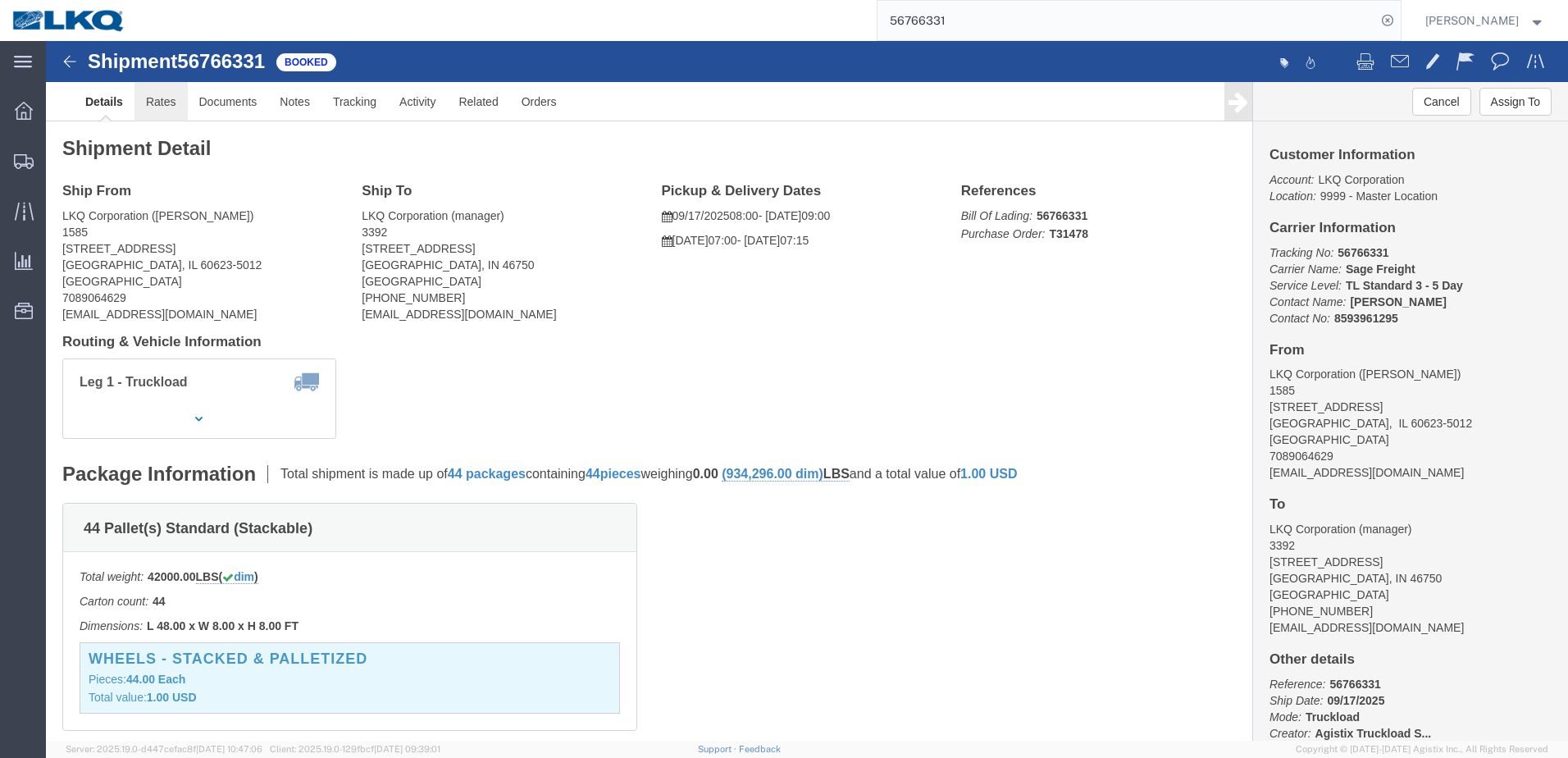
click link "Rates"
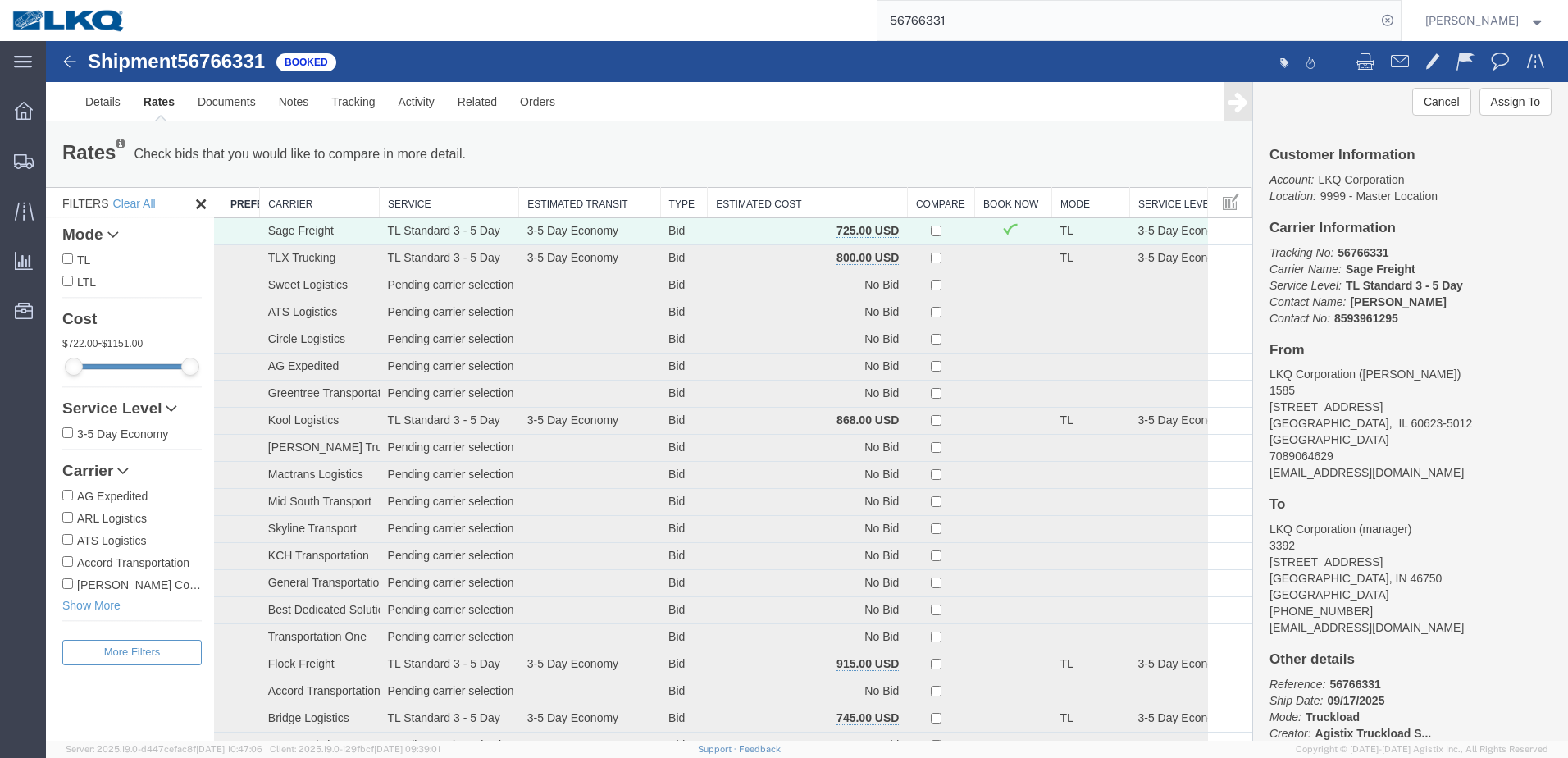
click at [72, 69] on img at bounding box center [70, 62] width 20 height 20
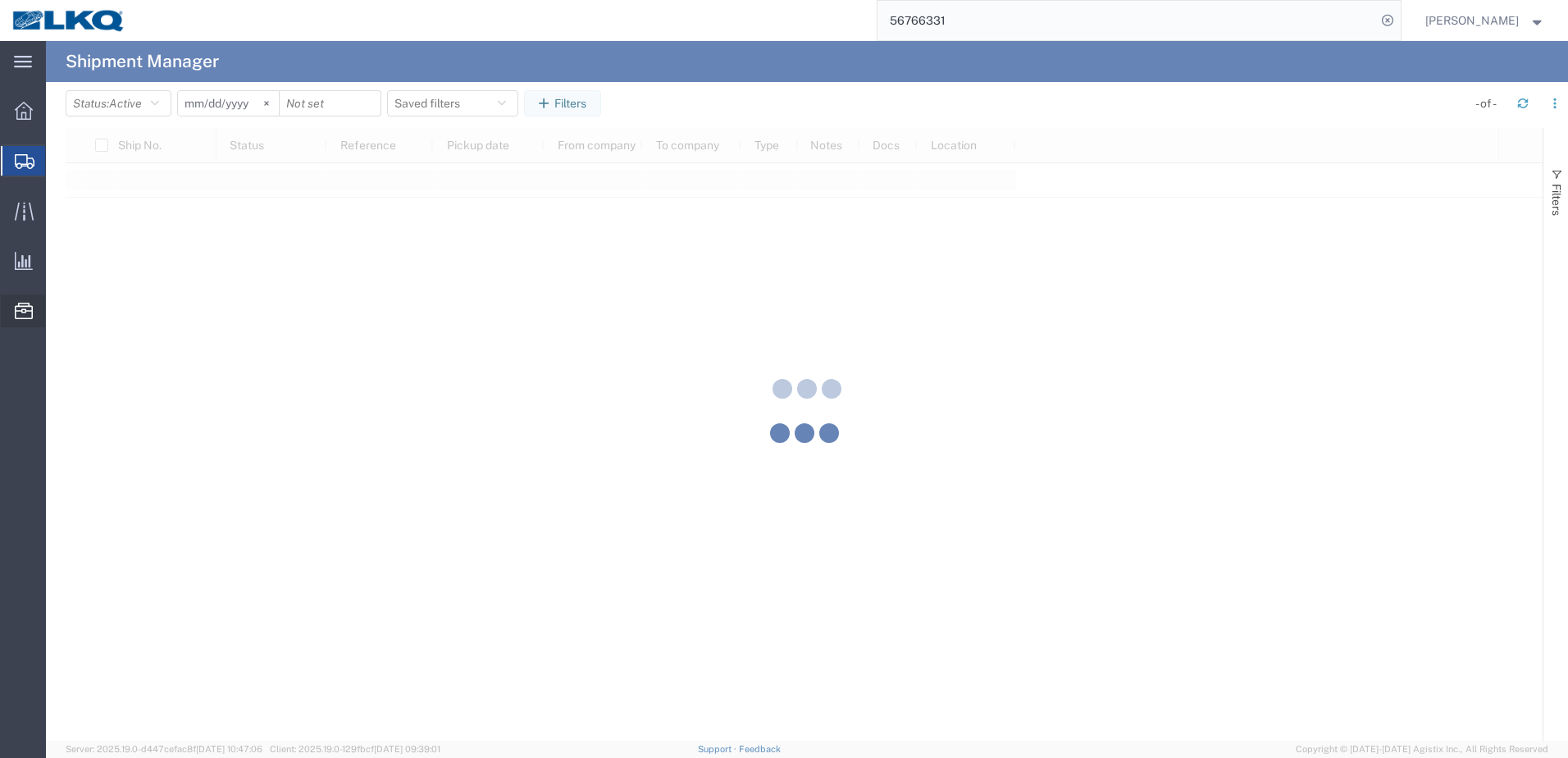
click at [18, 308] on icon at bounding box center [24, 311] width 18 height 17
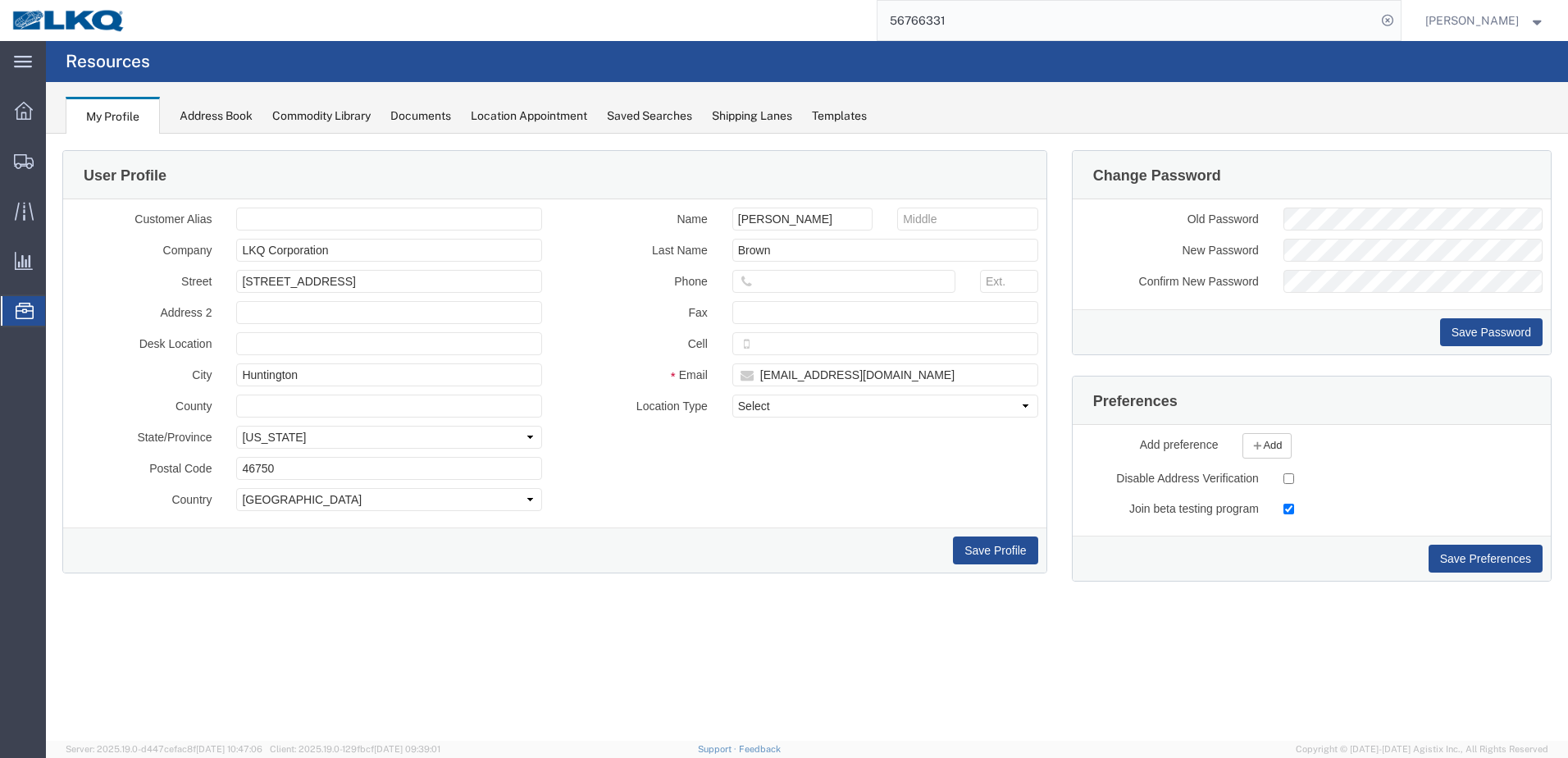
click at [0, 0] on span "Location Appointment" at bounding box center [0, 0] width 0 height 0
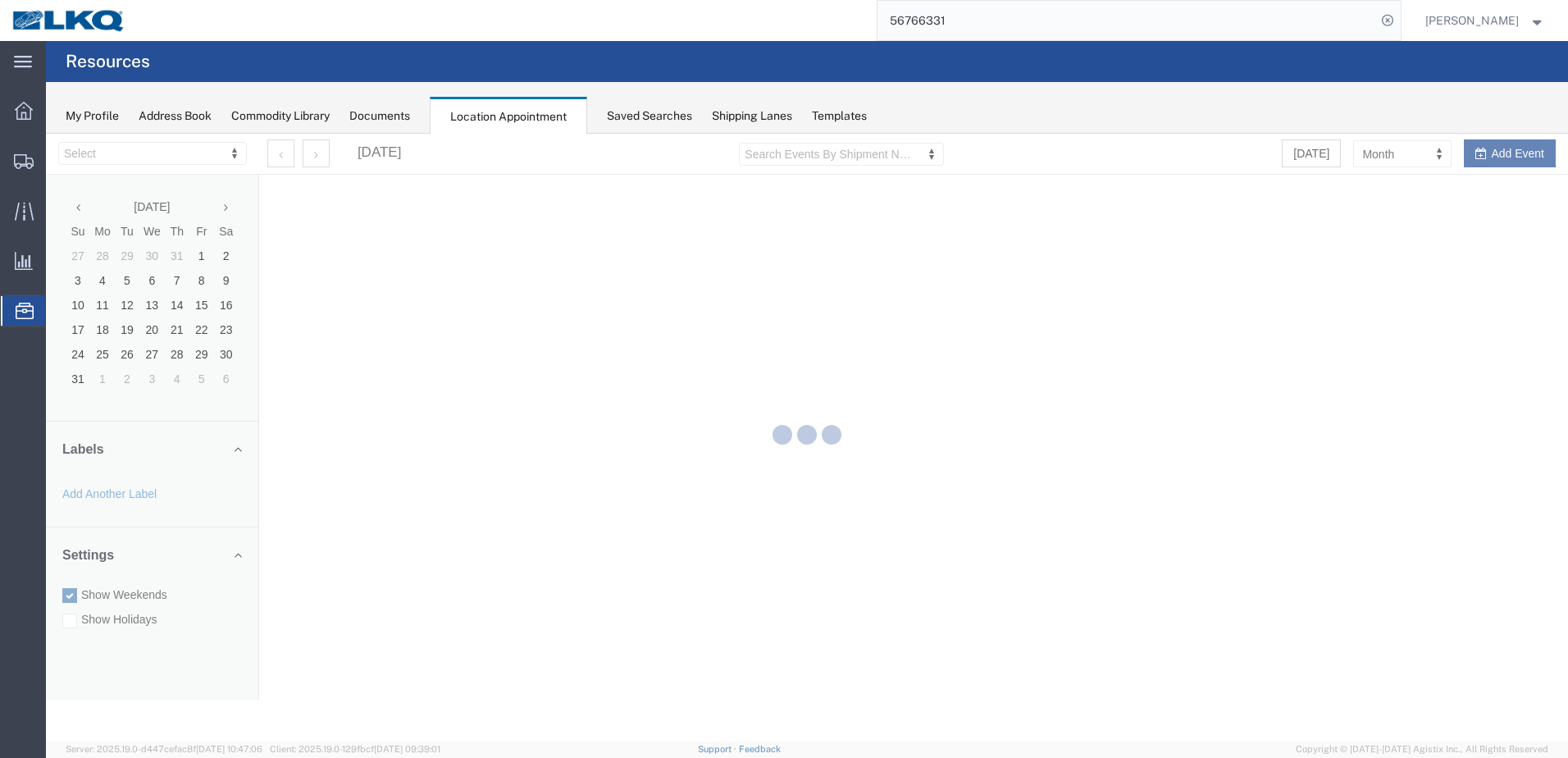
select select "28018"
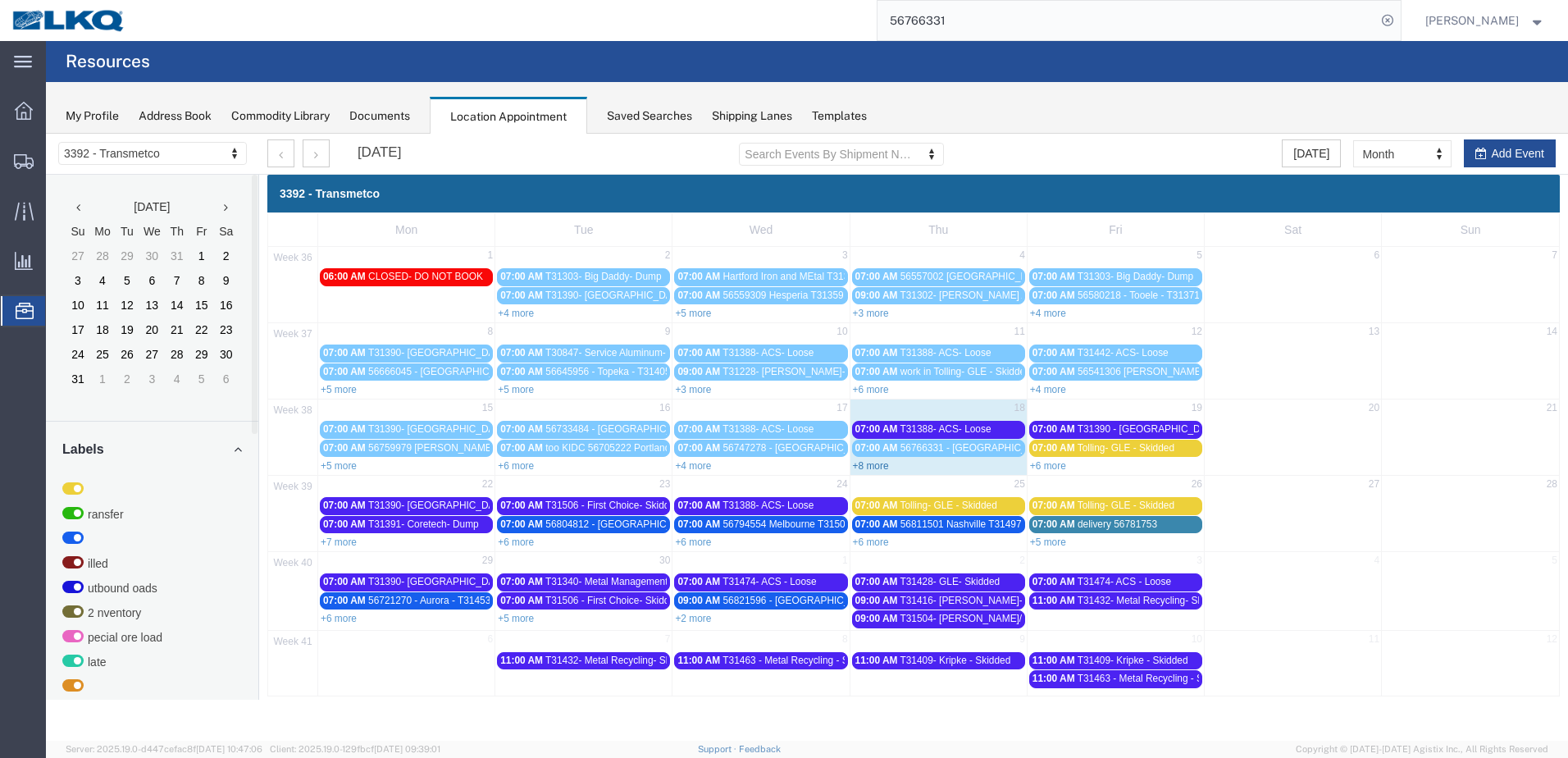
click at [881, 461] on link "+8 more" at bounding box center [870, 465] width 36 height 12
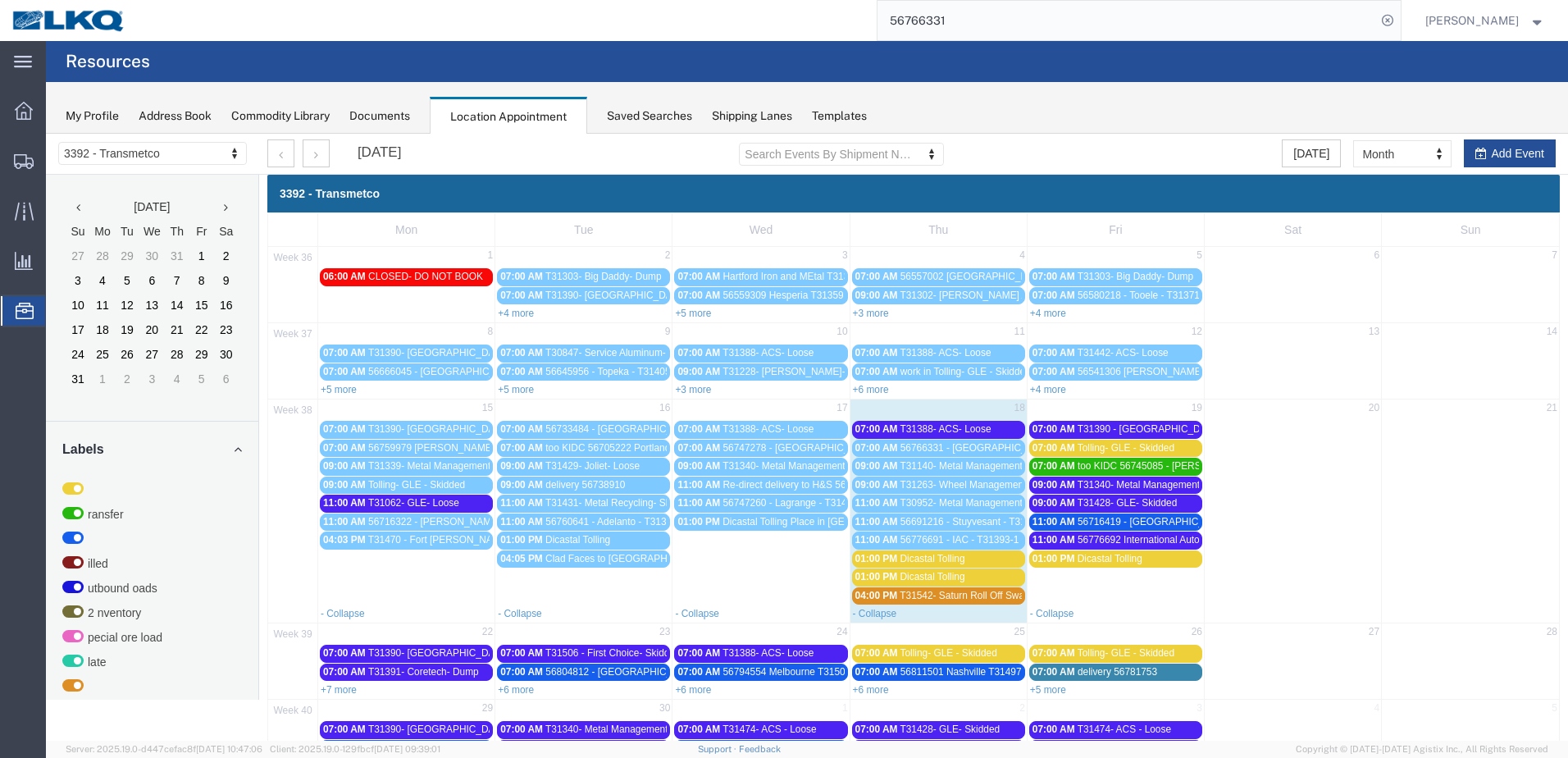
click at [964, 557] on div "01:00 PM Dicastal Tolling" at bounding box center [939, 559] width 166 height 12
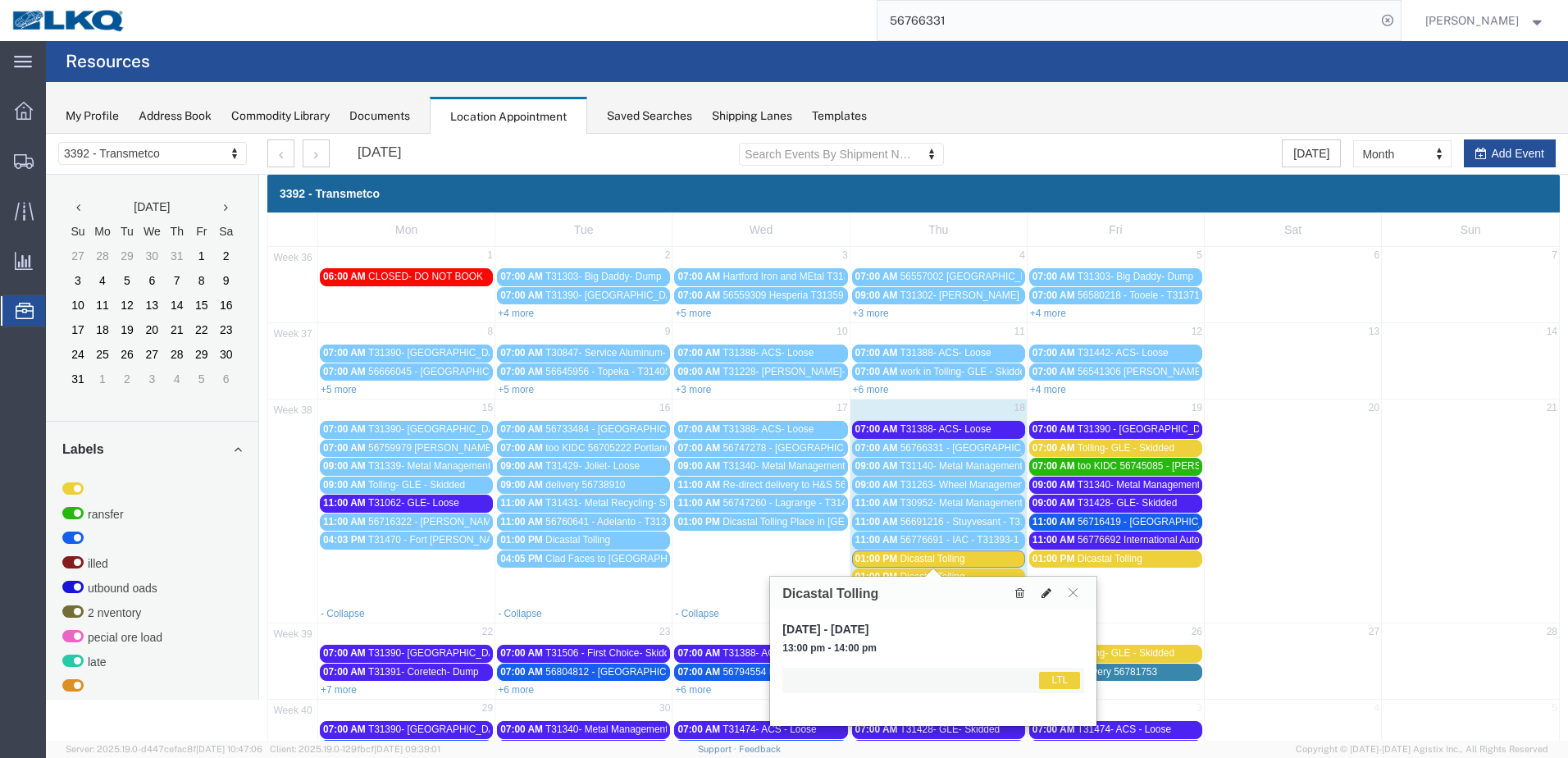
drag, startPoint x: 964, startPoint y: 557, endPoint x: 1048, endPoint y: 594, distance: 91.8
click at [1048, 594] on icon at bounding box center [1047, 593] width 10 height 12
select select "25"
select select "1"
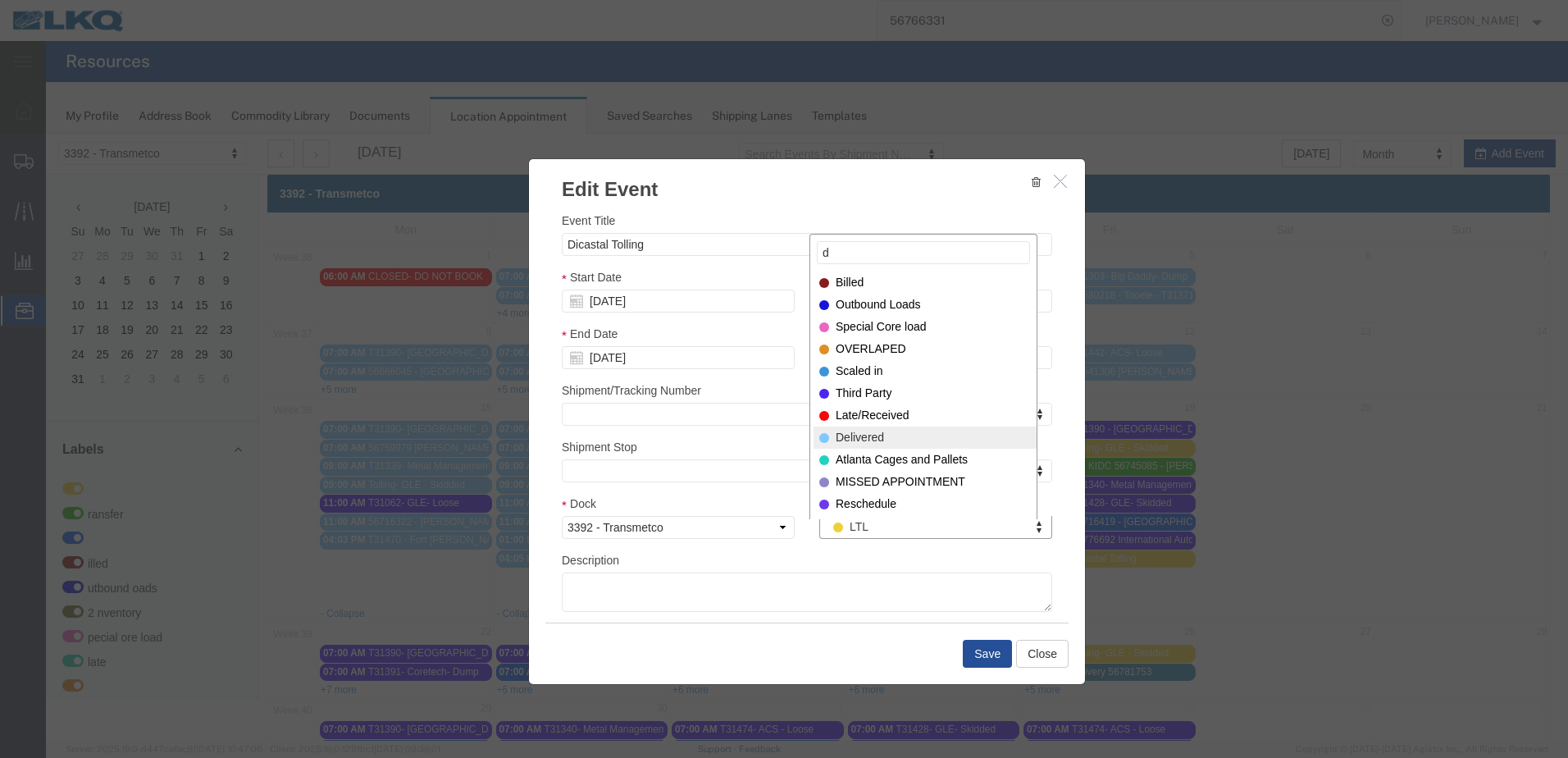
type input "d"
select select "40"
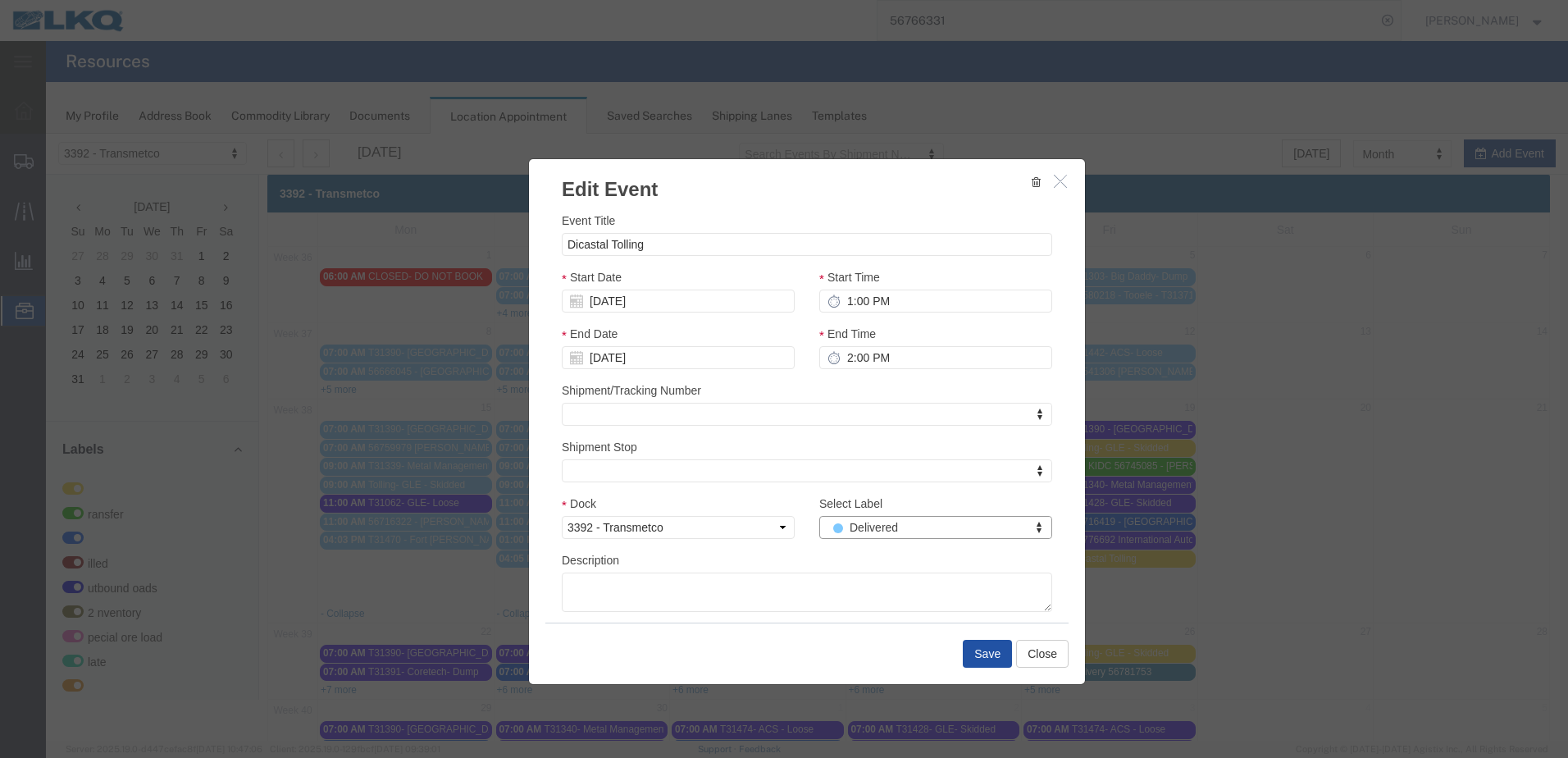
click at [985, 642] on button "Save" at bounding box center [987, 653] width 49 height 28
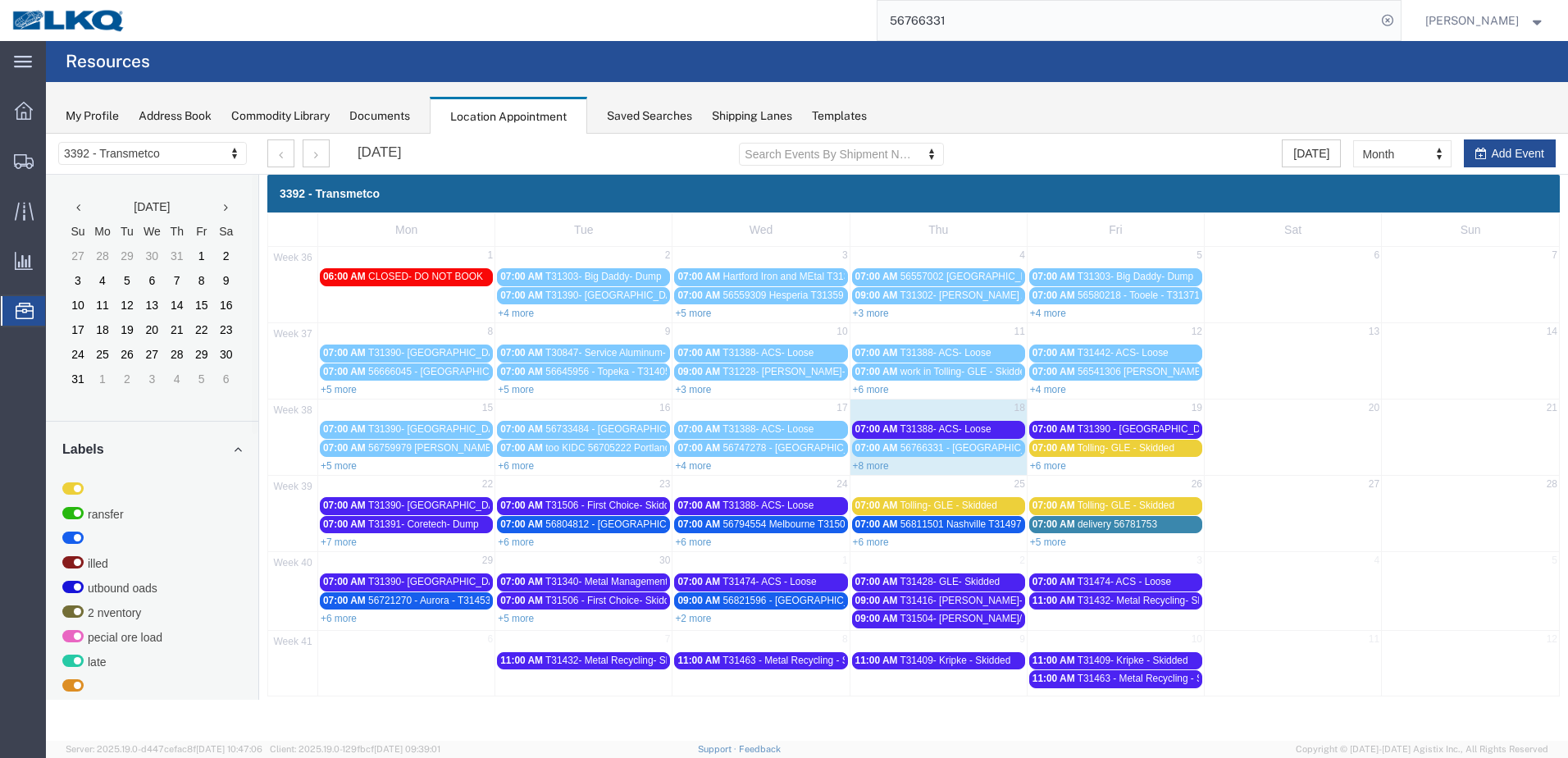
click at [925, 431] on span "T31388- ACS- Loose" at bounding box center [945, 429] width 91 height 12
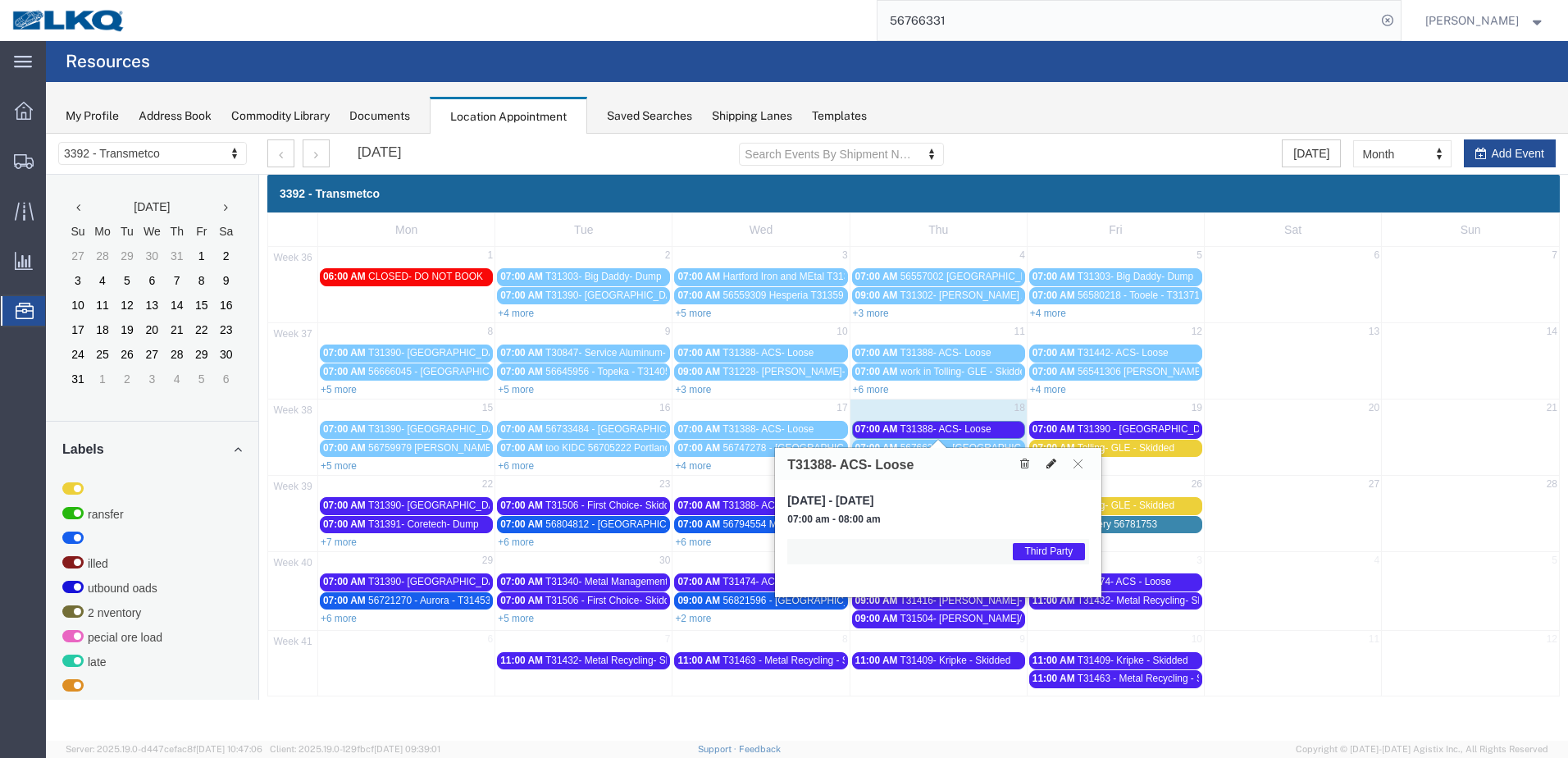
drag, startPoint x: 925, startPoint y: 431, endPoint x: 1048, endPoint y: 464, distance: 127.3
click at [1048, 464] on icon at bounding box center [1052, 463] width 10 height 12
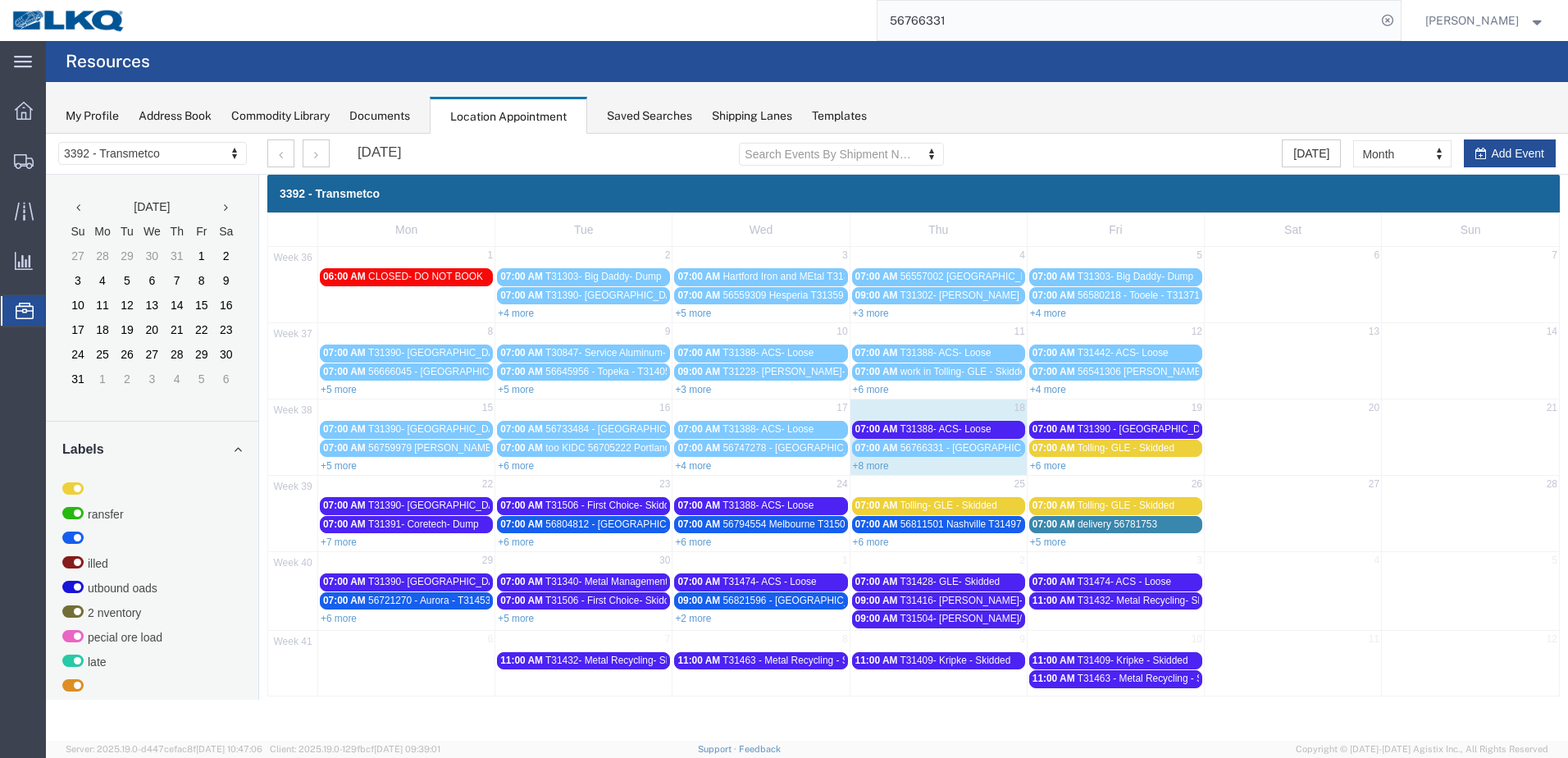
click at [1048, 464] on div "Location Scheduling 3392 - Transmetco 3392 - Transmetco [DATE] Su Mo Tu We Th F…" at bounding box center [806, 437] width 1522 height 607
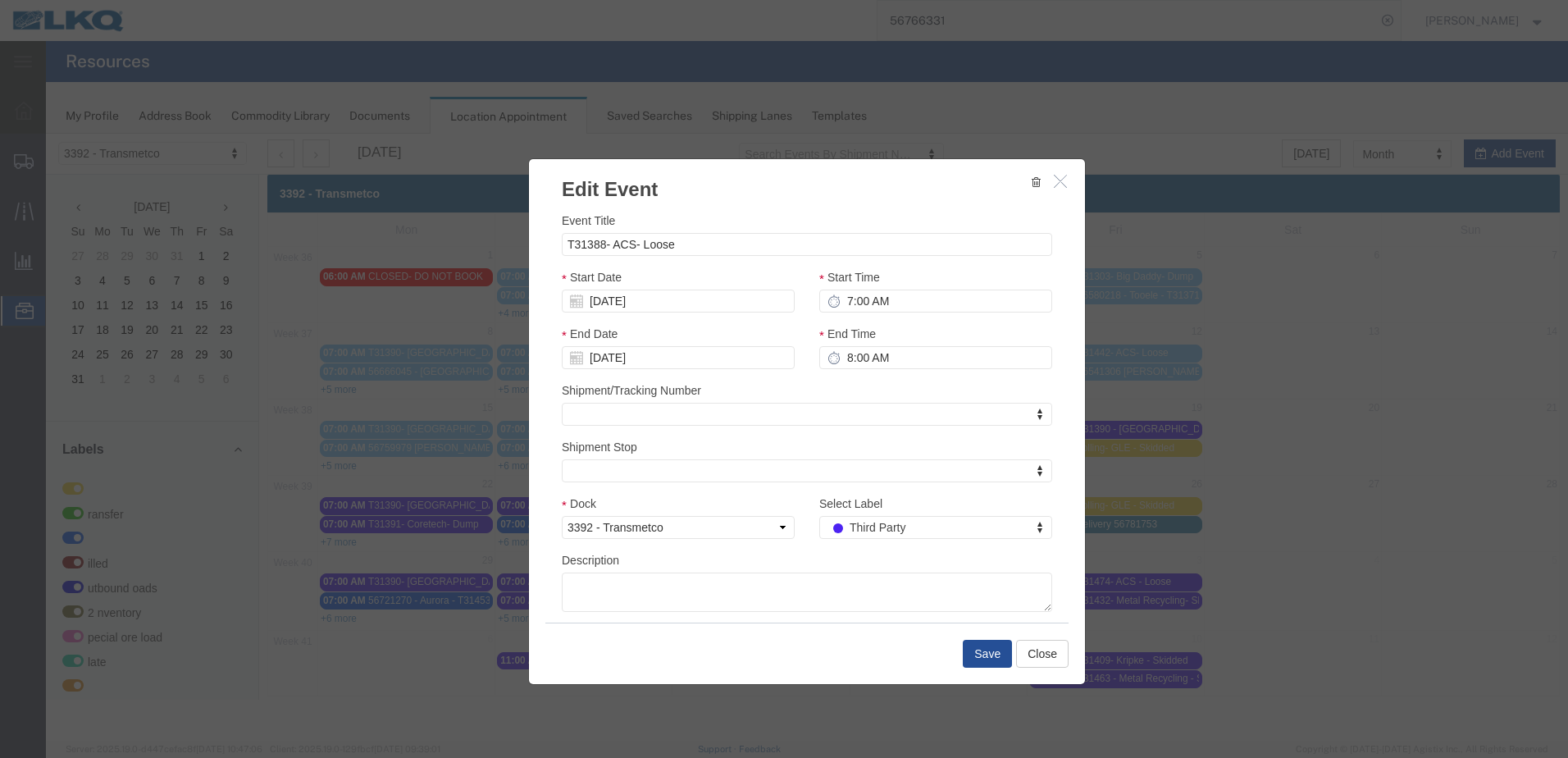
click at [974, 539] on div "Select Label Third Party Select Label Select Label LTL Transfer LKQ Billed Outb…" at bounding box center [936, 523] width 258 height 57
type input "de"
select select "40"
click at [988, 658] on button "Save" at bounding box center [987, 653] width 49 height 28
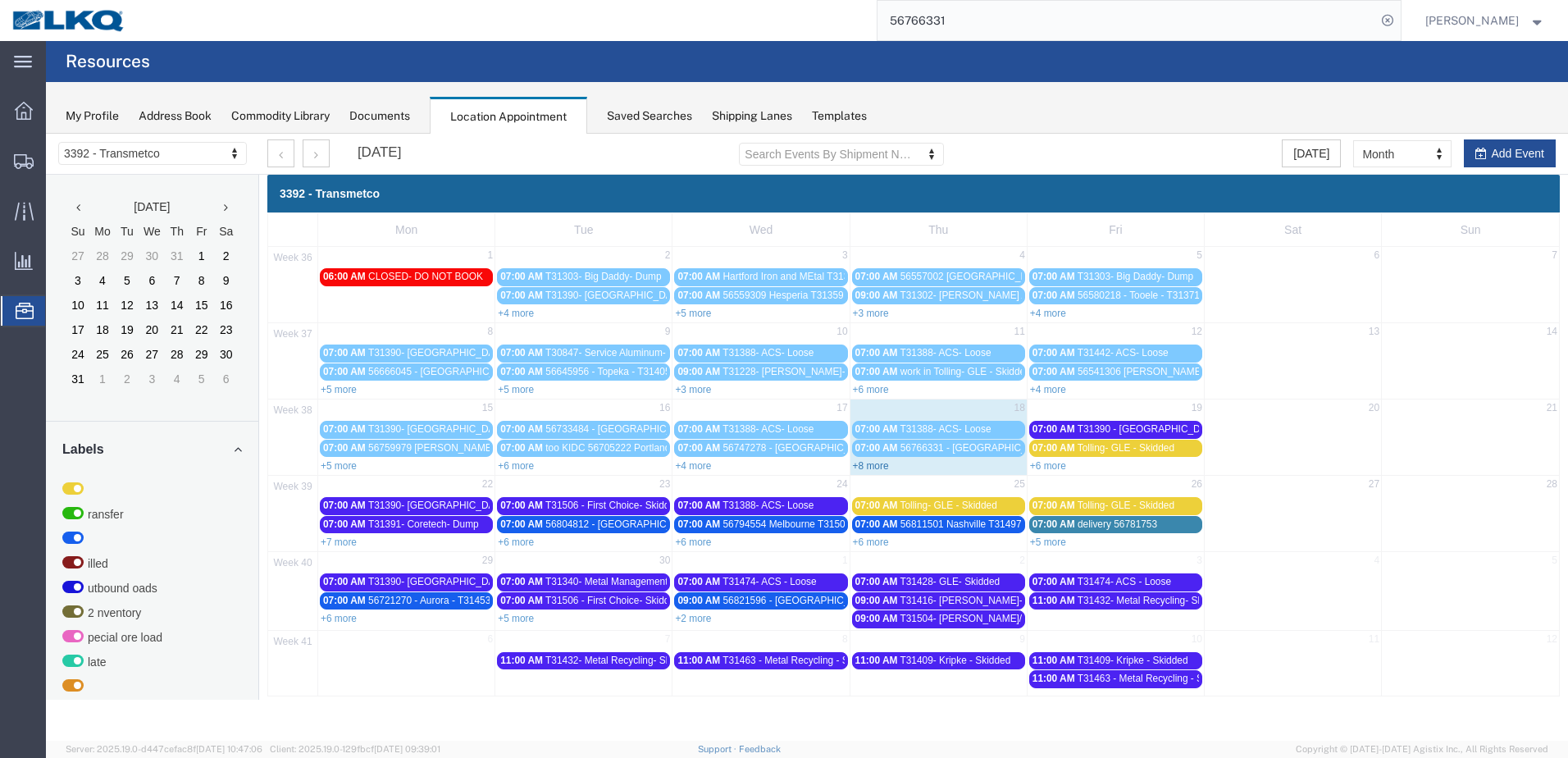
click at [876, 465] on link "+8 more" at bounding box center [870, 465] width 36 height 12
